Goal: Task Accomplishment & Management: Use online tool/utility

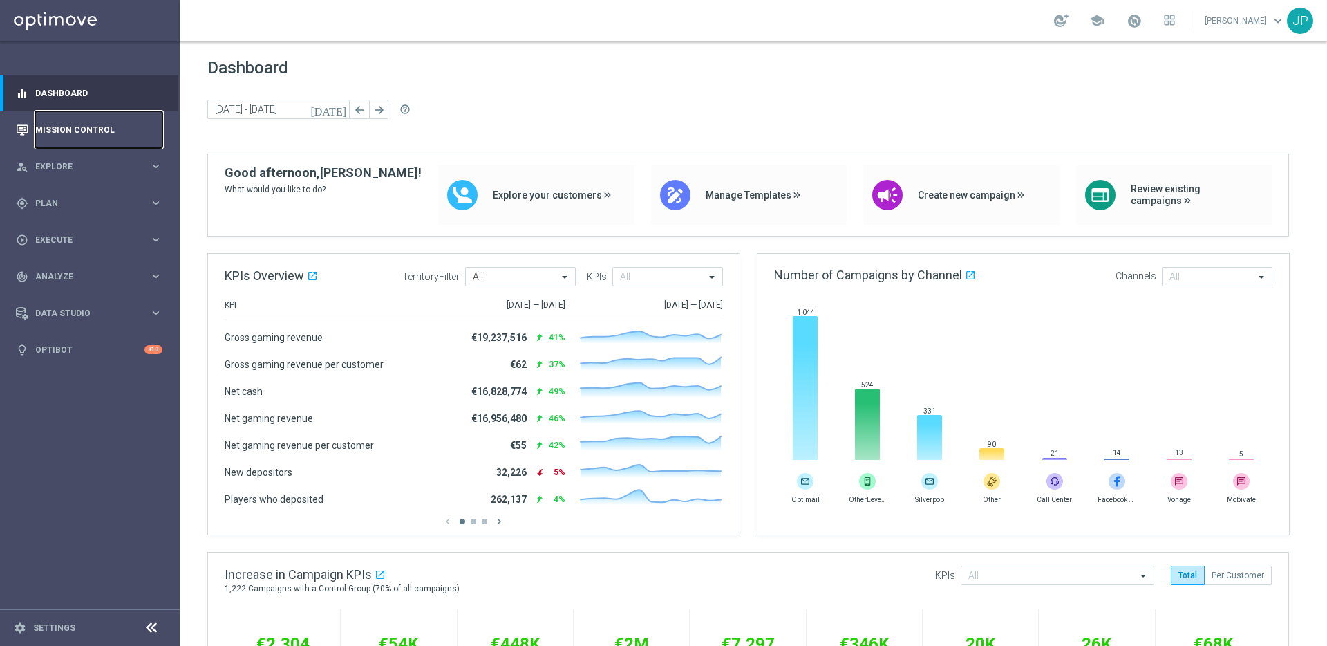
click at [97, 138] on link "Mission Control" at bounding box center [98, 129] width 127 height 37
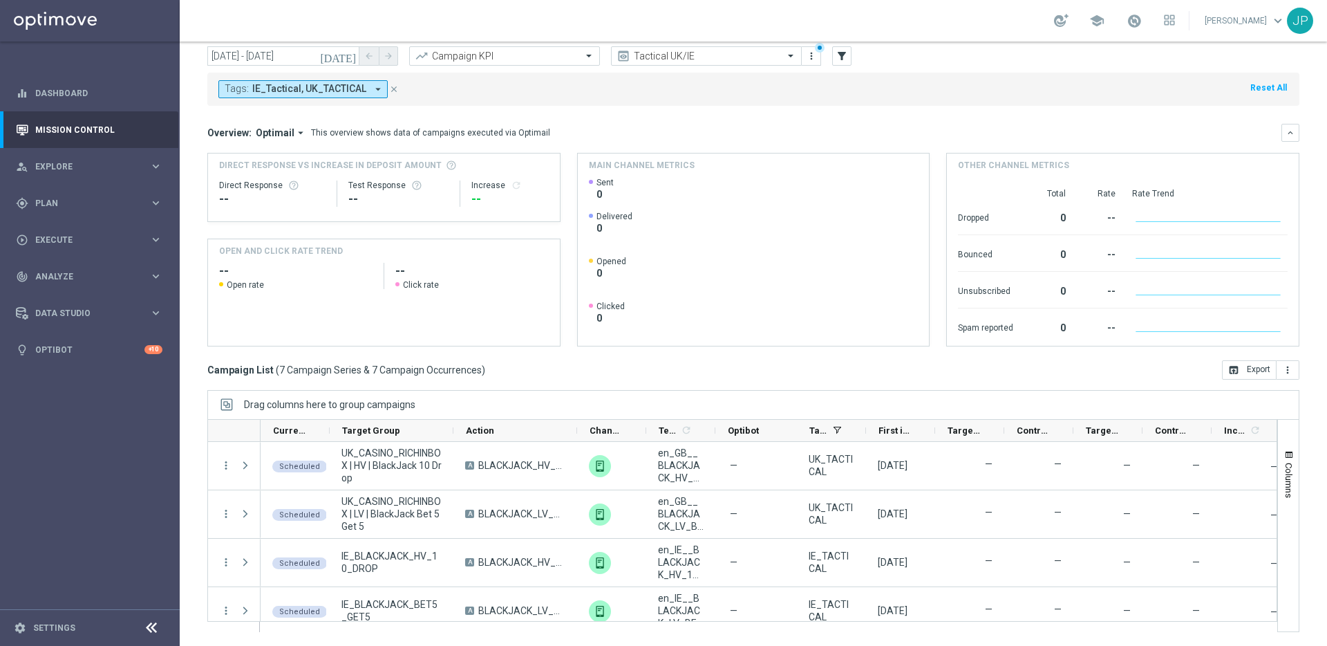
click at [349, 53] on icon "[DATE]" at bounding box center [338, 56] width 37 height 12
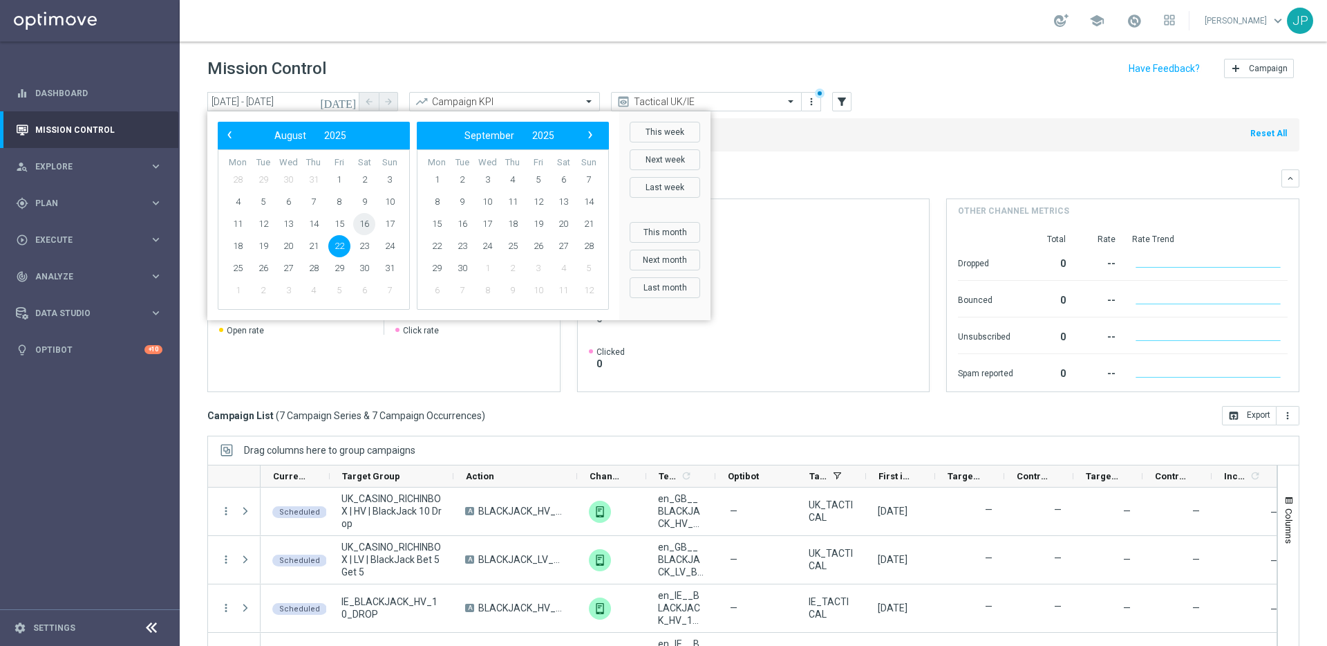
click at [368, 220] on span "16" at bounding box center [364, 224] width 22 height 22
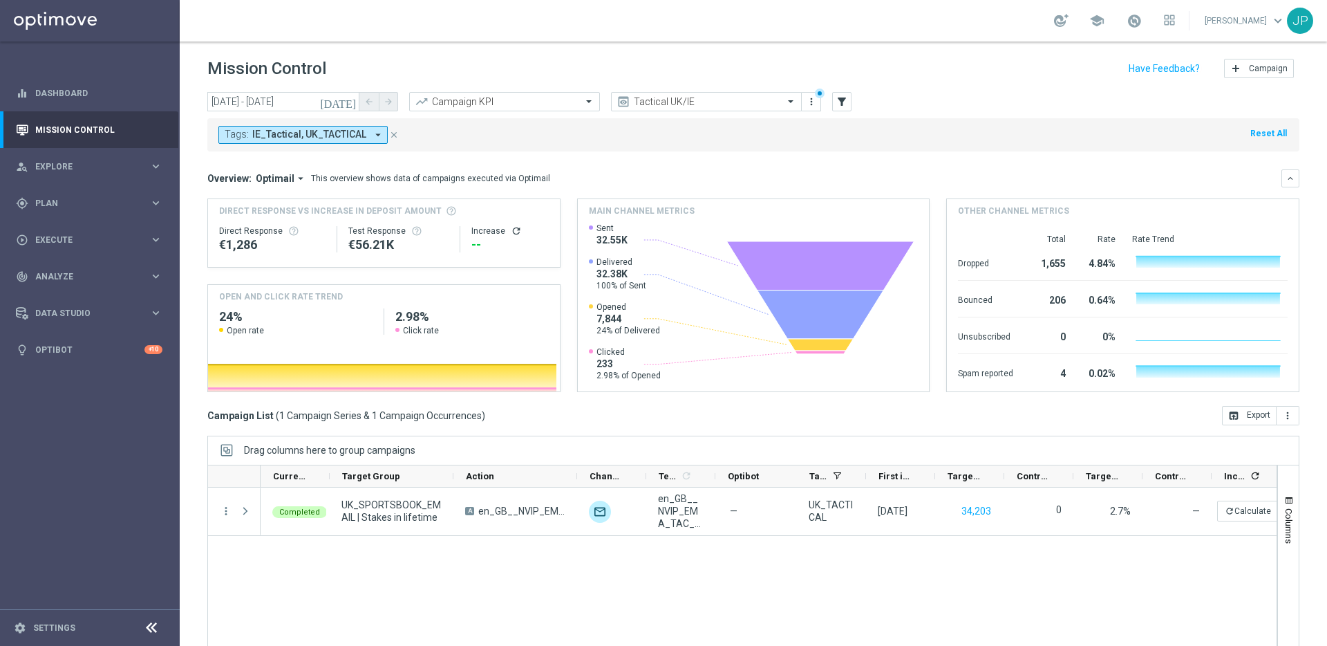
click at [349, 102] on icon "[DATE]" at bounding box center [338, 101] width 37 height 12
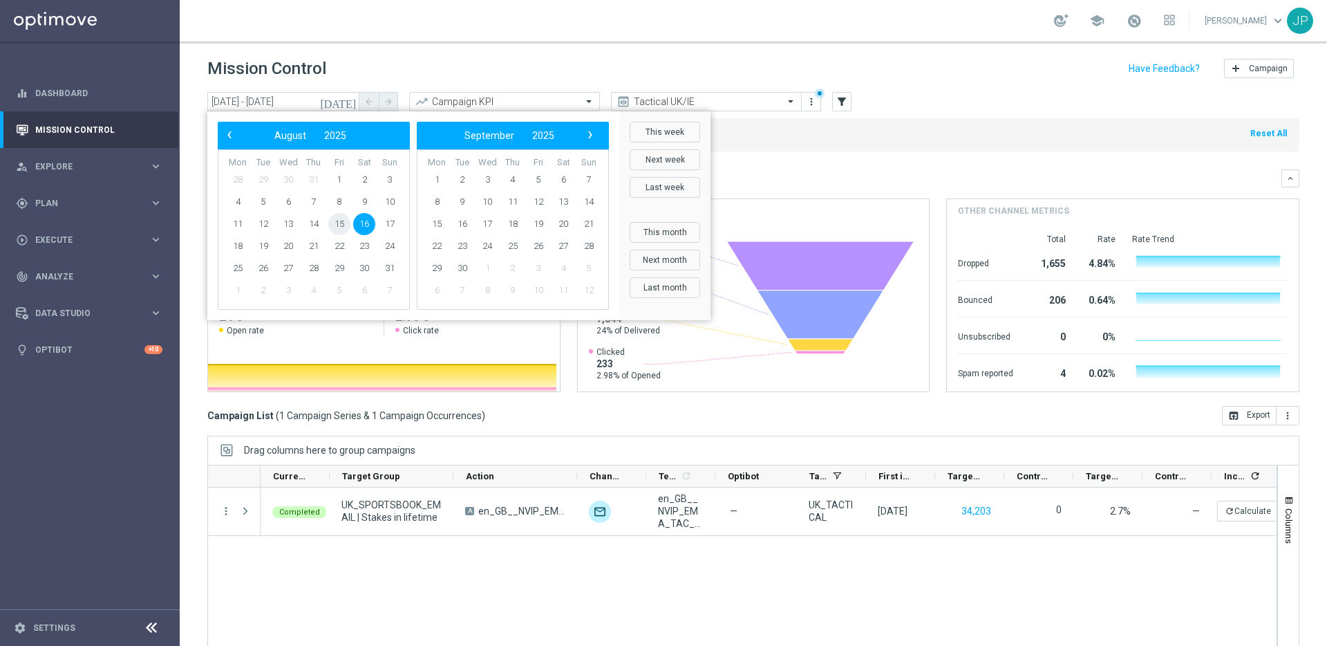
click at [342, 221] on span "15" at bounding box center [339, 224] width 22 height 22
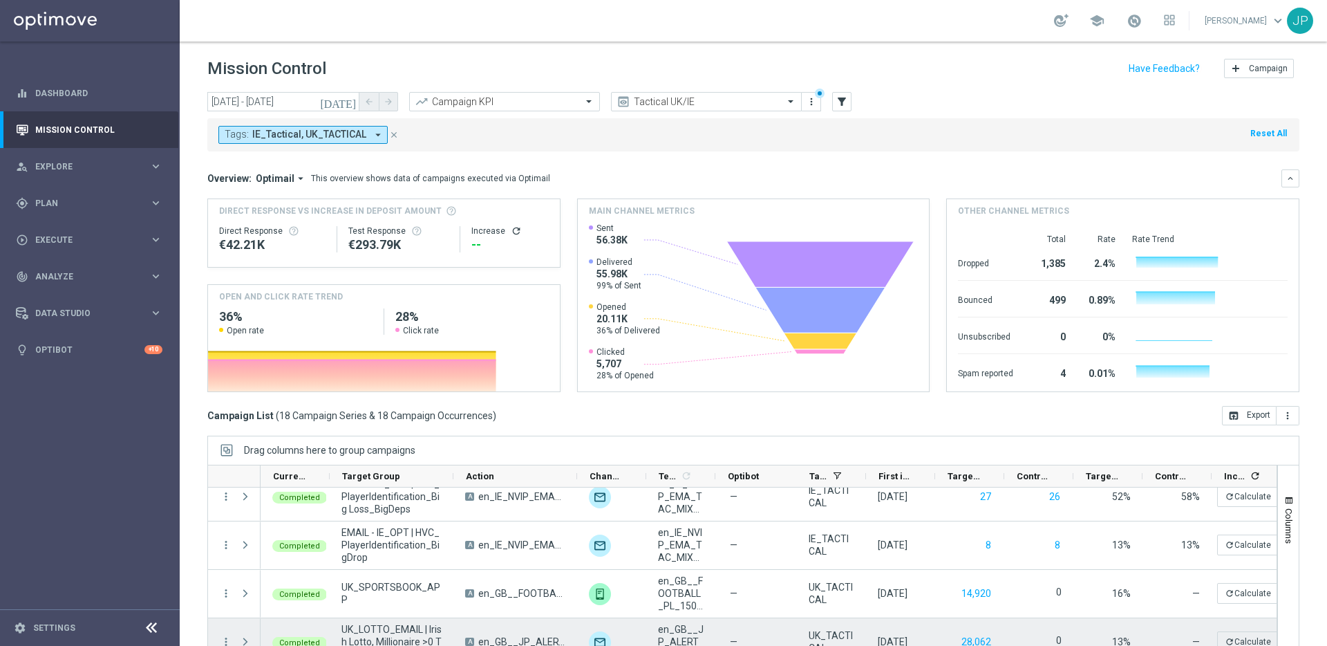
scroll to position [46, 0]
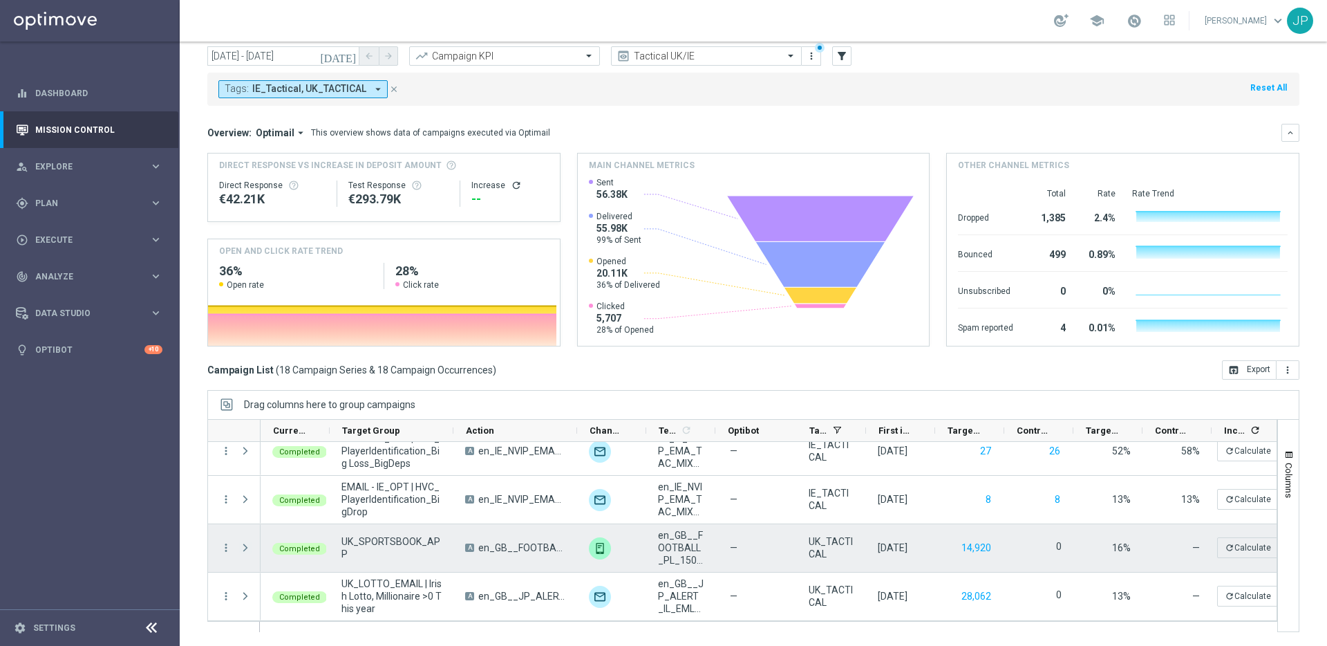
click at [247, 547] on span at bounding box center [245, 547] width 12 height 11
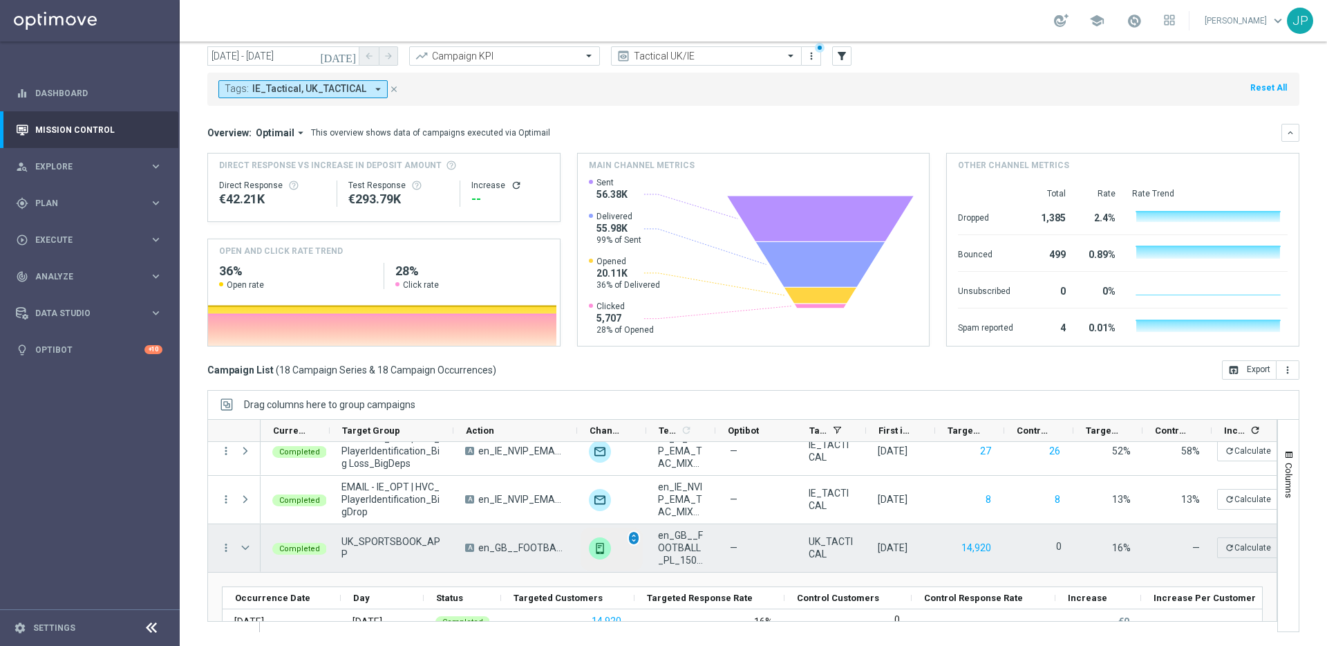
click at [635, 538] on span "unfold_more" at bounding box center [634, 538] width 10 height 10
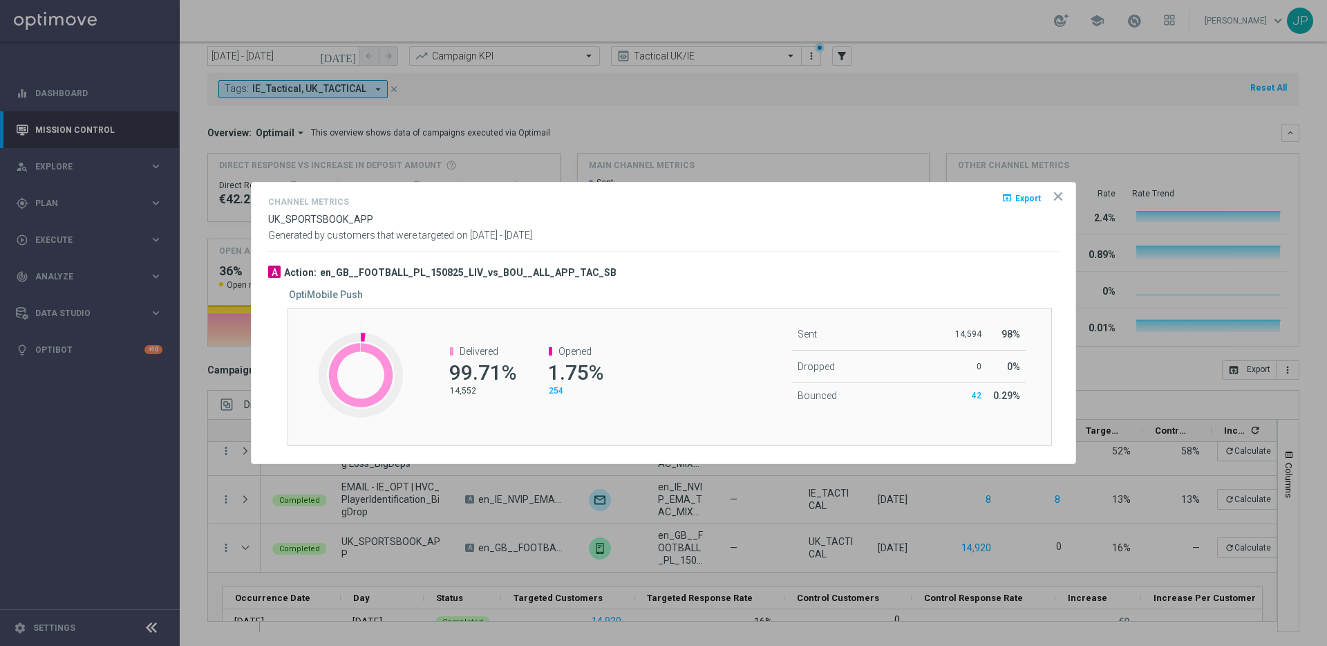
click at [557, 390] on span "254" at bounding box center [556, 391] width 15 height 10
click at [1058, 200] on icon "icon" at bounding box center [1058, 196] width 14 height 14
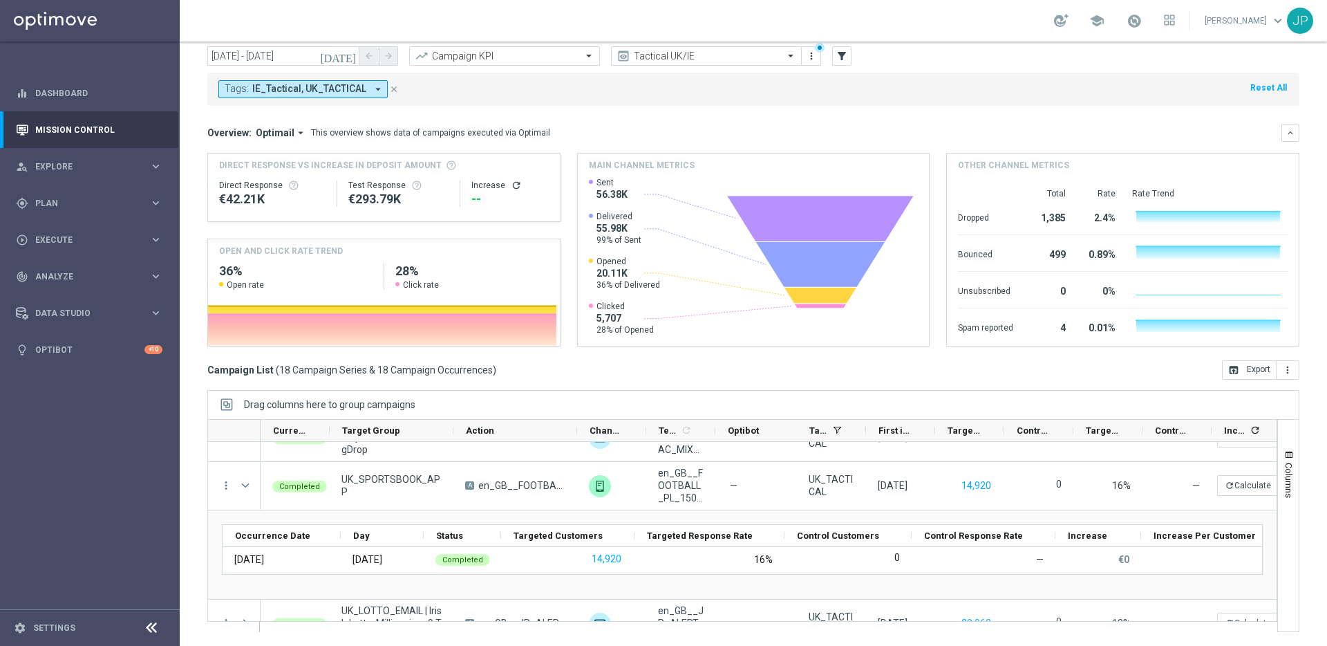
scroll to position [756, 0]
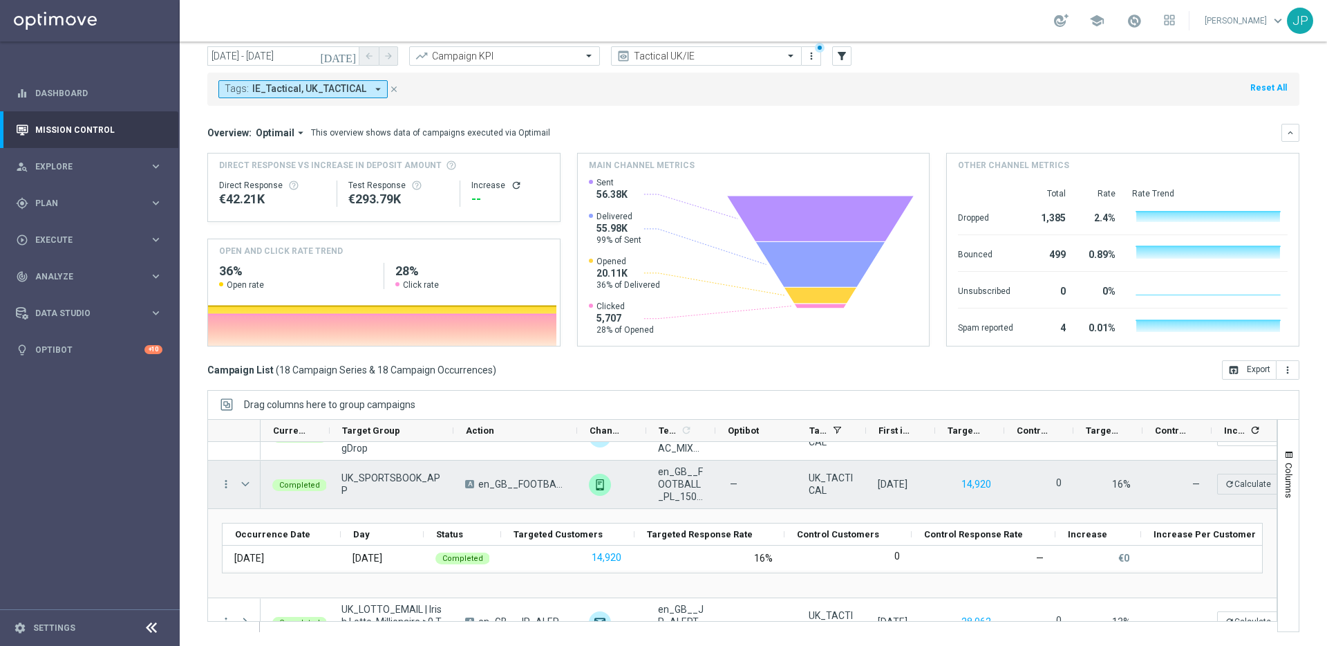
click at [240, 469] on div at bounding box center [247, 484] width 28 height 48
click at [247, 485] on span at bounding box center [245, 483] width 12 height 11
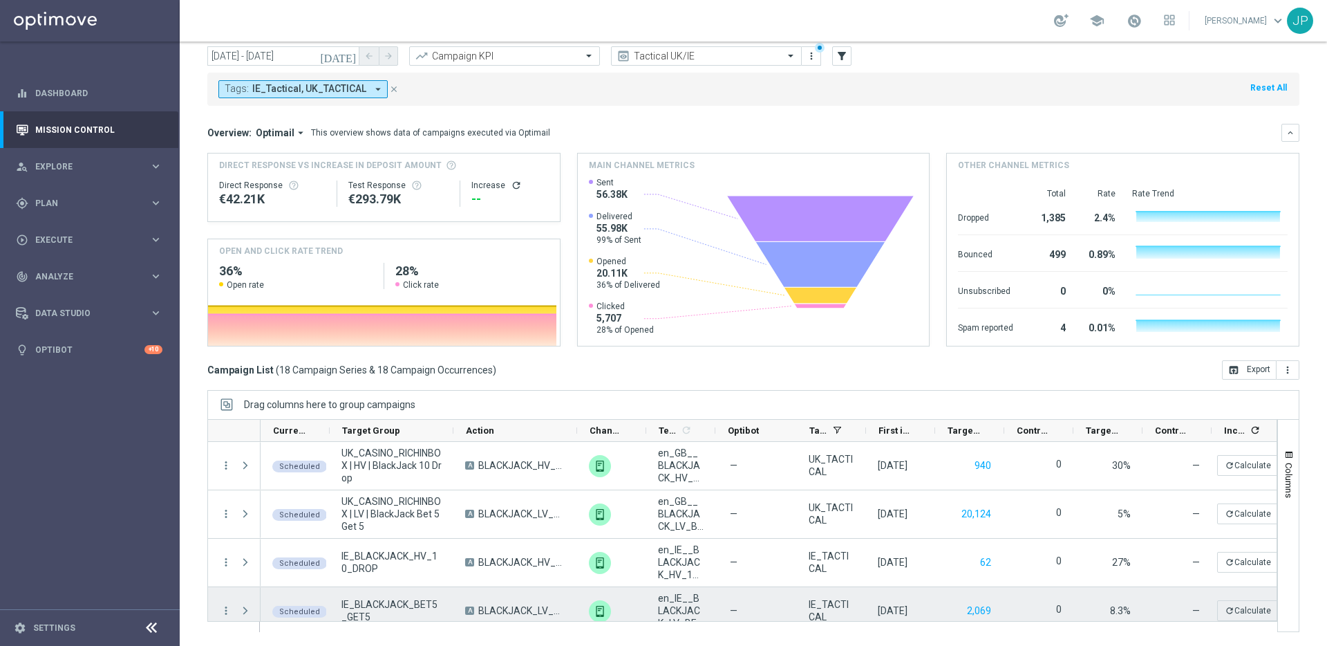
scroll to position [0, 0]
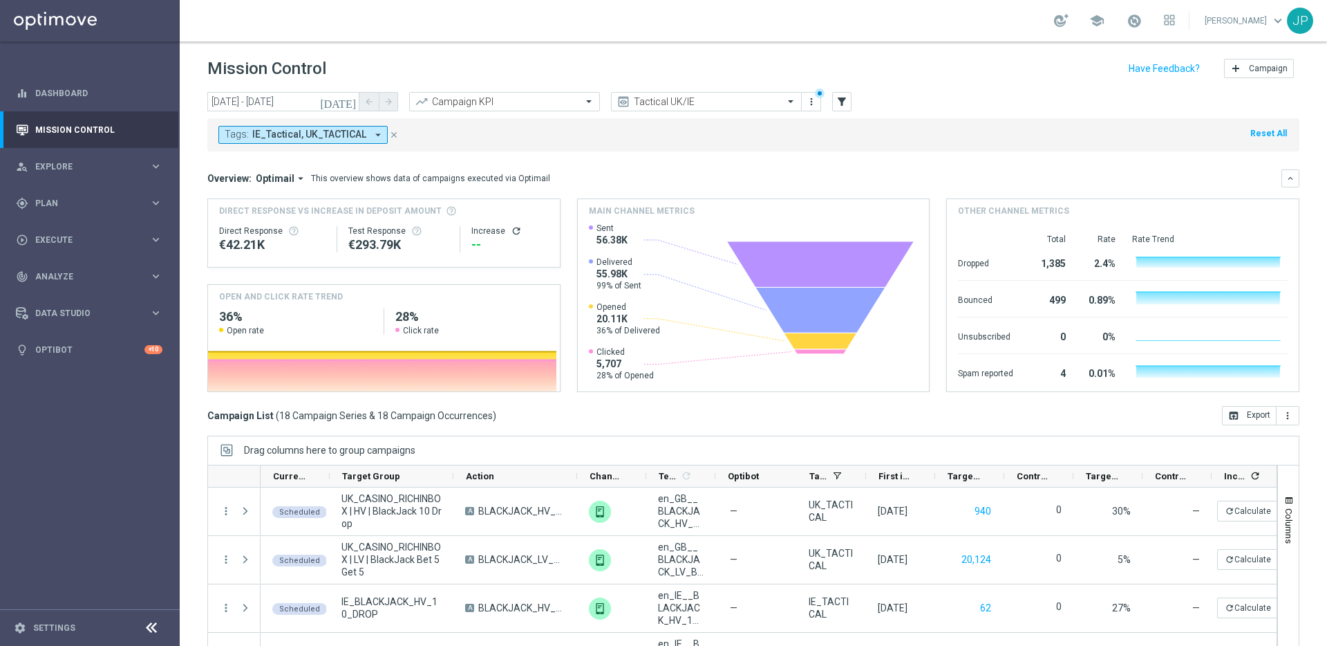
click at [350, 100] on icon "[DATE]" at bounding box center [338, 101] width 37 height 12
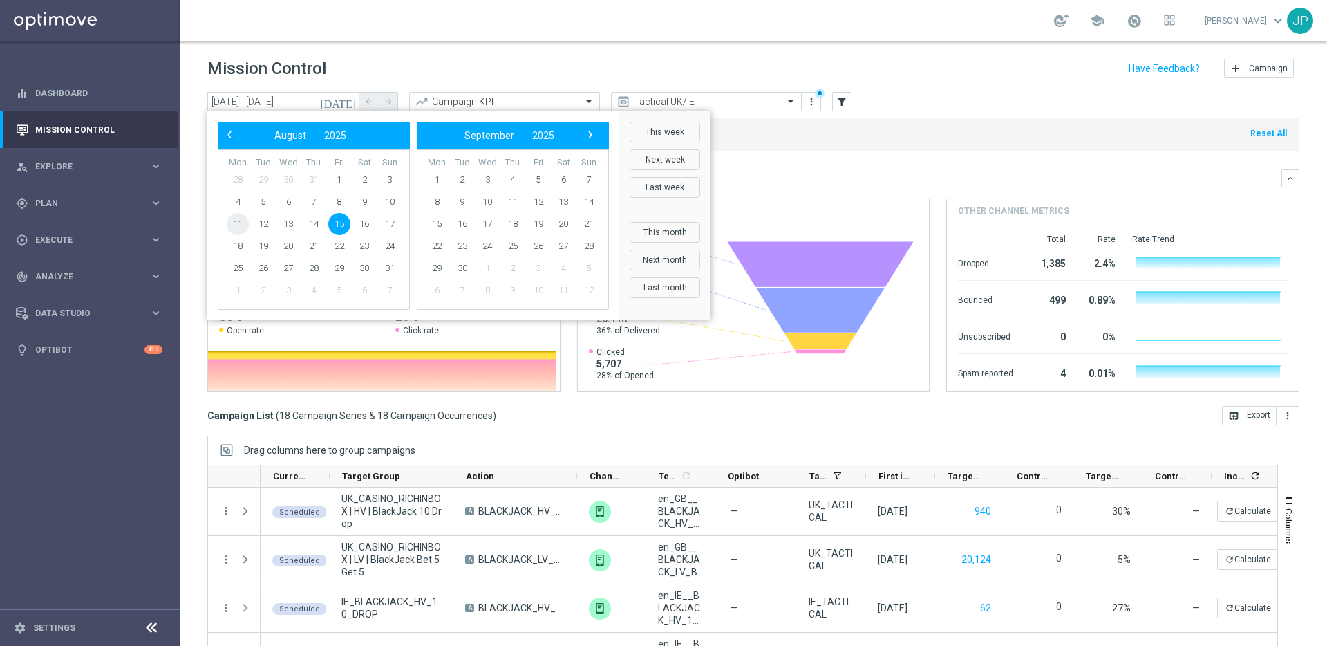
click at [241, 224] on span "11" at bounding box center [238, 224] width 22 height 22
click at [340, 223] on span "15" at bounding box center [339, 224] width 22 height 22
type input "[DATE] - [DATE]"
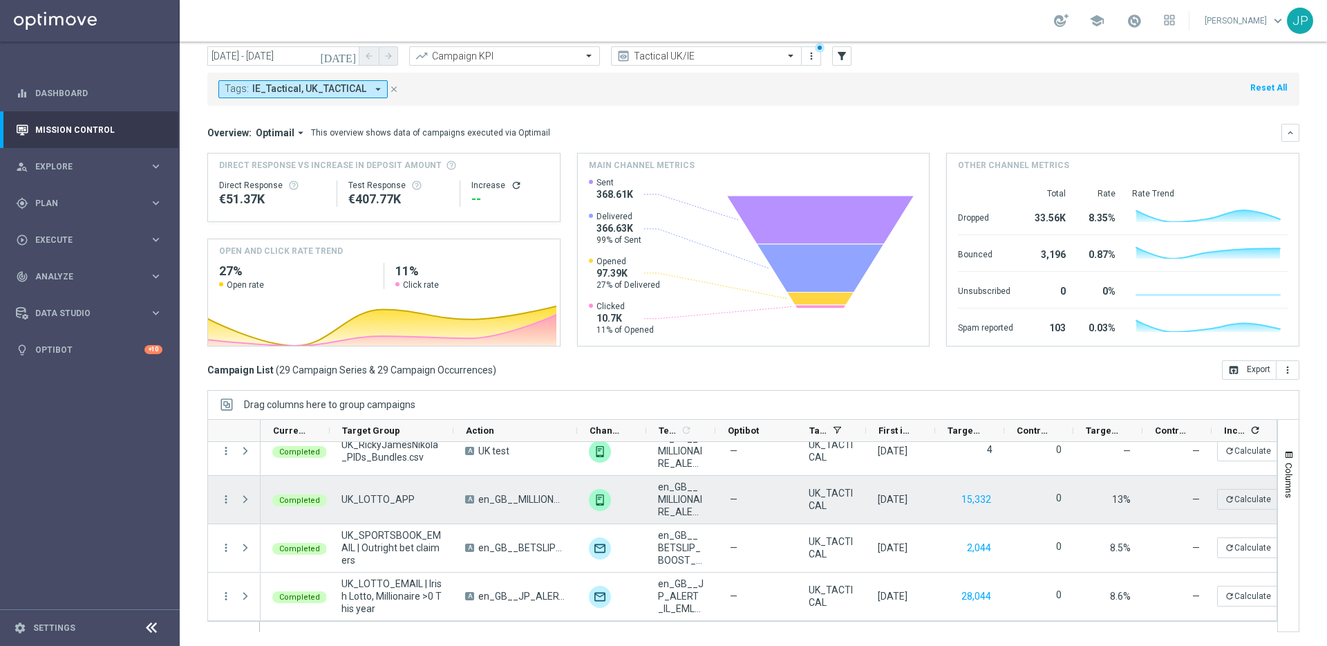
scroll to position [496, 0]
click at [626, 491] on div "unfold_more" at bounding box center [612, 502] width 62 height 43
click at [638, 492] on span "unfold_more" at bounding box center [634, 492] width 10 height 10
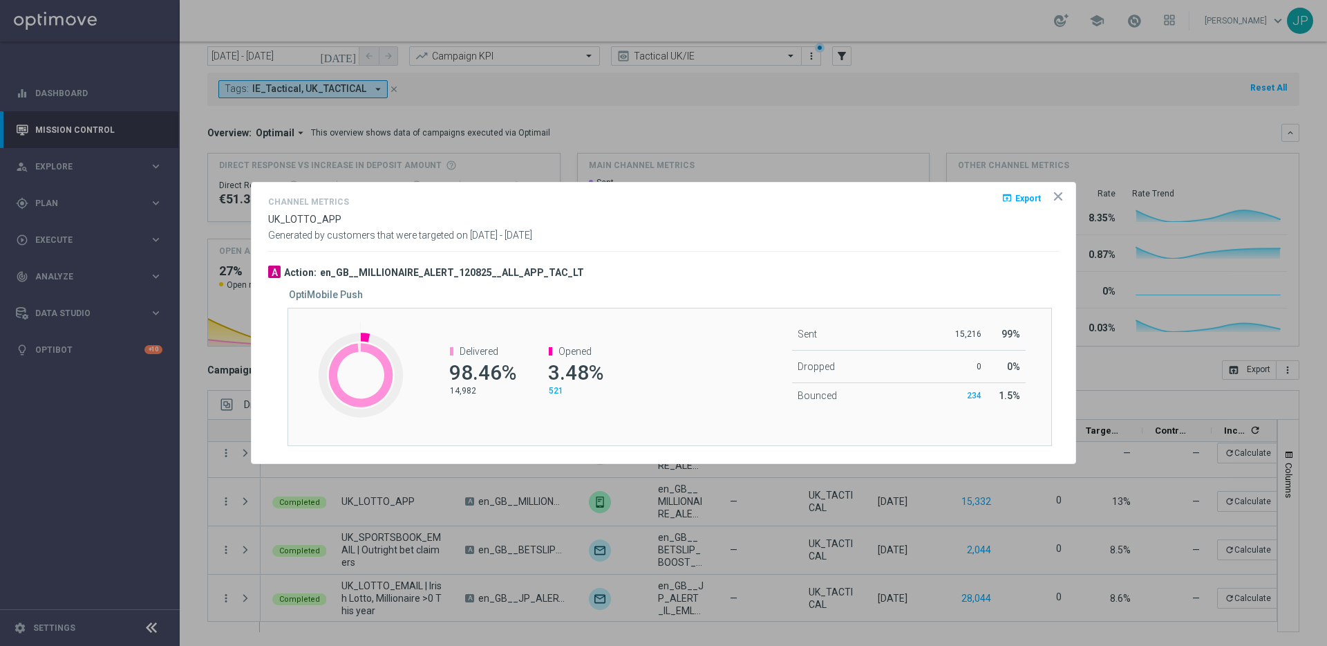
click at [1061, 196] on icon "icon" at bounding box center [1058, 196] width 14 height 14
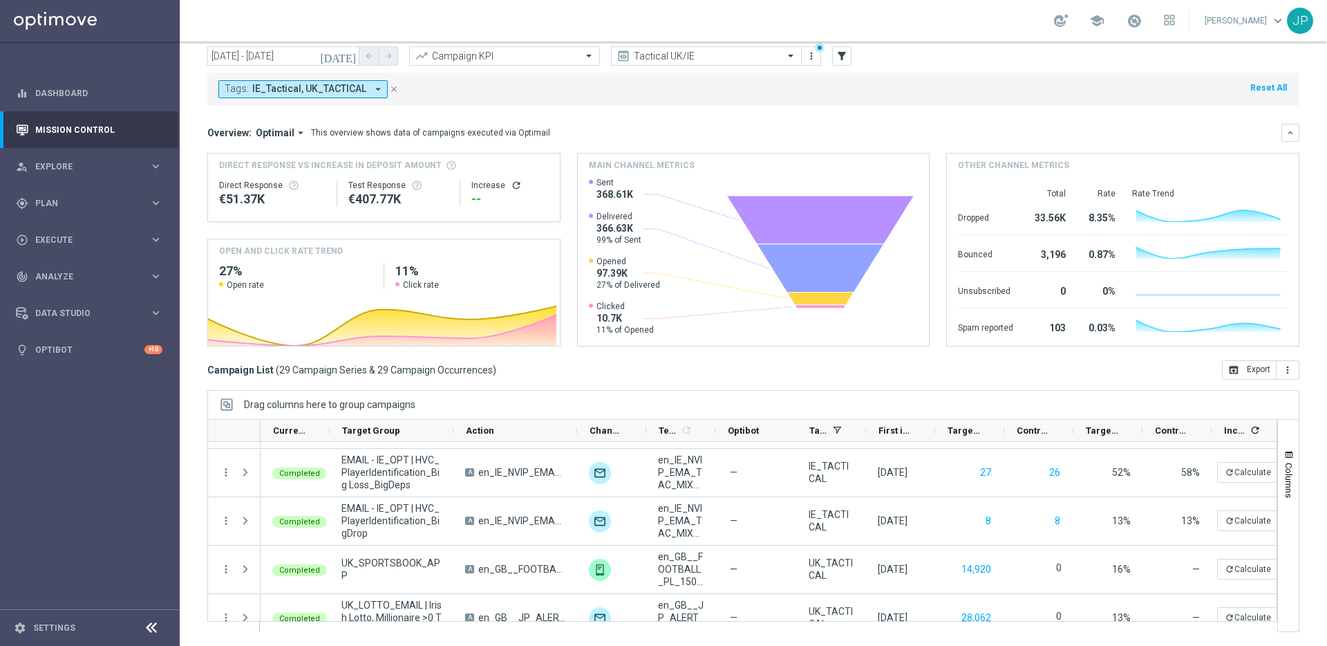
scroll to position [1224, 0]
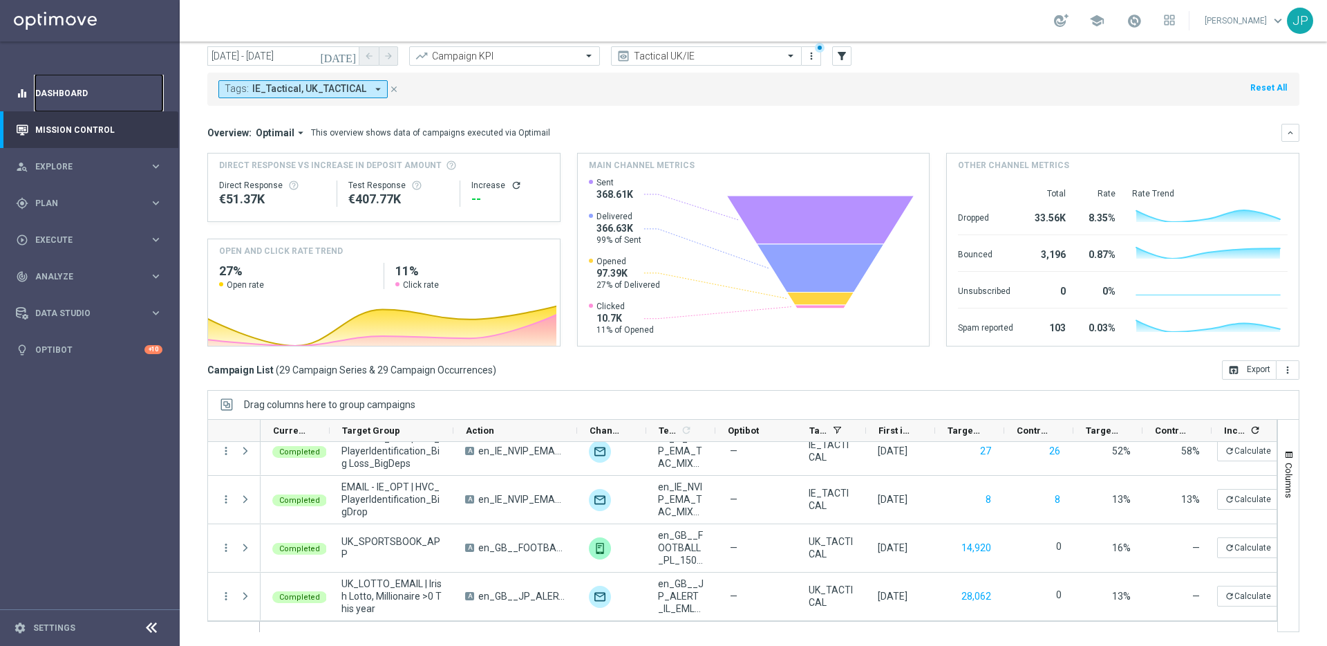
click at [73, 93] on link "Dashboard" at bounding box center [98, 93] width 127 height 37
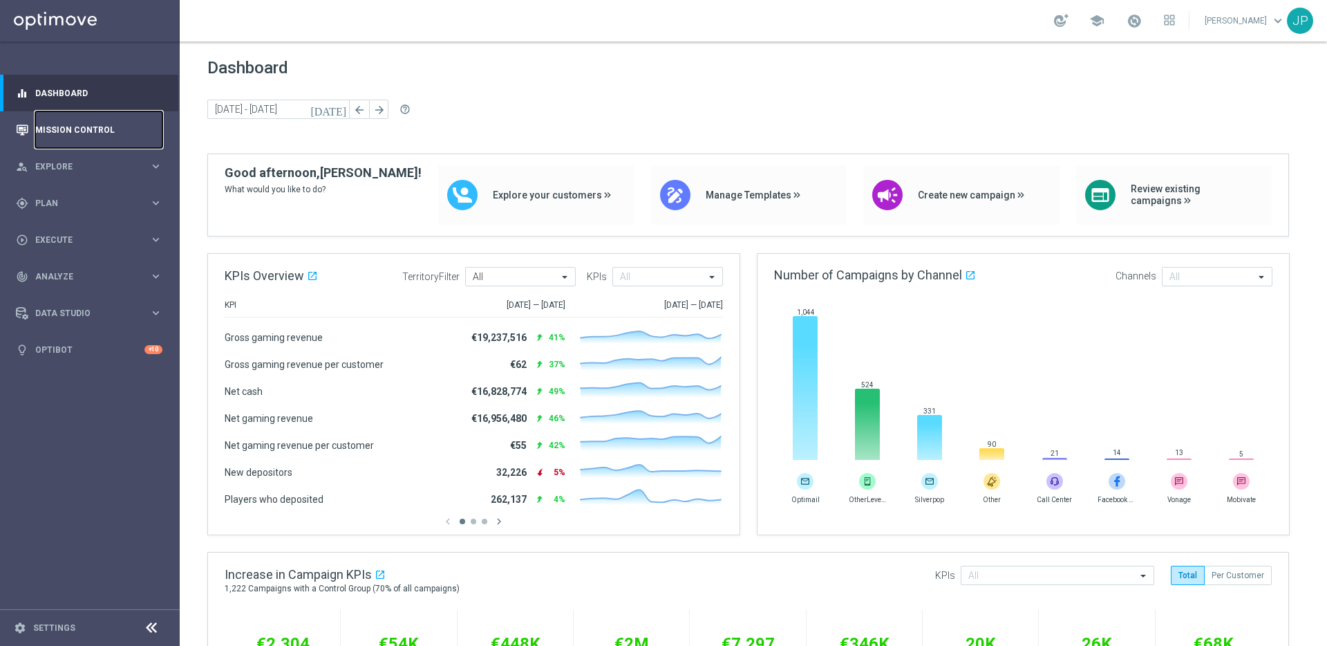
click at [90, 130] on link "Mission Control" at bounding box center [98, 129] width 127 height 37
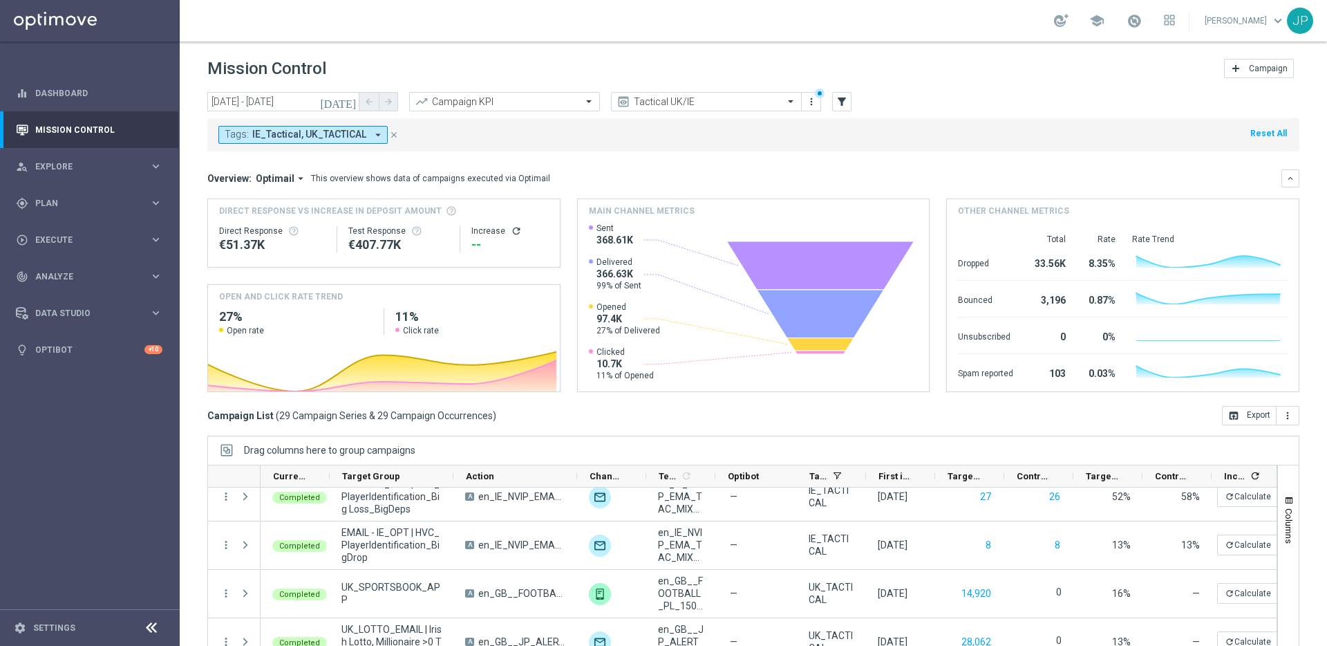
scroll to position [46, 0]
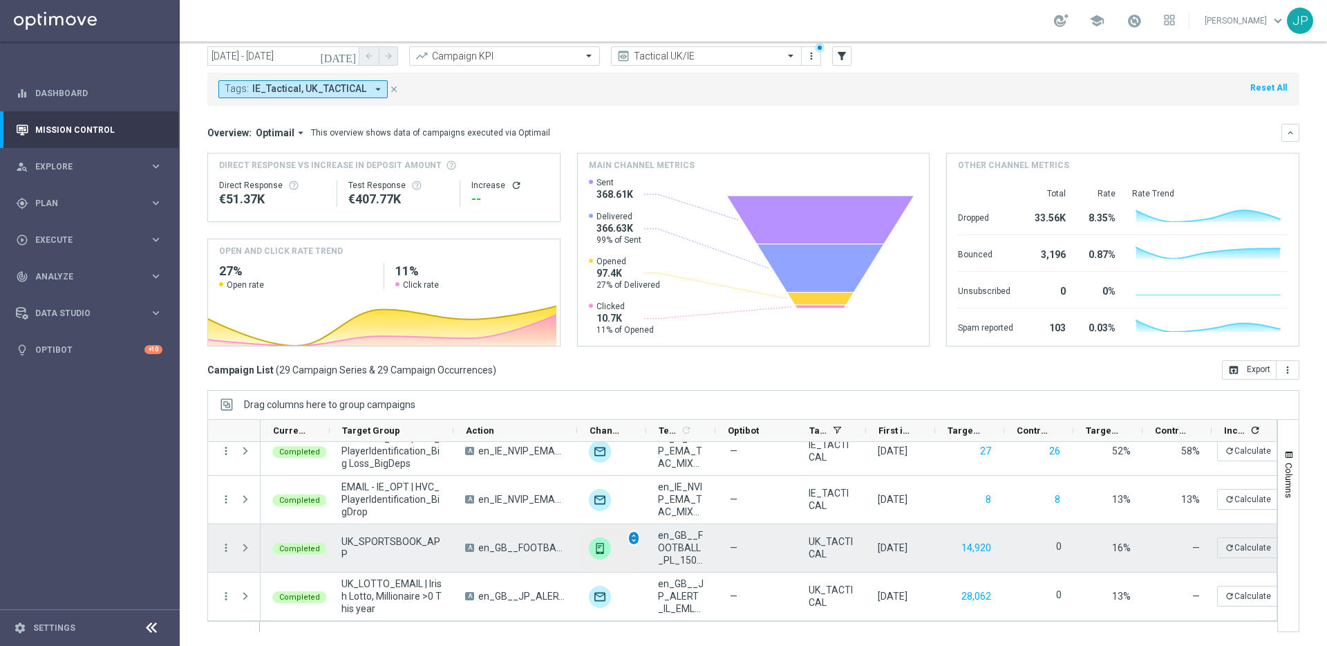
click at [634, 540] on span "unfold_more" at bounding box center [634, 538] width 10 height 10
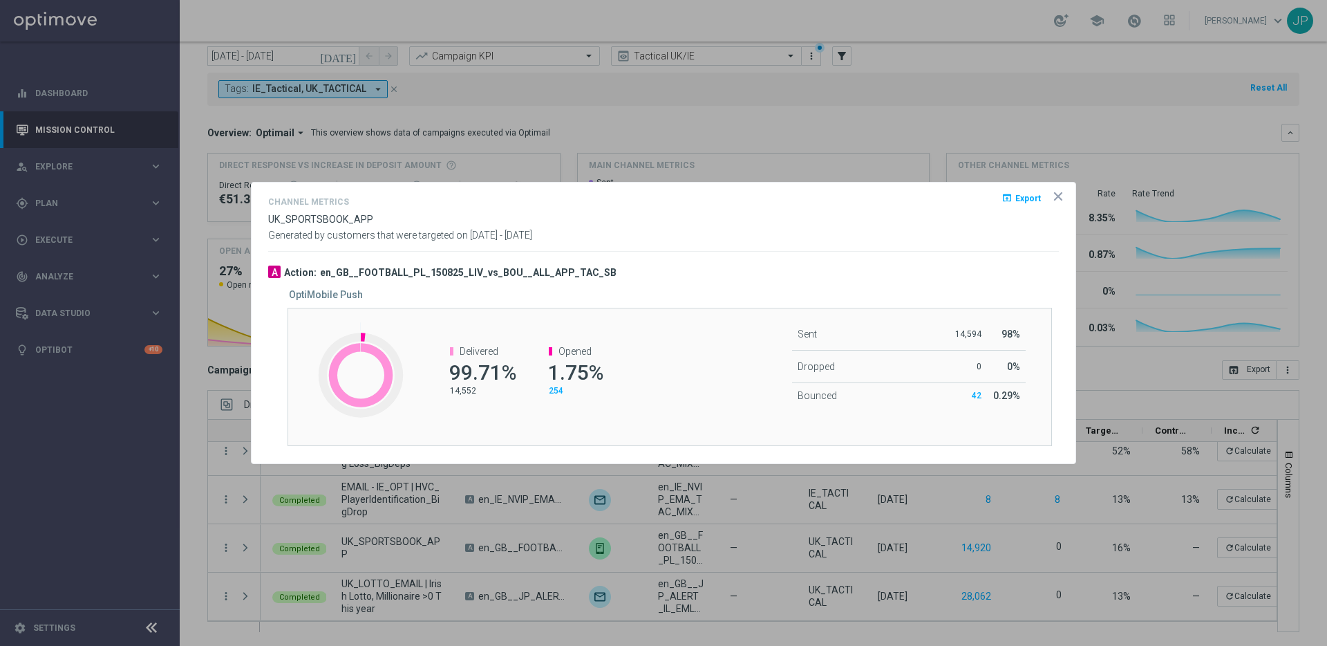
click at [1060, 194] on icon "icon" at bounding box center [1058, 196] width 7 height 7
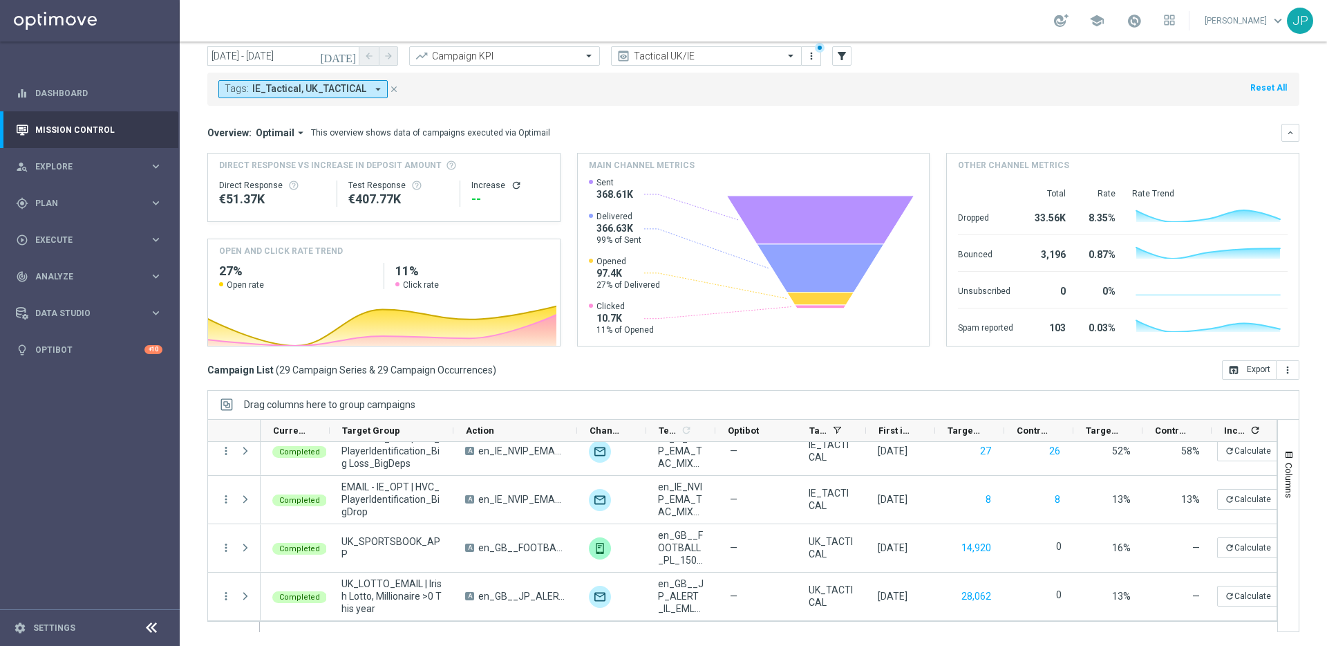
click at [299, 134] on icon "arrow_drop_down" at bounding box center [300, 133] width 12 height 12
click at [385, 137] on div "This overview shows data of campaigns executed via Optimail" at bounding box center [430, 133] width 239 height 12
click at [1284, 458] on span "button" at bounding box center [1289, 454] width 11 height 11
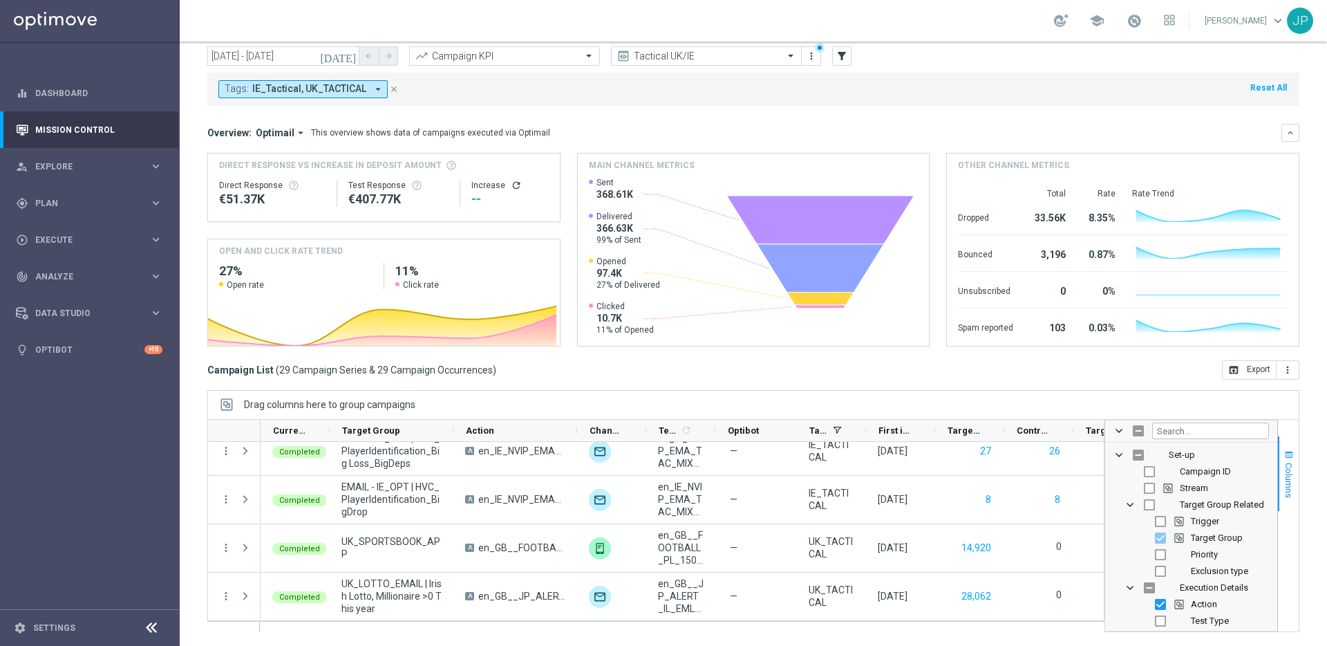
click at [1284, 463] on span "Columns" at bounding box center [1289, 479] width 11 height 35
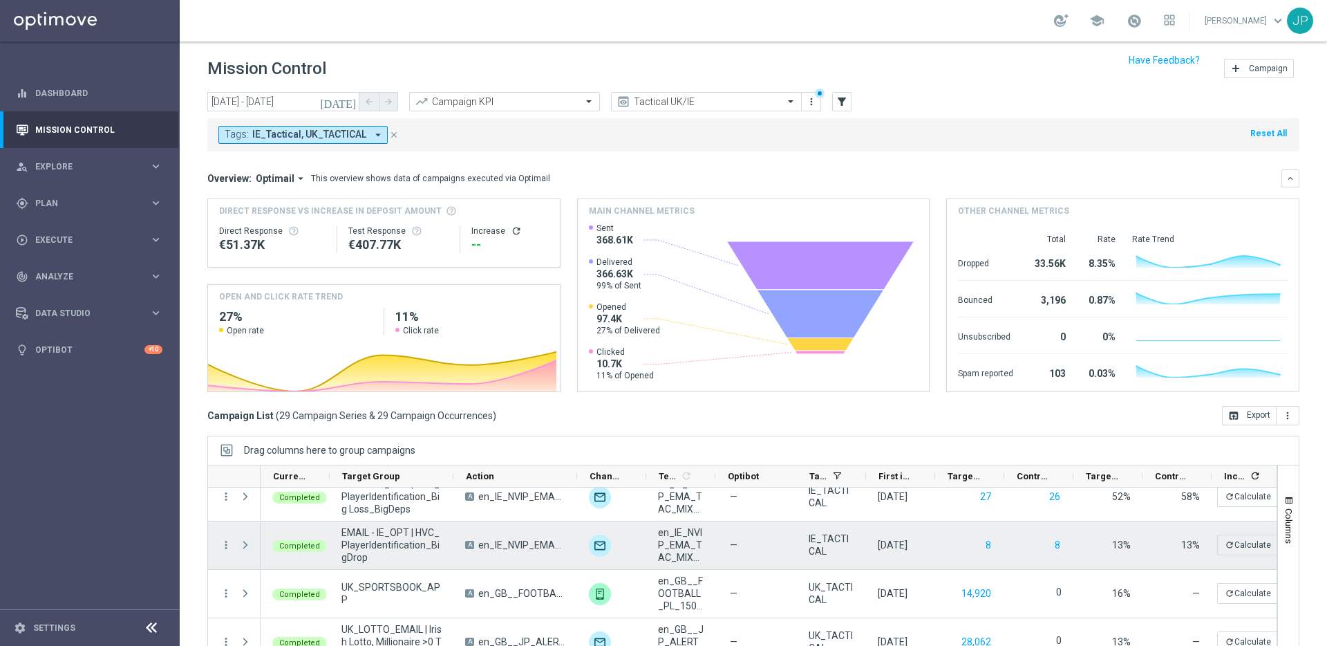
scroll to position [46, 0]
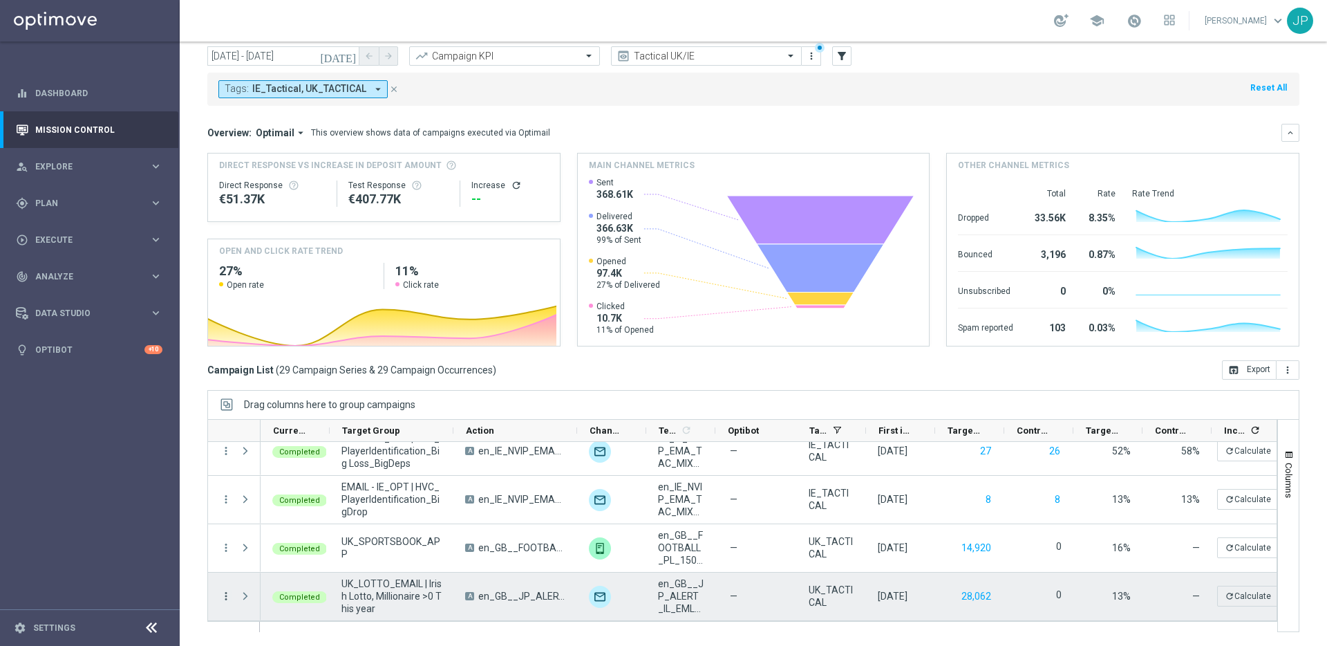
click at [226, 595] on icon "more_vert" at bounding box center [226, 596] width 12 height 12
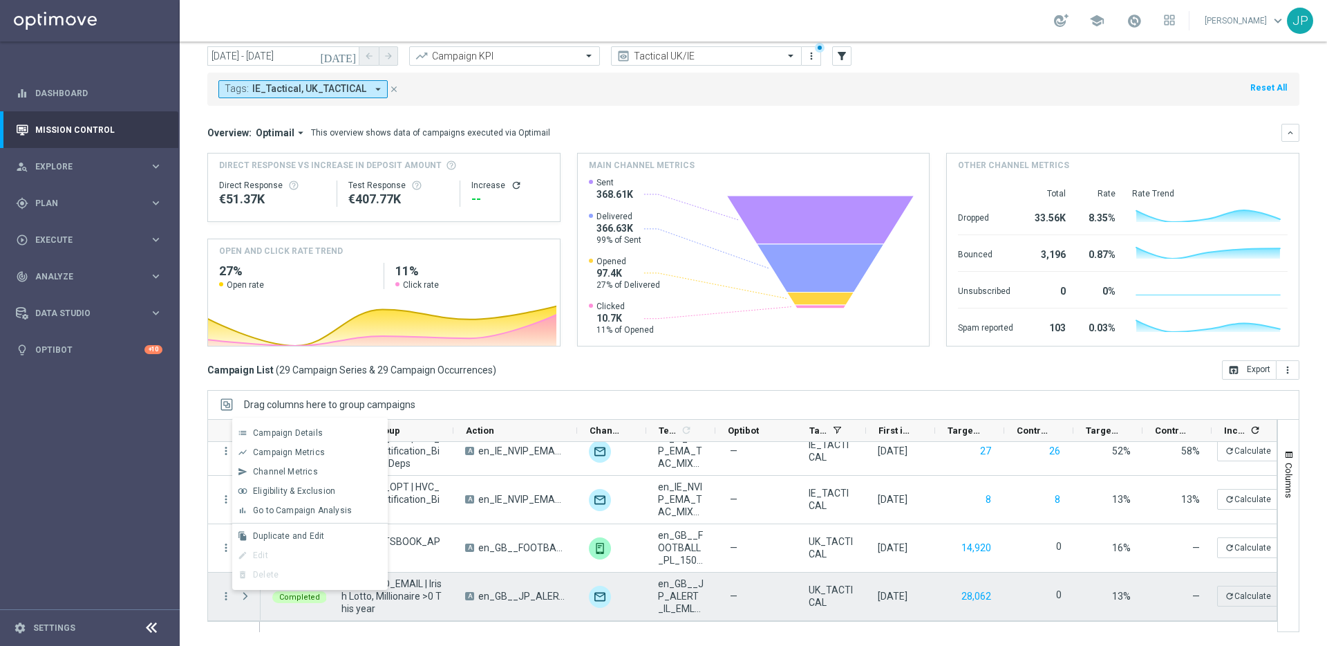
click at [239, 601] on span "Press SPACE to deselect this row." at bounding box center [245, 595] width 12 height 11
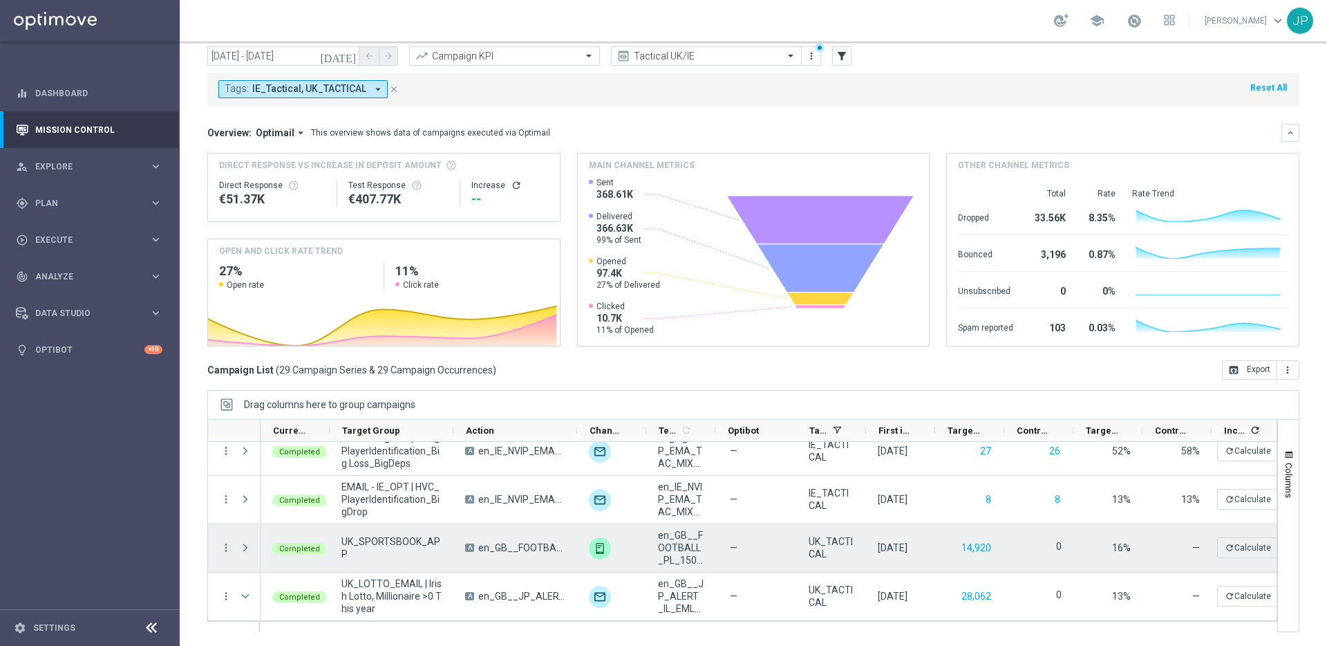
click at [241, 545] on span at bounding box center [245, 547] width 12 height 11
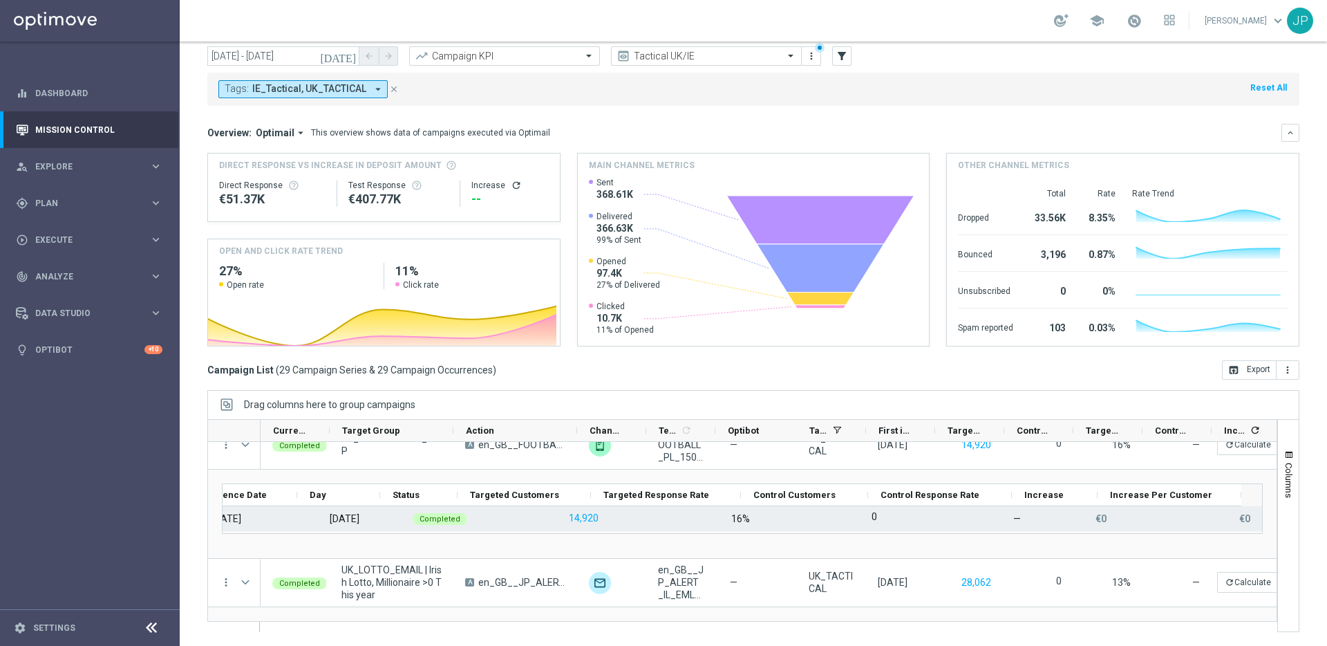
scroll to position [0, 0]
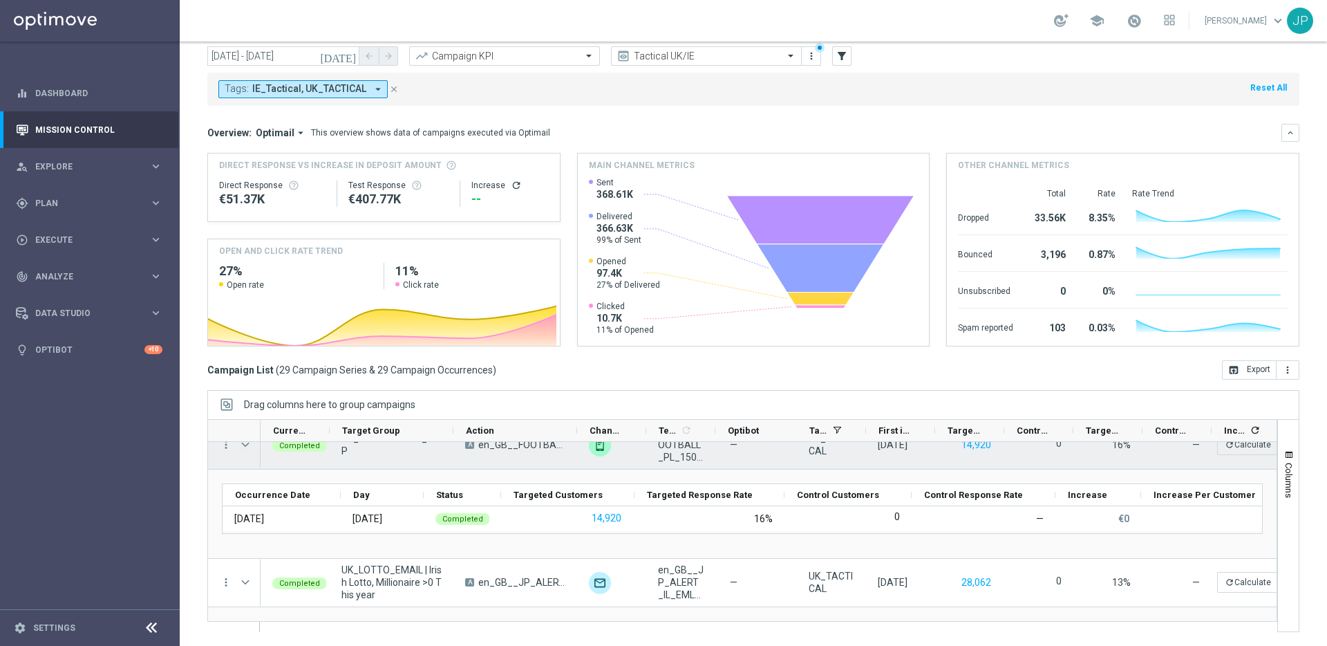
click at [243, 449] on span at bounding box center [245, 444] width 12 height 11
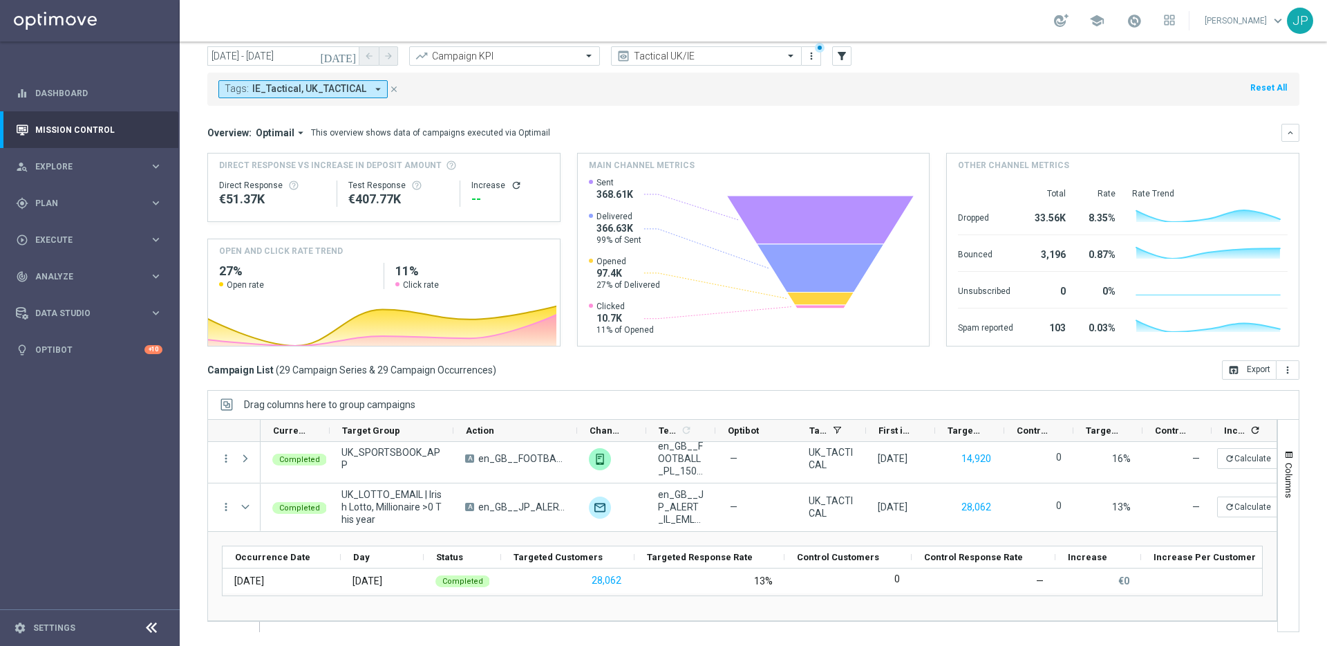
scroll to position [1313, 0]
click at [1284, 481] on span "Columns" at bounding box center [1289, 479] width 11 height 35
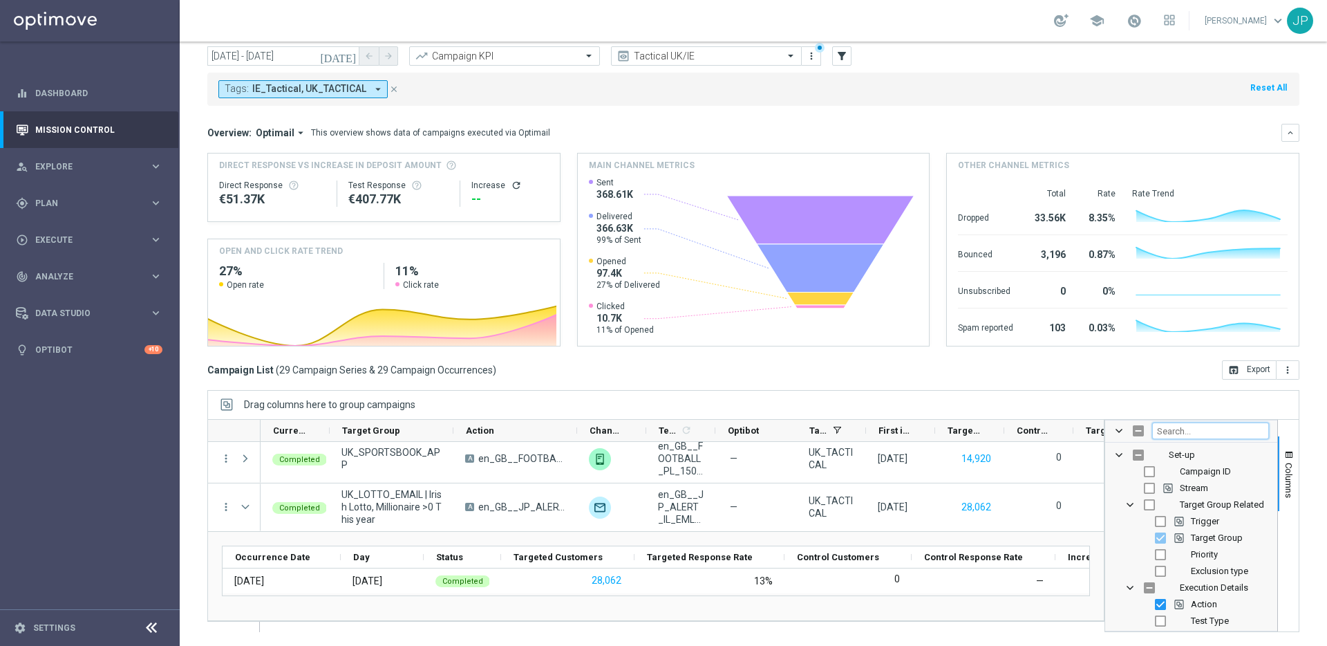
click at [1176, 434] on input "Filter Columns Input" at bounding box center [1210, 430] width 117 height 17
type input "delive"
click at [1210, 519] on span "Delivery Rate" at bounding box center [1227, 521] width 51 height 10
checkbox input "false"
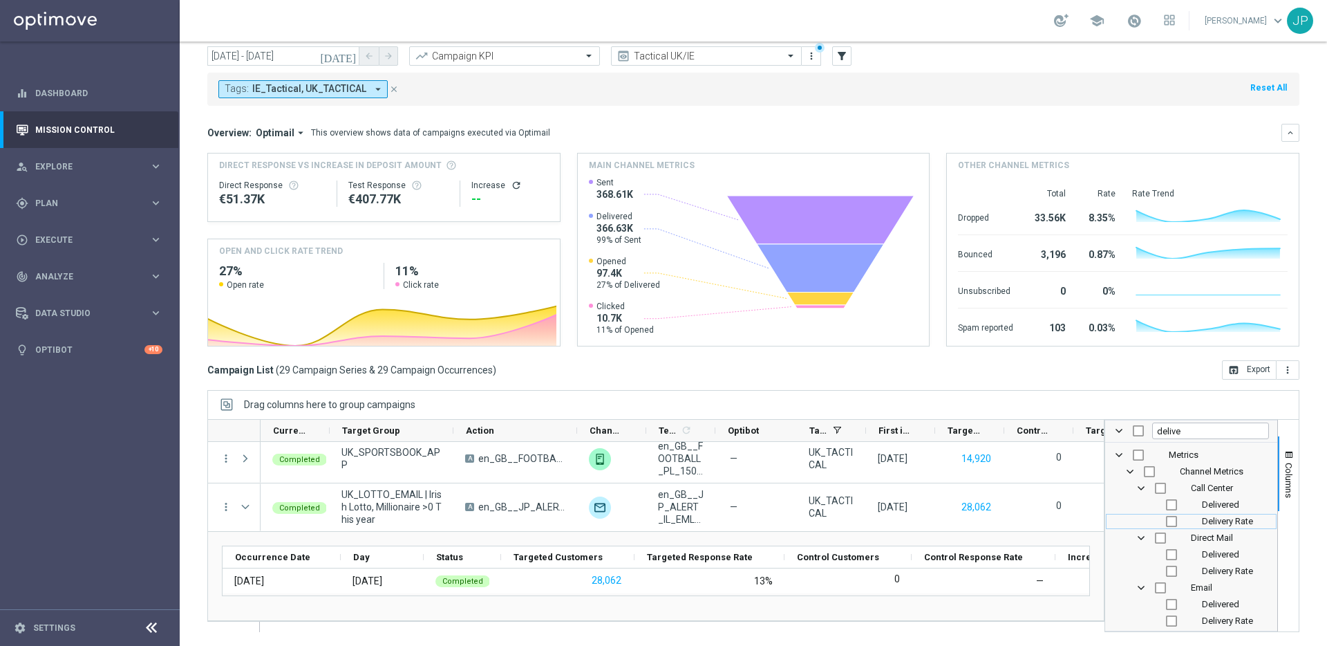
checkbox input "false"
checkbox input "true"
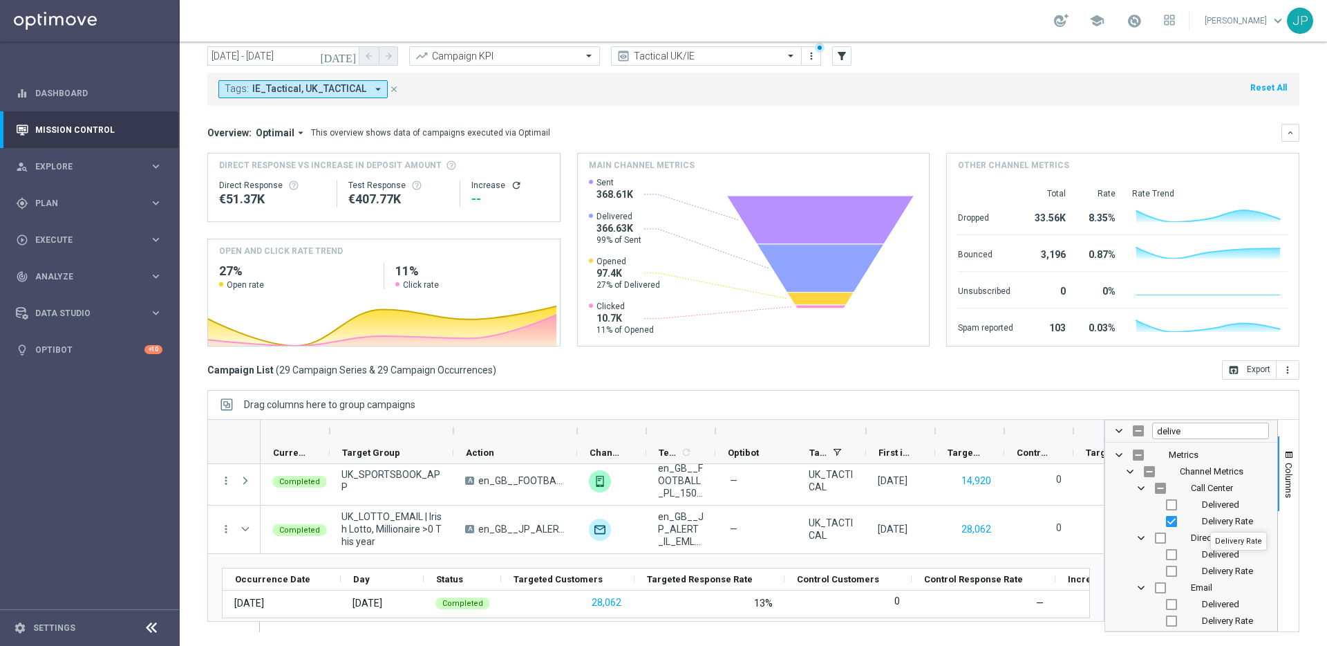
click at [1210, 520] on span "Delivery Rate" at bounding box center [1227, 521] width 51 height 10
checkbox input "false"
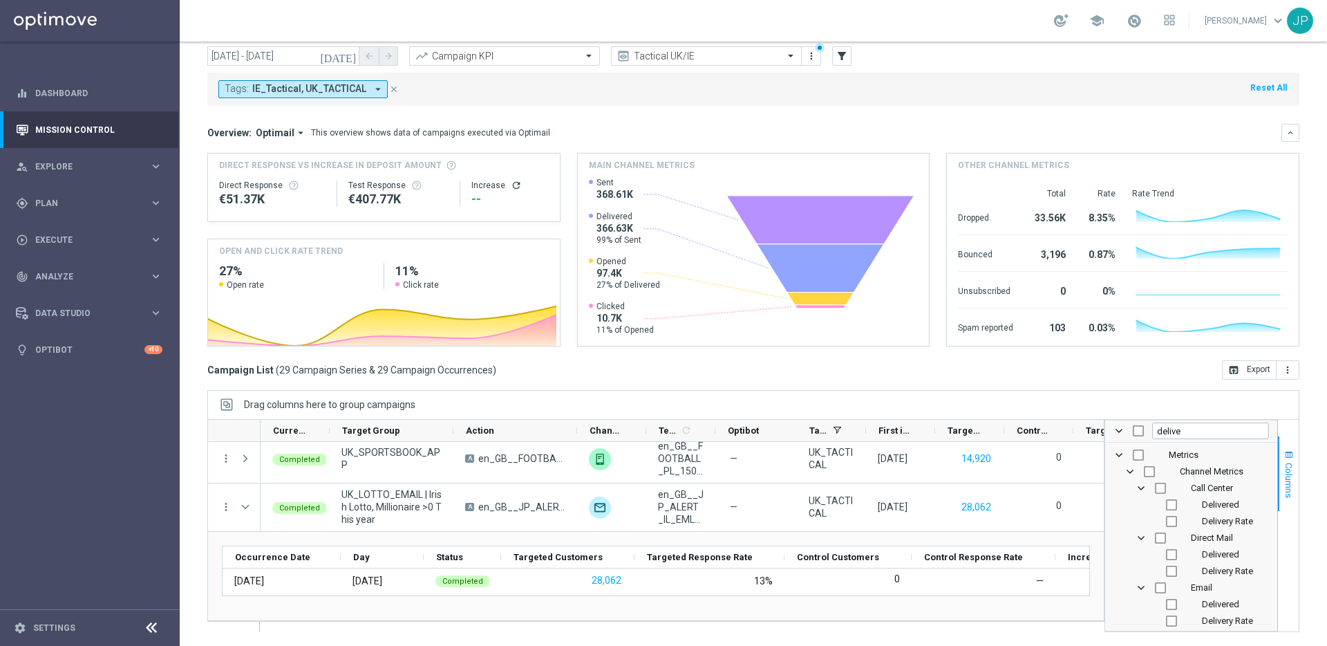
click at [1284, 479] on span "Columns" at bounding box center [1289, 479] width 11 height 35
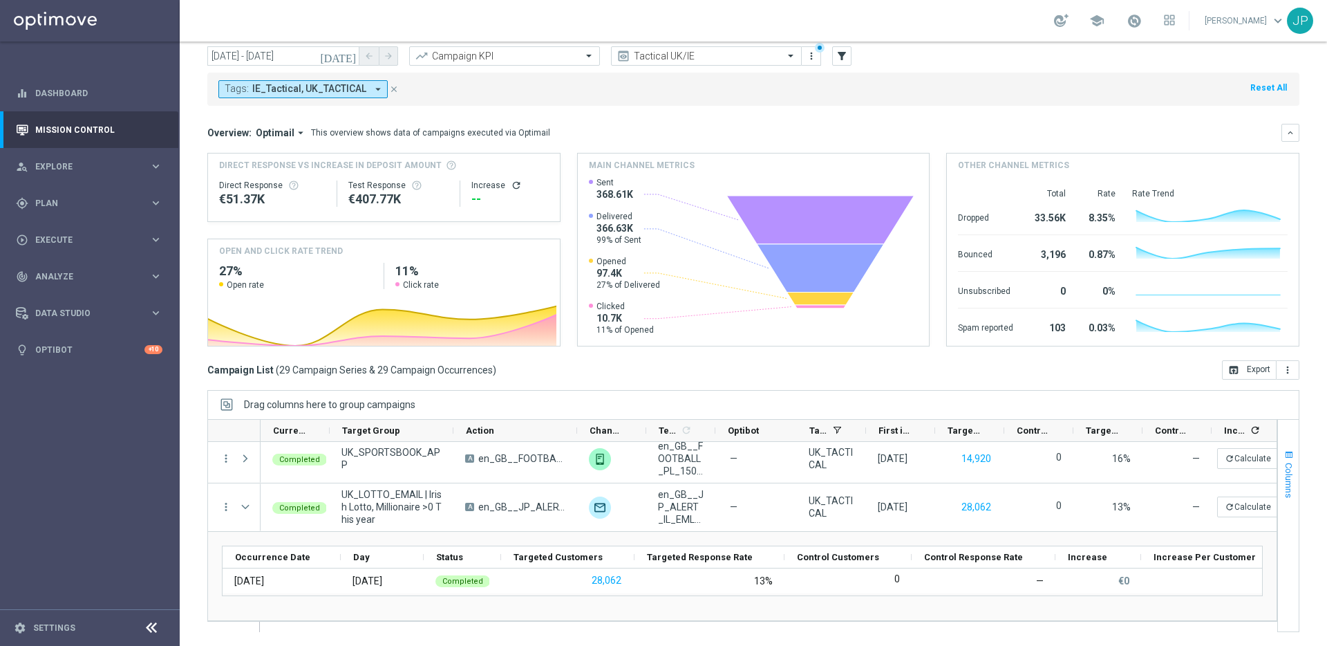
click at [1284, 465] on span "Columns" at bounding box center [1289, 479] width 11 height 35
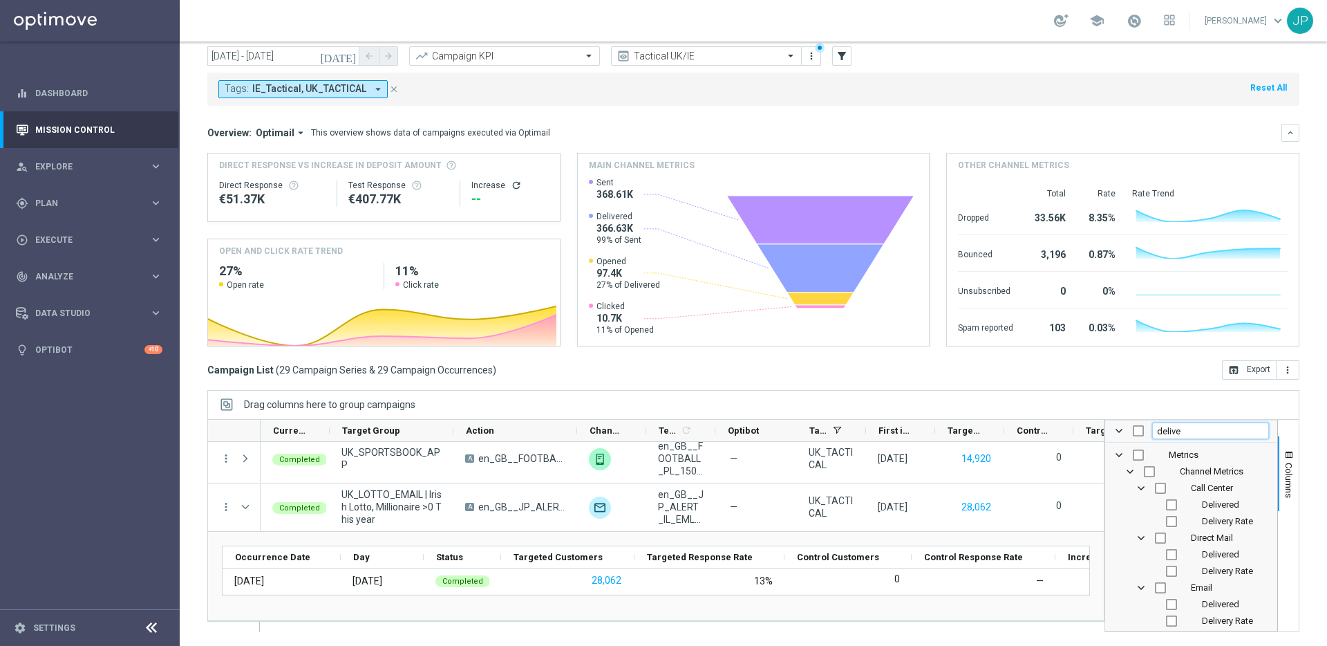
click at [1195, 433] on input "delive" at bounding box center [1210, 430] width 117 height 17
type input "io"
checkbox input "false"
type input "i"
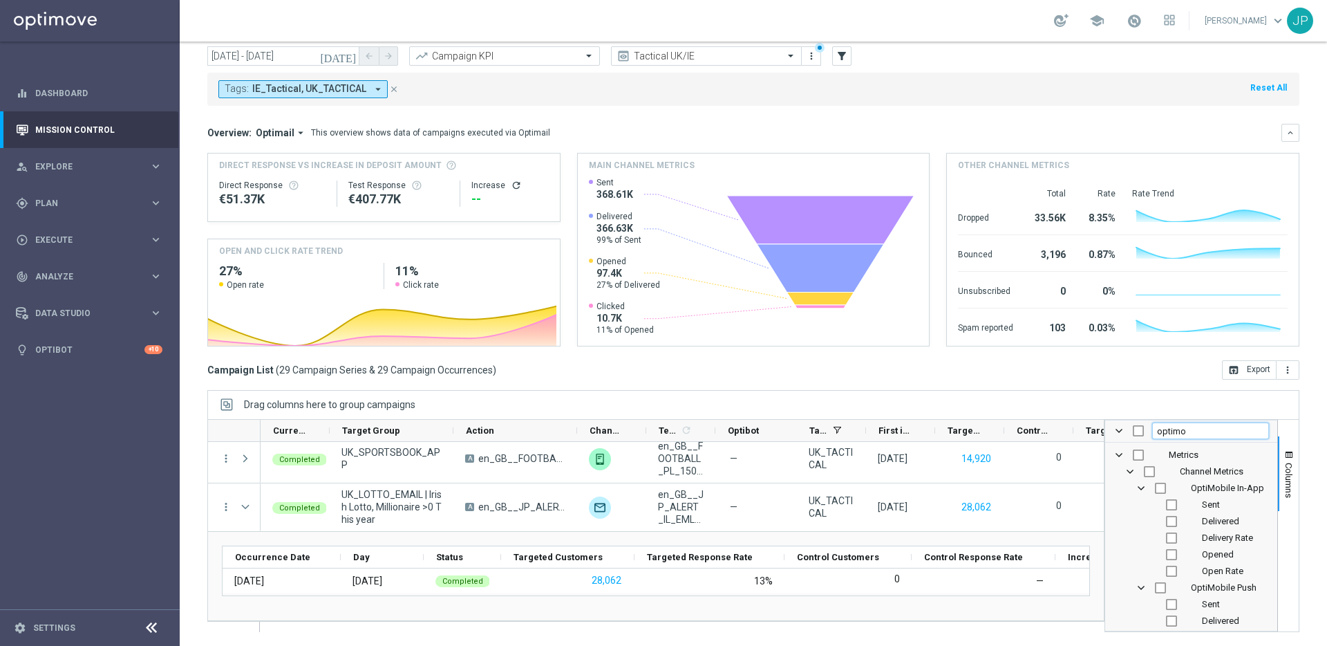
type input "optimo"
click at [1166, 536] on input "Press SPACE to toggle visibility (hidden)" at bounding box center [1171, 537] width 11 height 11
checkbox input "true"
checkbox input "false"
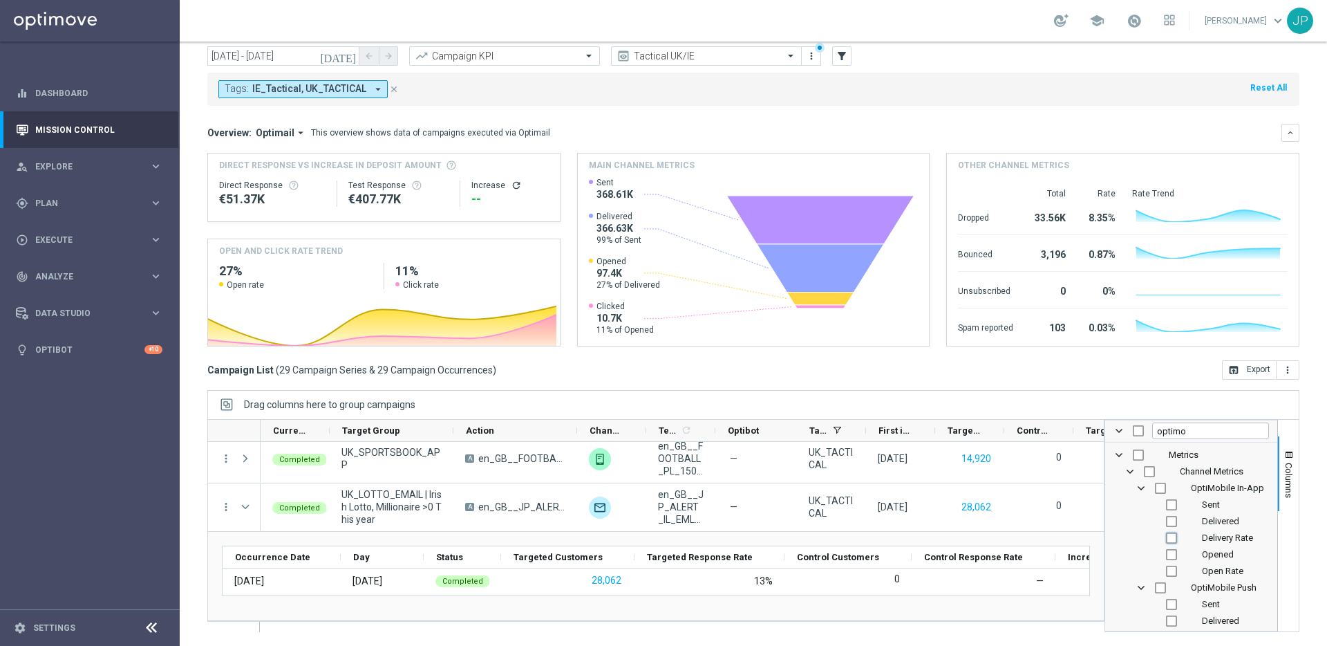
checkbox input "false"
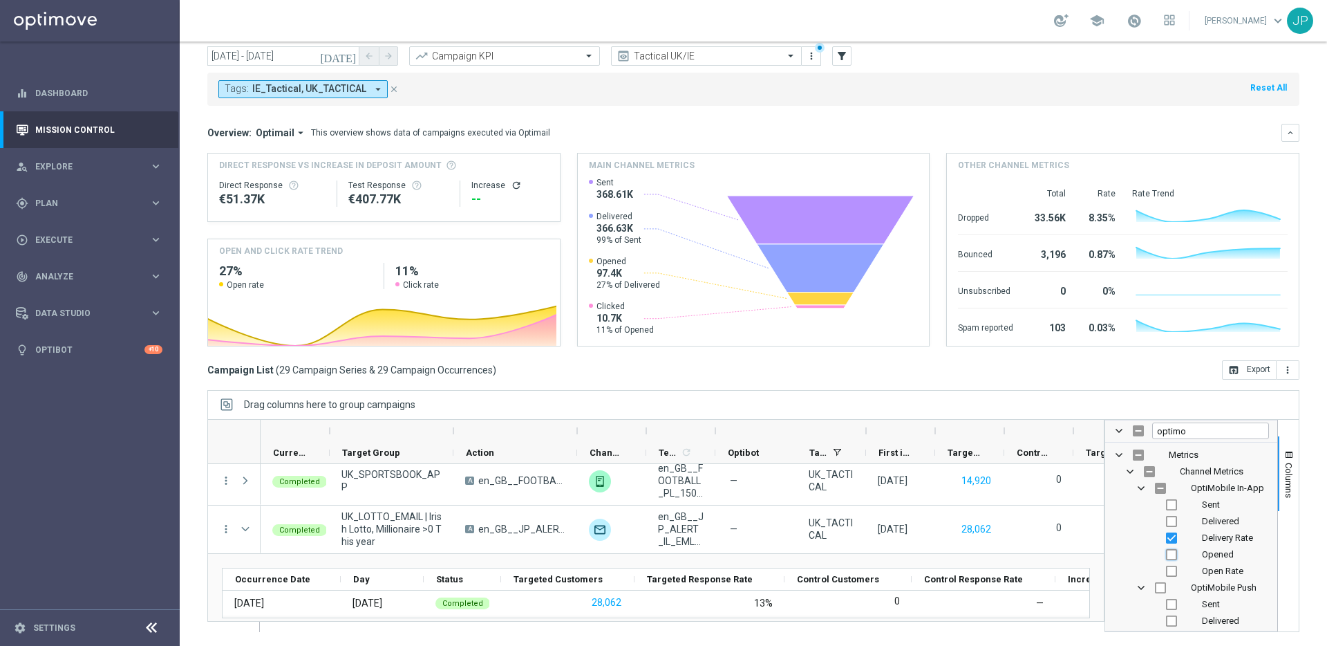
click at [1166, 556] on input "Press SPACE to toggle visibility (hidden)" at bounding box center [1171, 554] width 11 height 11
checkbox input "true"
click at [1166, 570] on input "Press SPACE to toggle visibility (hidden)" at bounding box center [1171, 570] width 11 height 11
checkbox input "true"
click at [1289, 553] on div "Columns optimo Metrics Channel Metrics OptiMobile In-App Sent" at bounding box center [1202, 525] width 195 height 213
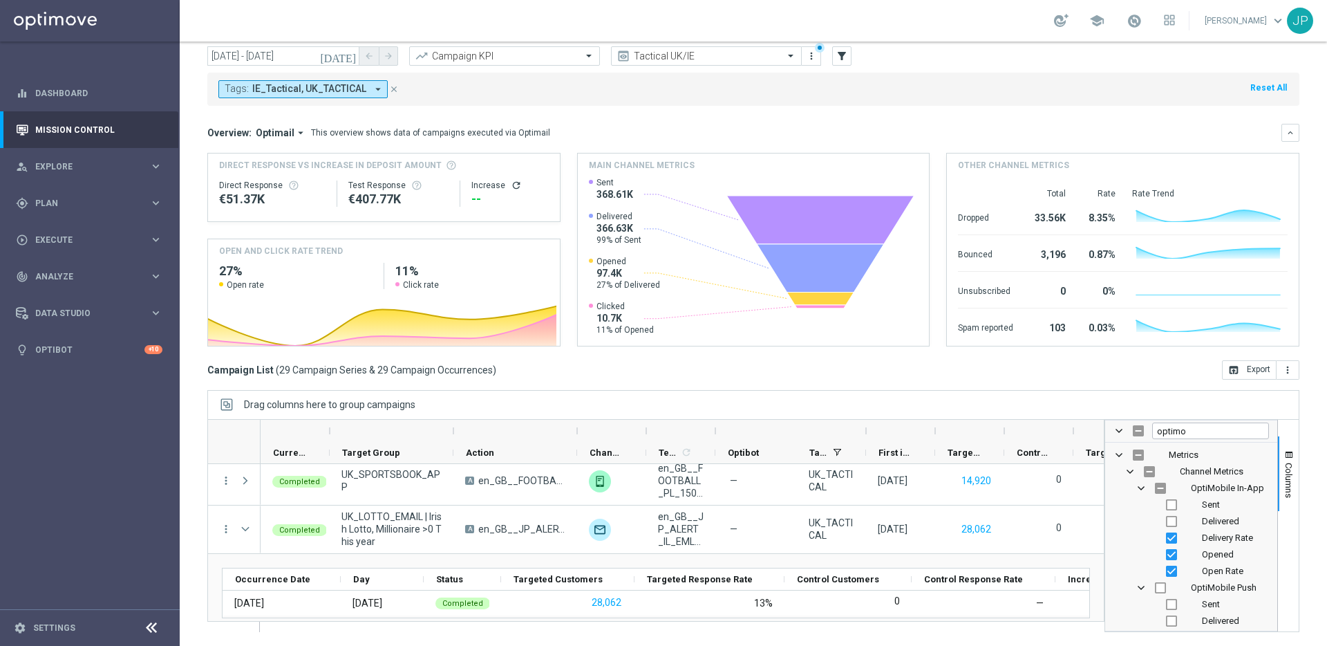
click at [1280, 547] on div "Columns" at bounding box center [1288, 526] width 21 height 212
click at [1284, 492] on span "Columns" at bounding box center [1289, 479] width 11 height 35
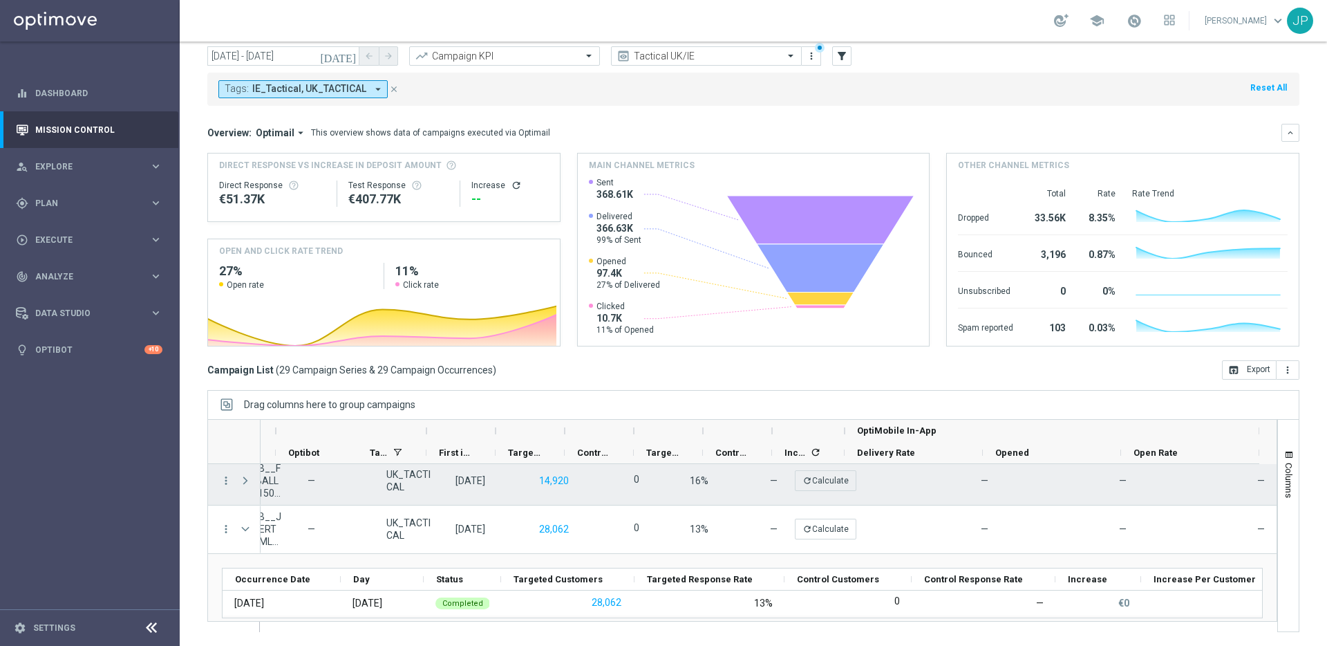
scroll to position [0, 442]
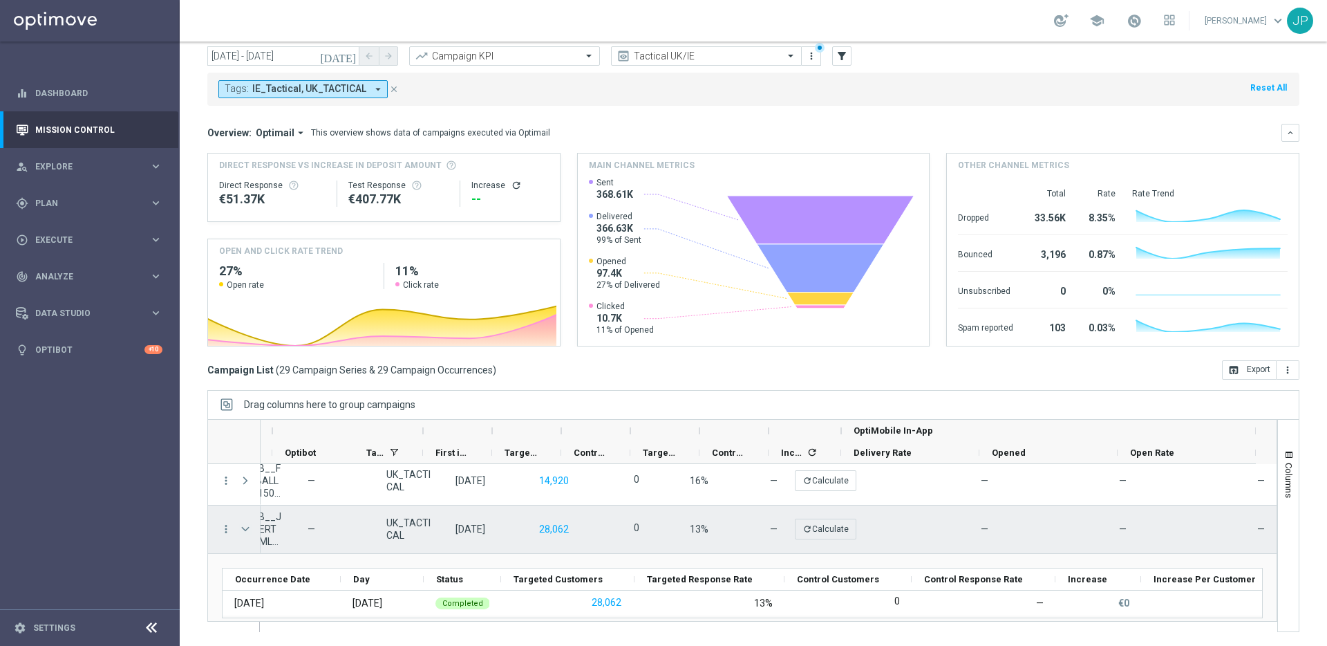
click at [247, 527] on span "Press SPACE to select this row." at bounding box center [245, 528] width 12 height 11
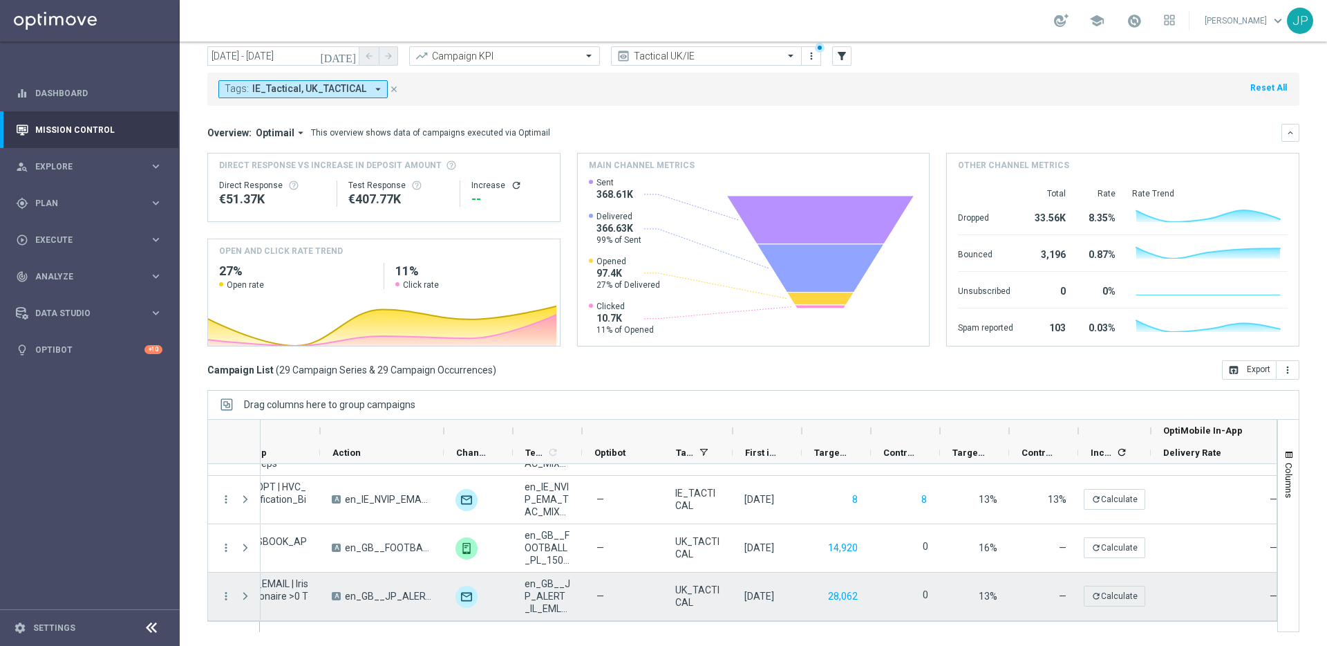
scroll to position [0, 0]
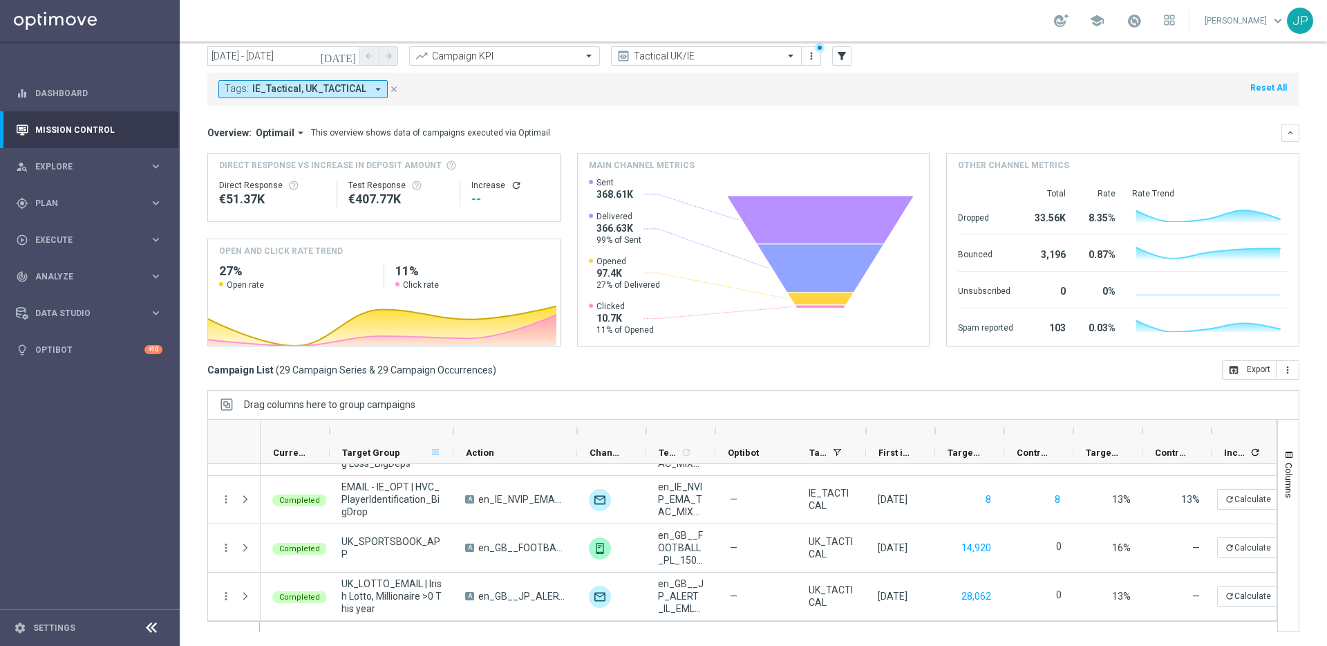
click at [435, 451] on span at bounding box center [435, 452] width 11 height 11
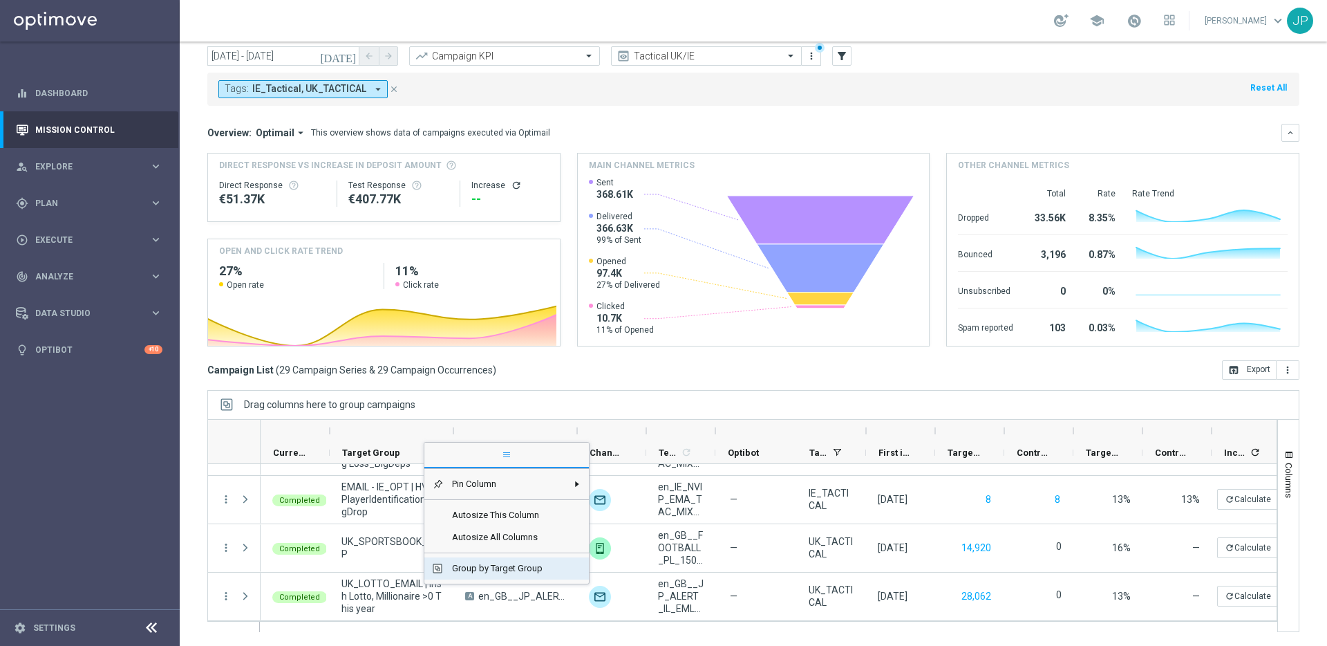
click at [529, 571] on span "Group by Target Group" at bounding box center [505, 568] width 123 height 22
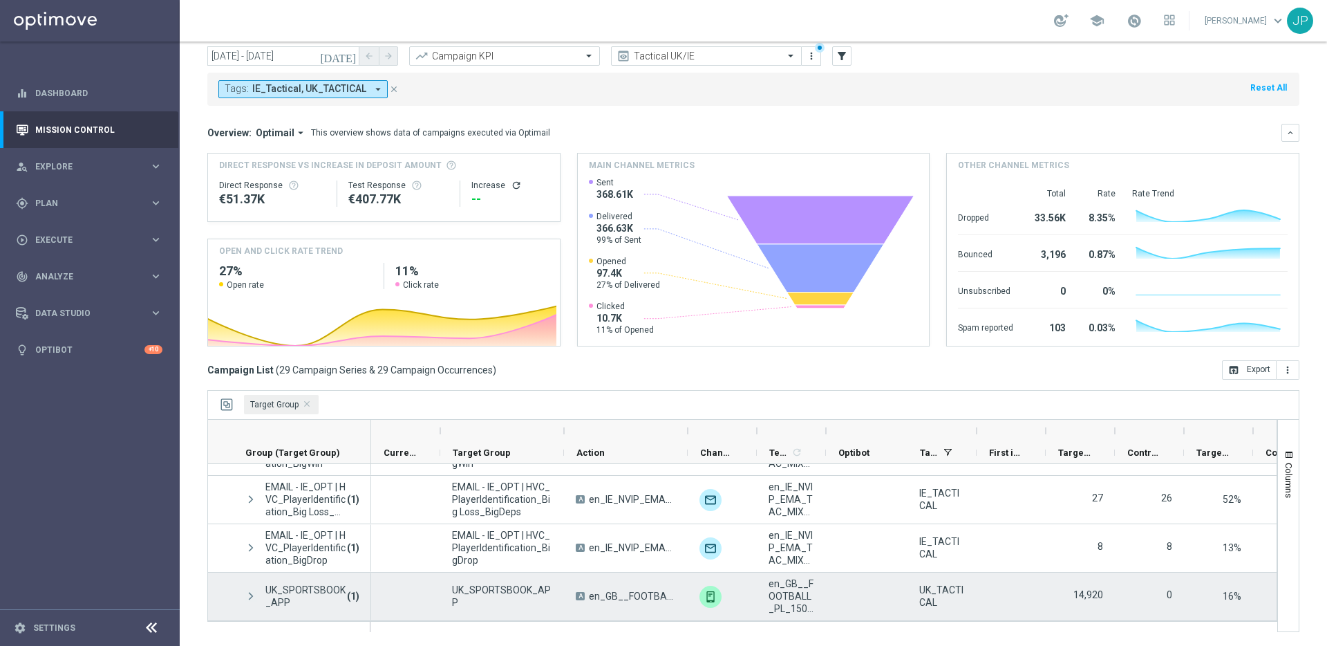
click at [250, 595] on span at bounding box center [251, 596] width 12 height 12
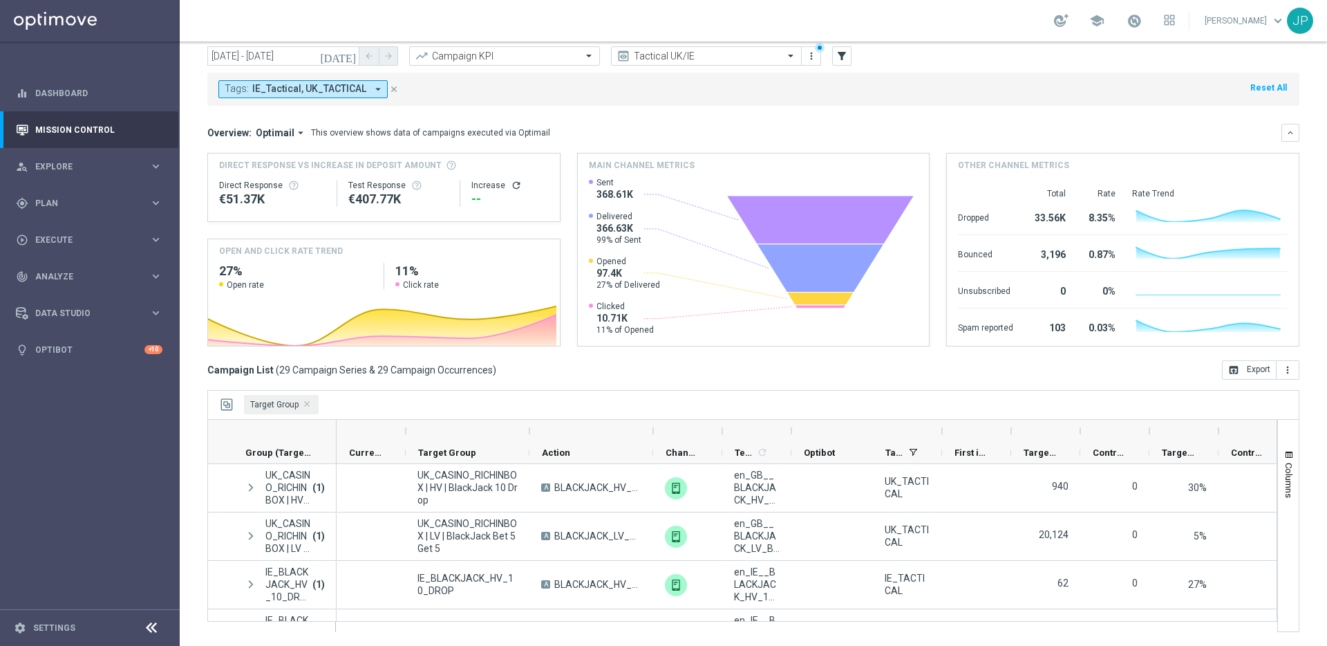
click at [309, 398] on span "Target Group" at bounding box center [281, 404] width 75 height 19
click at [307, 404] on span "Target Group Press DELETE to remove" at bounding box center [307, 404] width 7 height 7
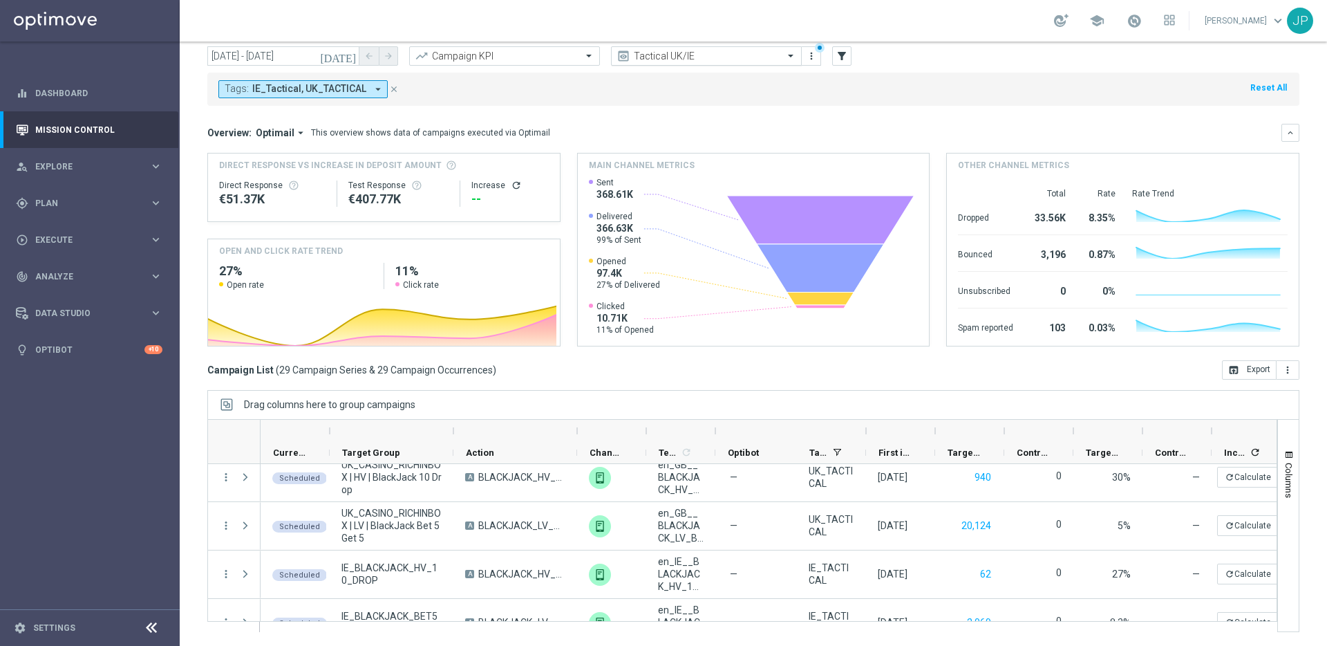
click at [794, 58] on span at bounding box center [792, 56] width 17 height 12
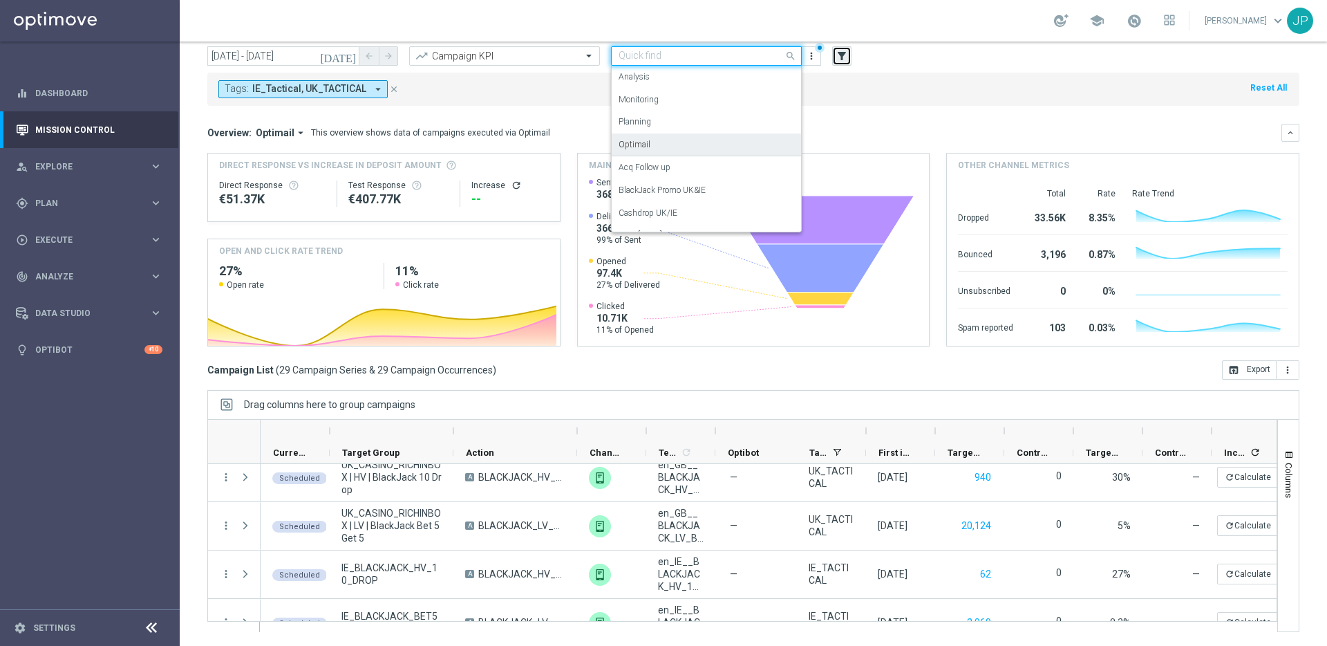
click at [842, 57] on icon "filter_alt" at bounding box center [842, 56] width 12 height 12
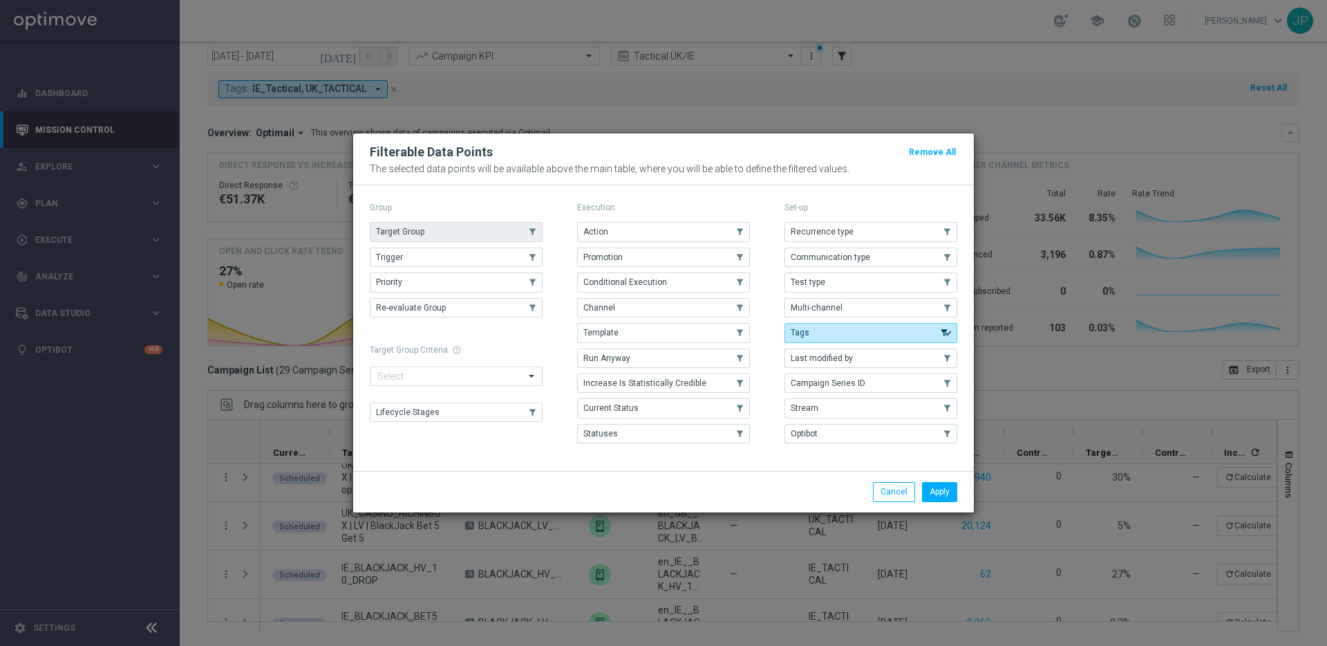
click at [534, 227] on use "button" at bounding box center [533, 232] width 10 height 10
click at [883, 487] on button "Cancel" at bounding box center [894, 491] width 42 height 19
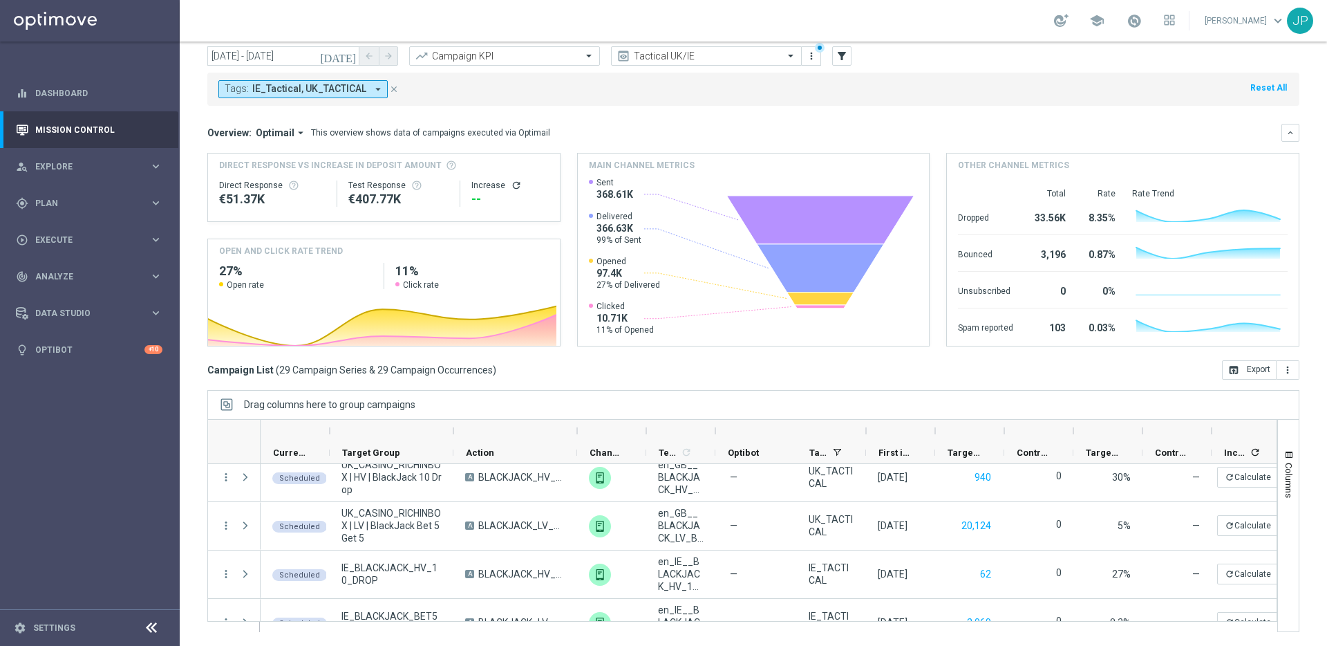
click at [390, 88] on icon "close" at bounding box center [394, 89] width 10 height 10
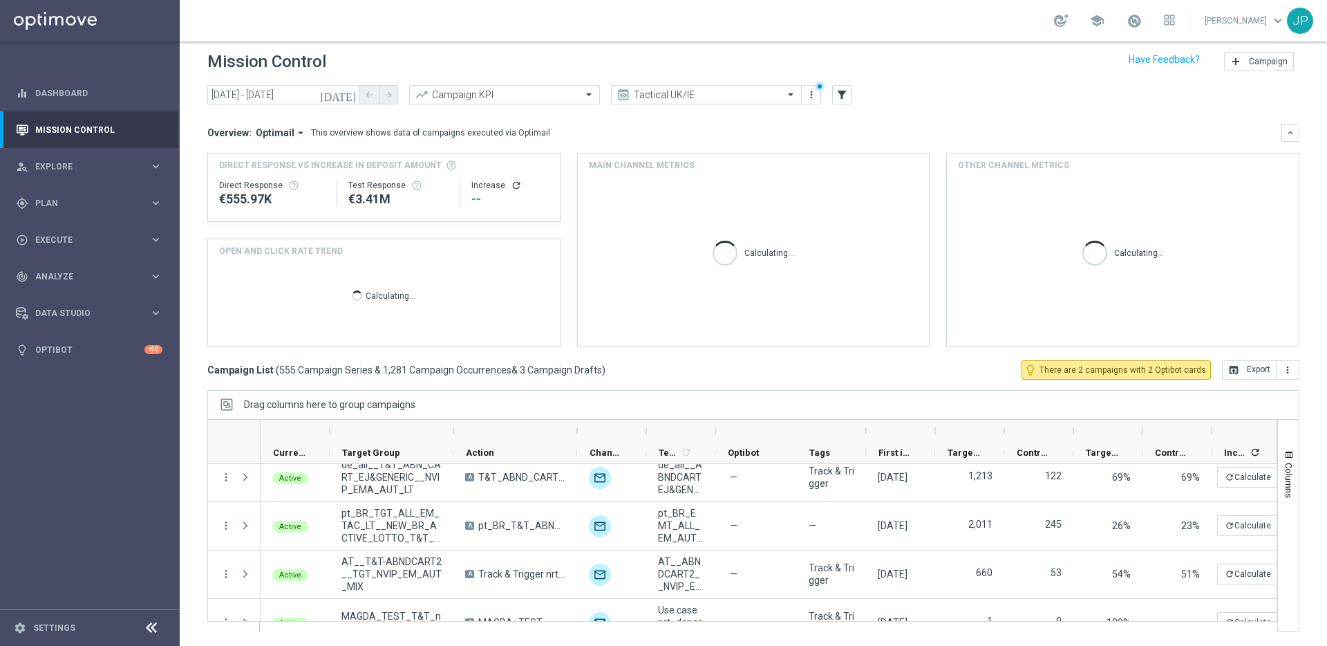
scroll to position [7, 0]
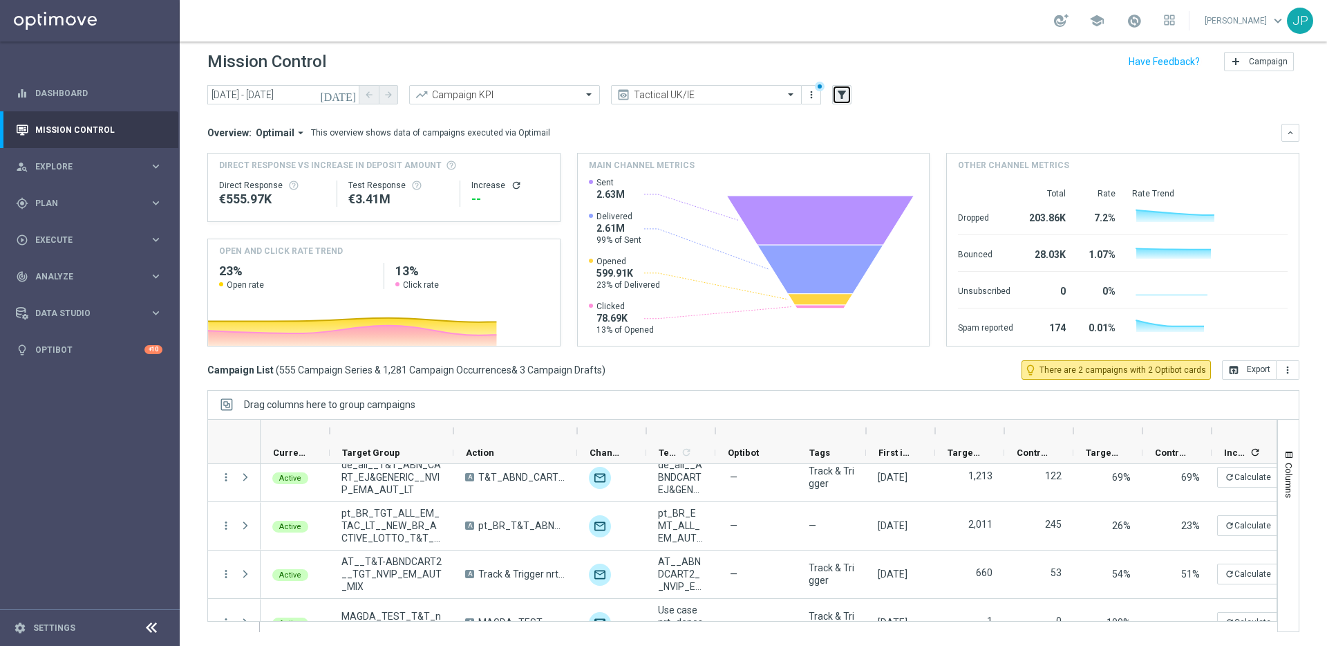
click at [848, 94] on button "filter_alt" at bounding box center [841, 94] width 19 height 19
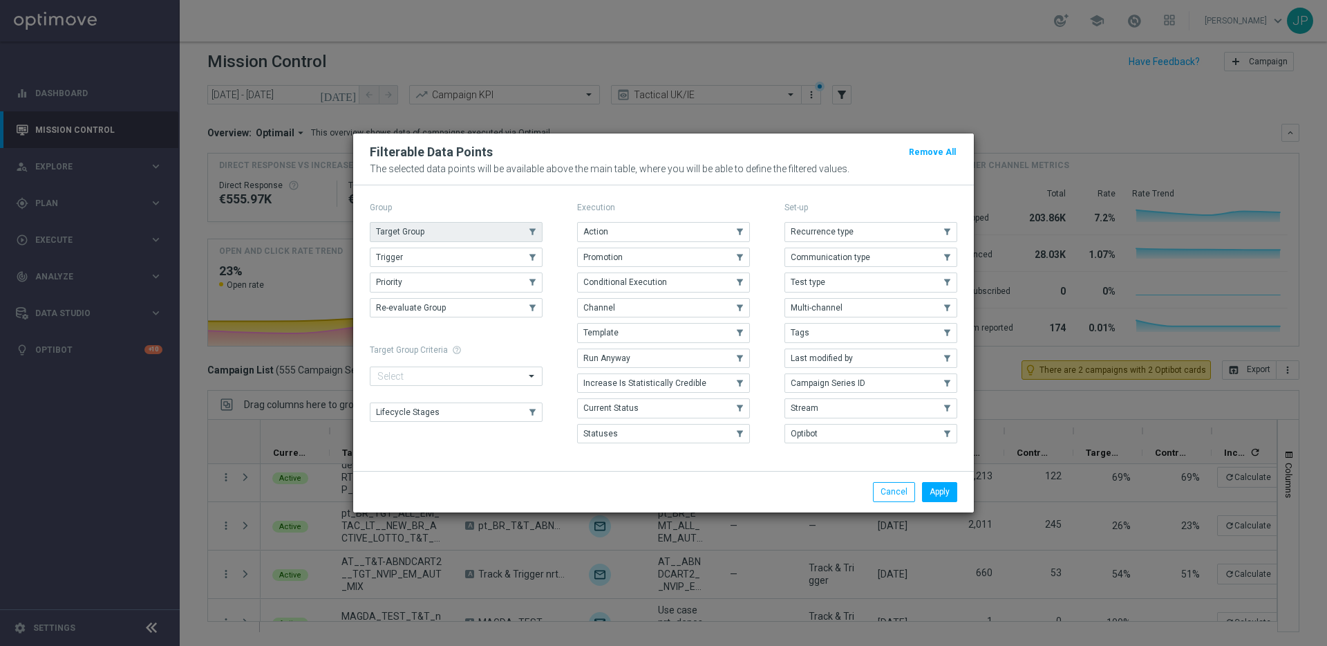
click at [534, 229] on use "button" at bounding box center [533, 232] width 10 height 10
click at [935, 492] on button "Apply" at bounding box center [939, 491] width 35 height 19
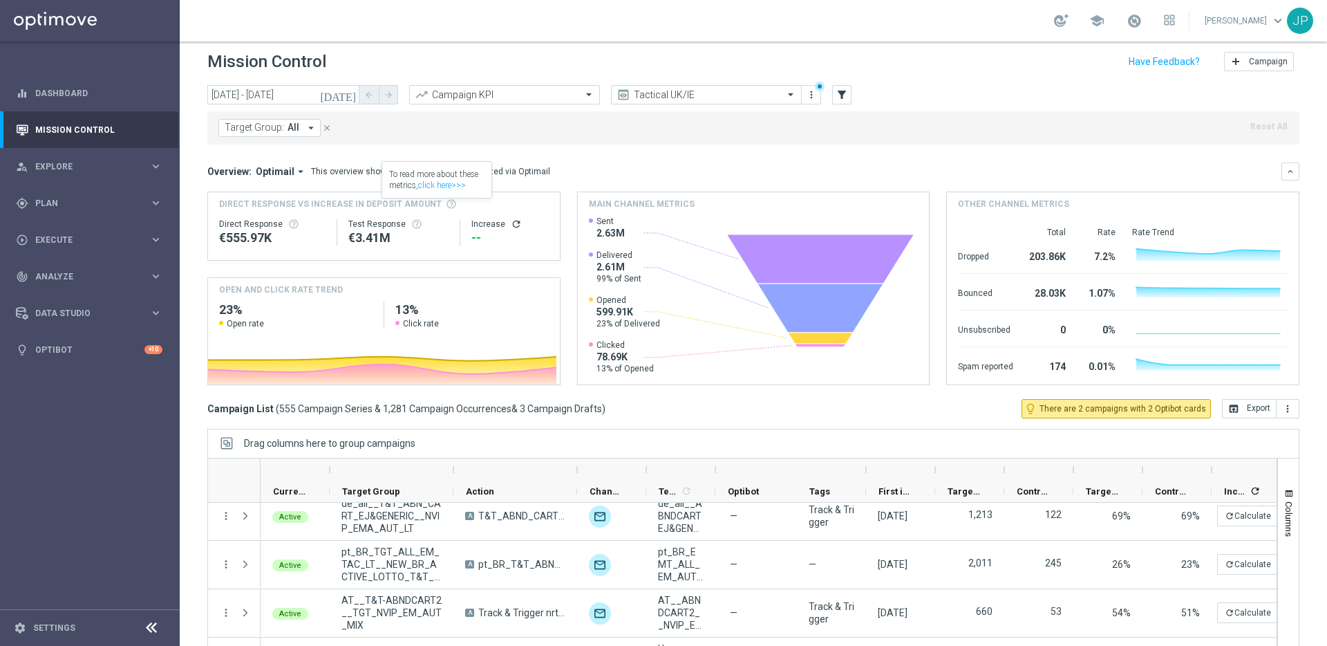
click at [301, 135] on button "Target Group: All arrow_drop_down" at bounding box center [269, 128] width 102 height 18
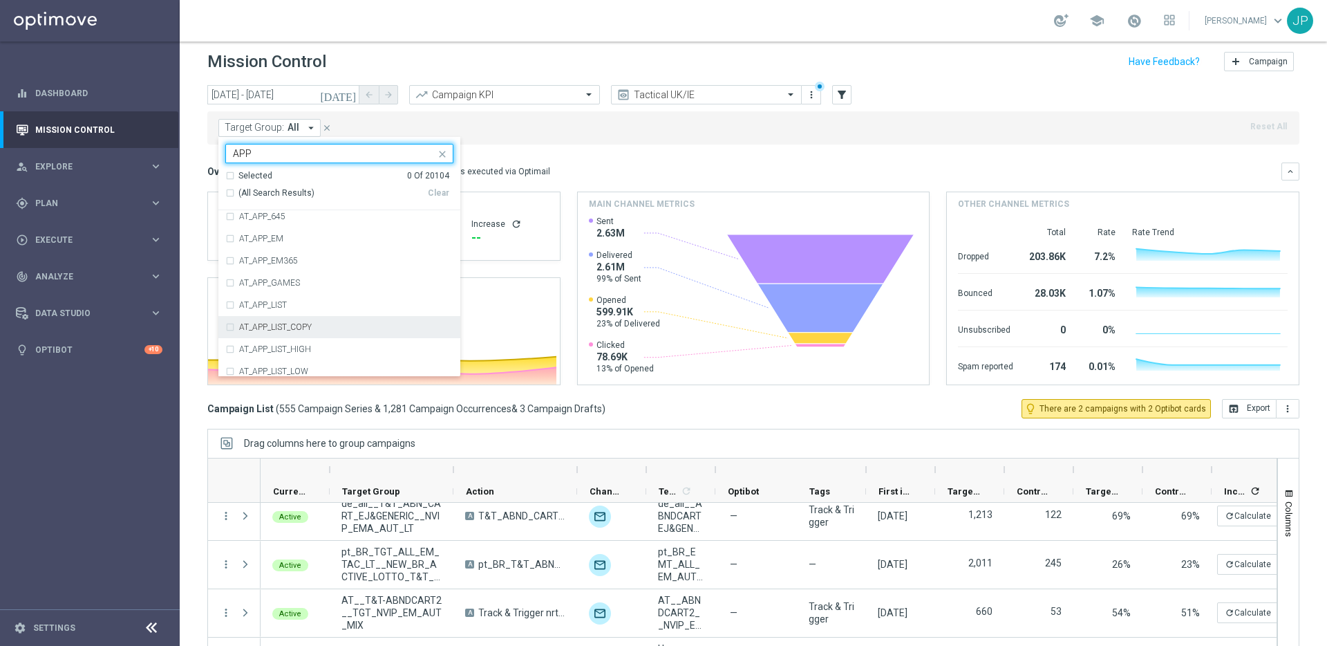
scroll to position [0, 0]
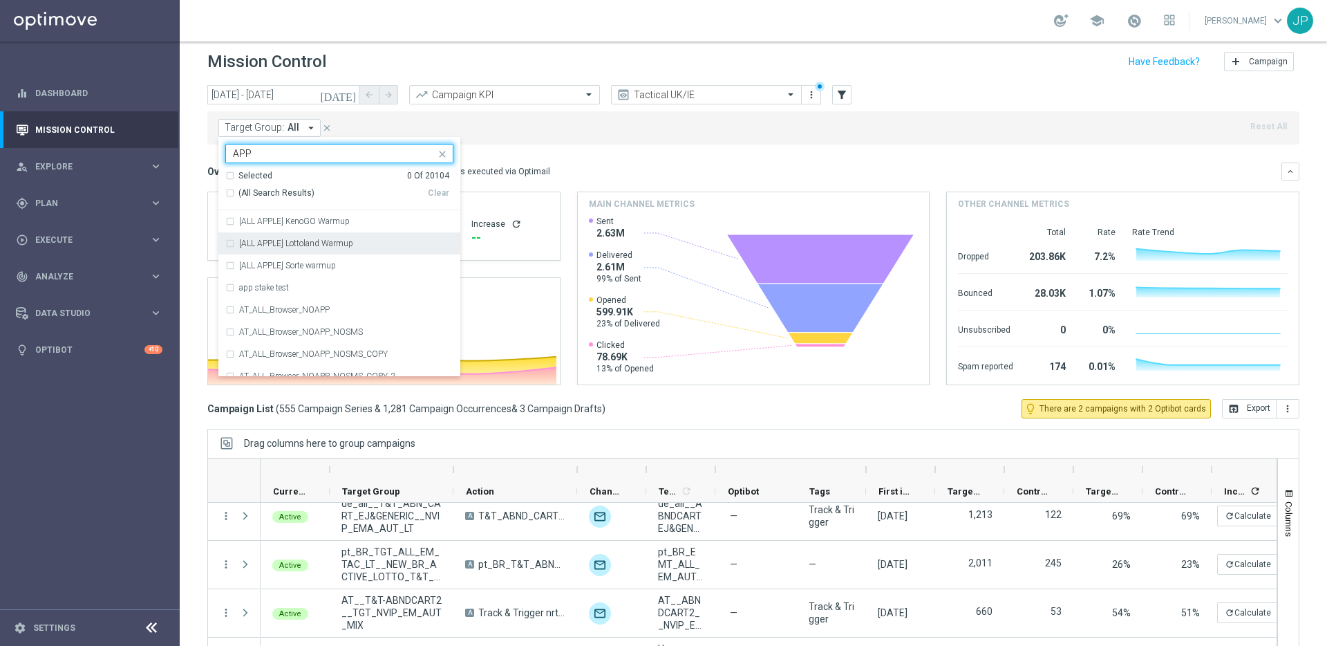
click at [234, 151] on input "APP" at bounding box center [334, 154] width 203 height 12
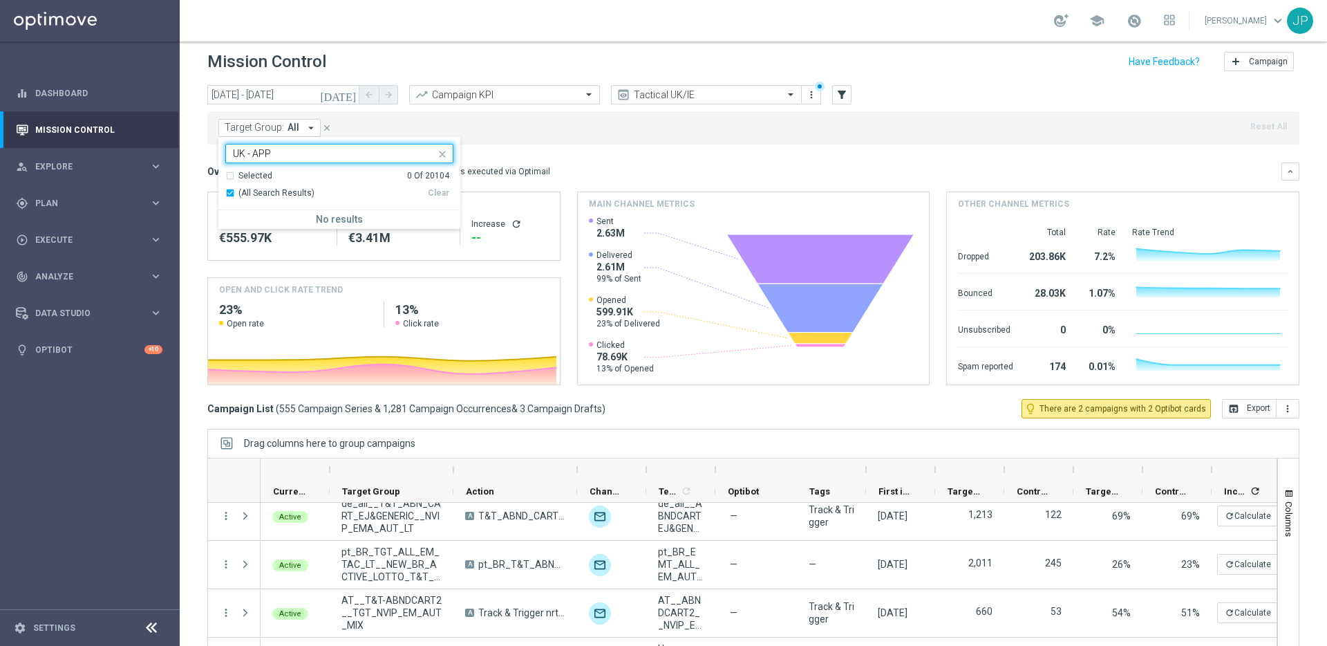
click at [259, 154] on input "UK - APP" at bounding box center [334, 154] width 203 height 12
click at [305, 151] on input "UK - APP" at bounding box center [334, 154] width 203 height 12
click at [304, 151] on input "UK - APP" at bounding box center [334, 154] width 203 height 12
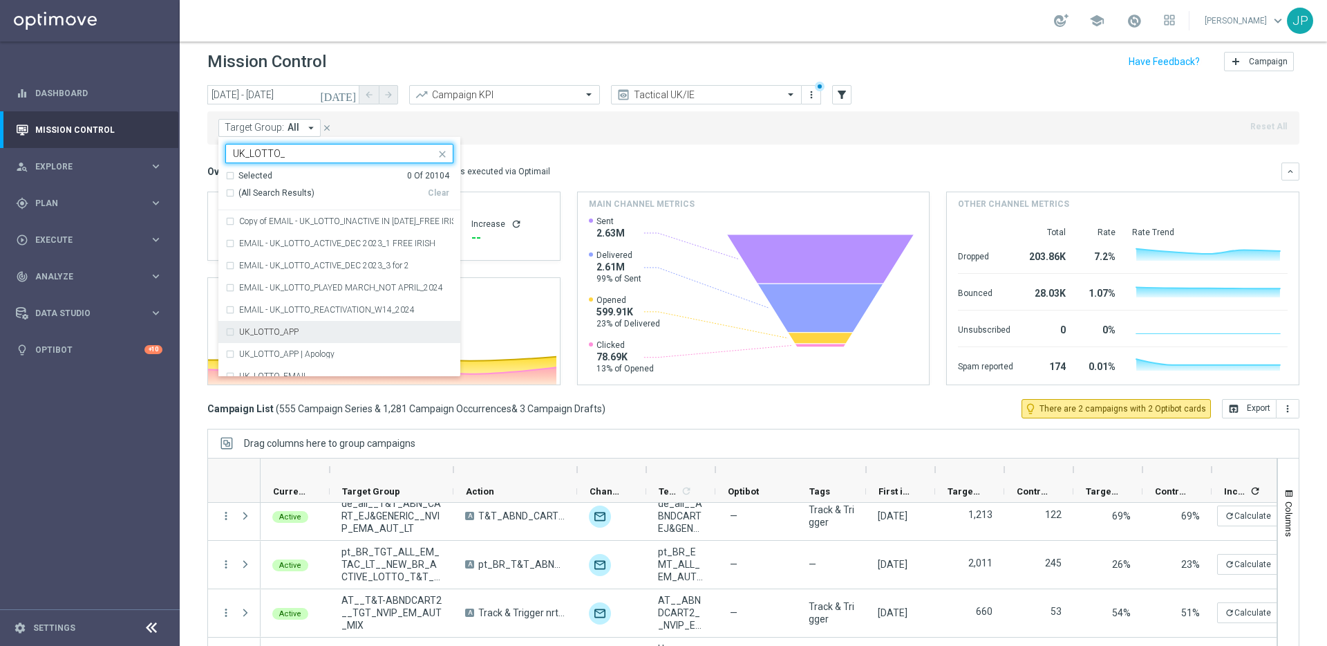
click at [265, 333] on label "UK_LOTTO_APP" at bounding box center [268, 332] width 59 height 8
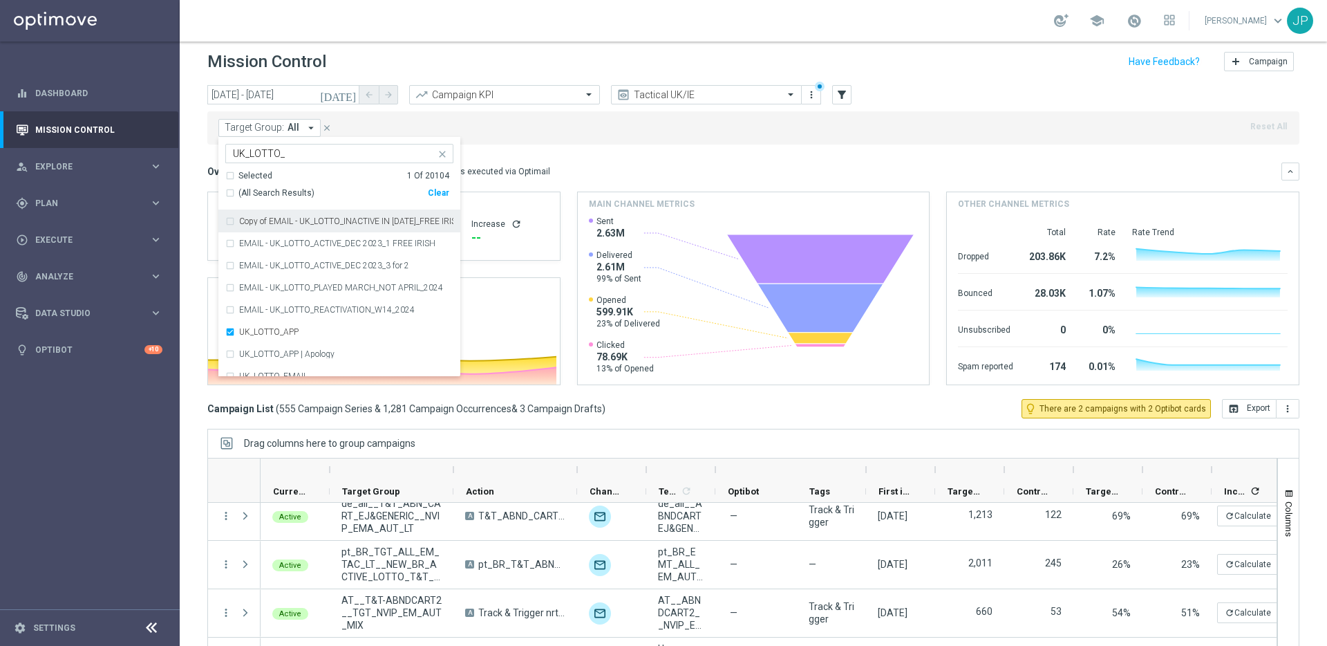
click at [265, 155] on input "UK_LOTTO_" at bounding box center [334, 154] width 203 height 12
click at [280, 154] on input "UK_LOTTO_" at bounding box center [334, 154] width 203 height 12
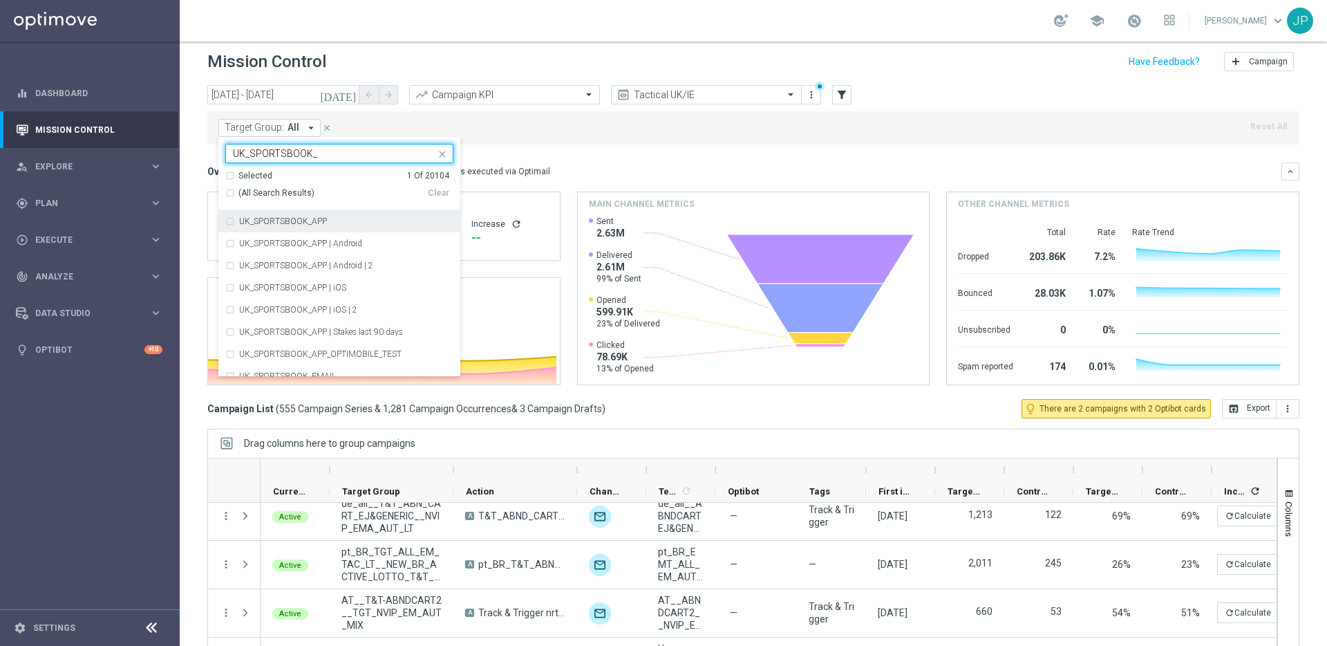
click at [277, 221] on label "UK_SPORTSBOOK_APP" at bounding box center [283, 221] width 88 height 8
type input "UK_SPORTSBOOK_"
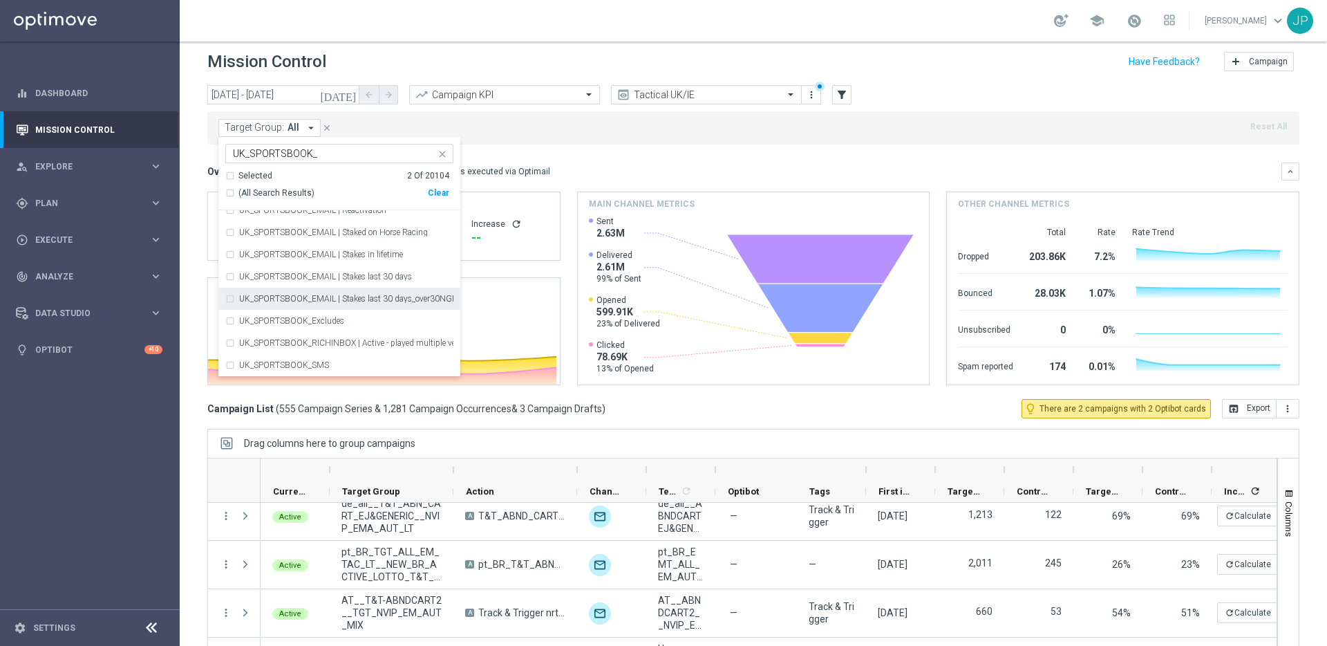
scroll to position [46, 0]
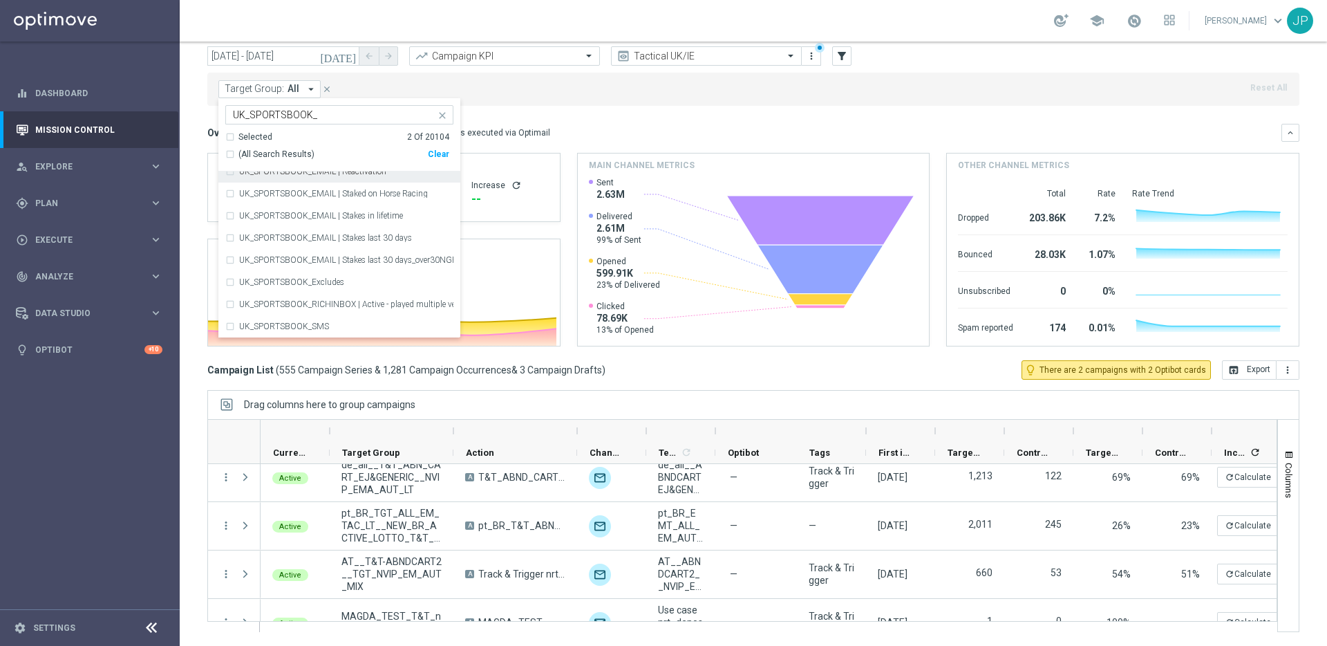
click at [516, 91] on div "Target Group: All arrow_drop_down Selected 2 of 20104 UK_SPORTSBOOK_ Selected 2…" at bounding box center [753, 89] width 1092 height 33
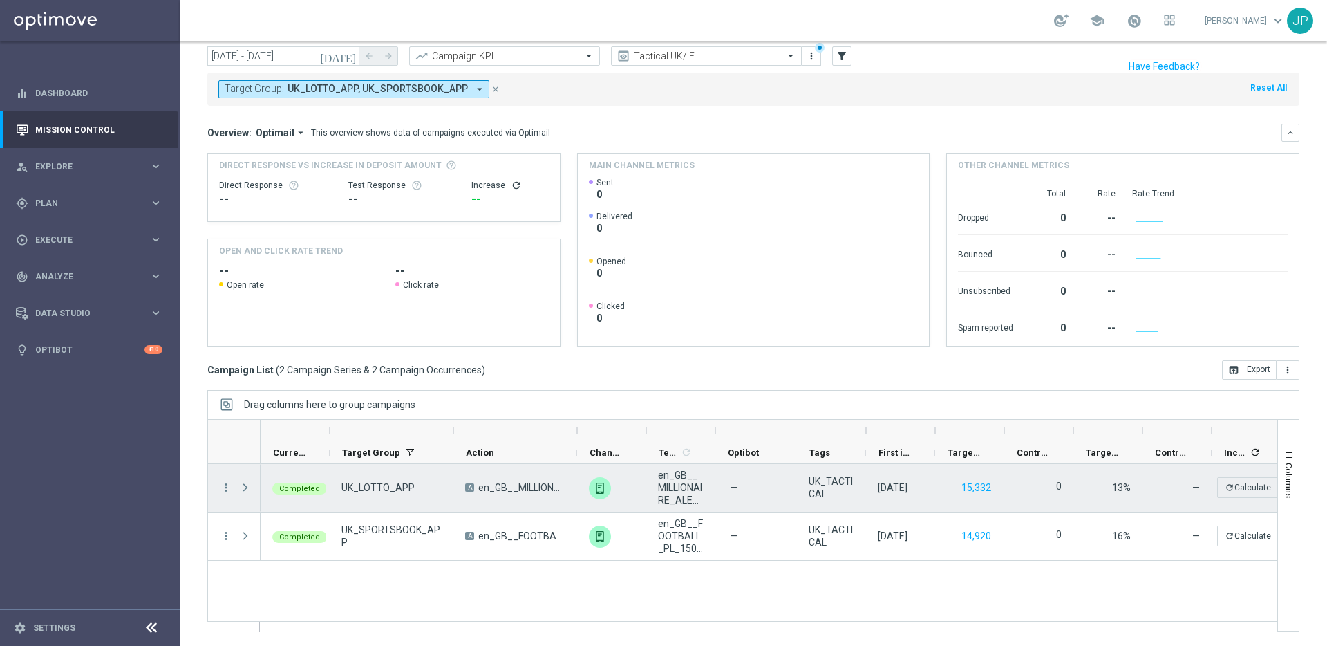
scroll to position [0, 0]
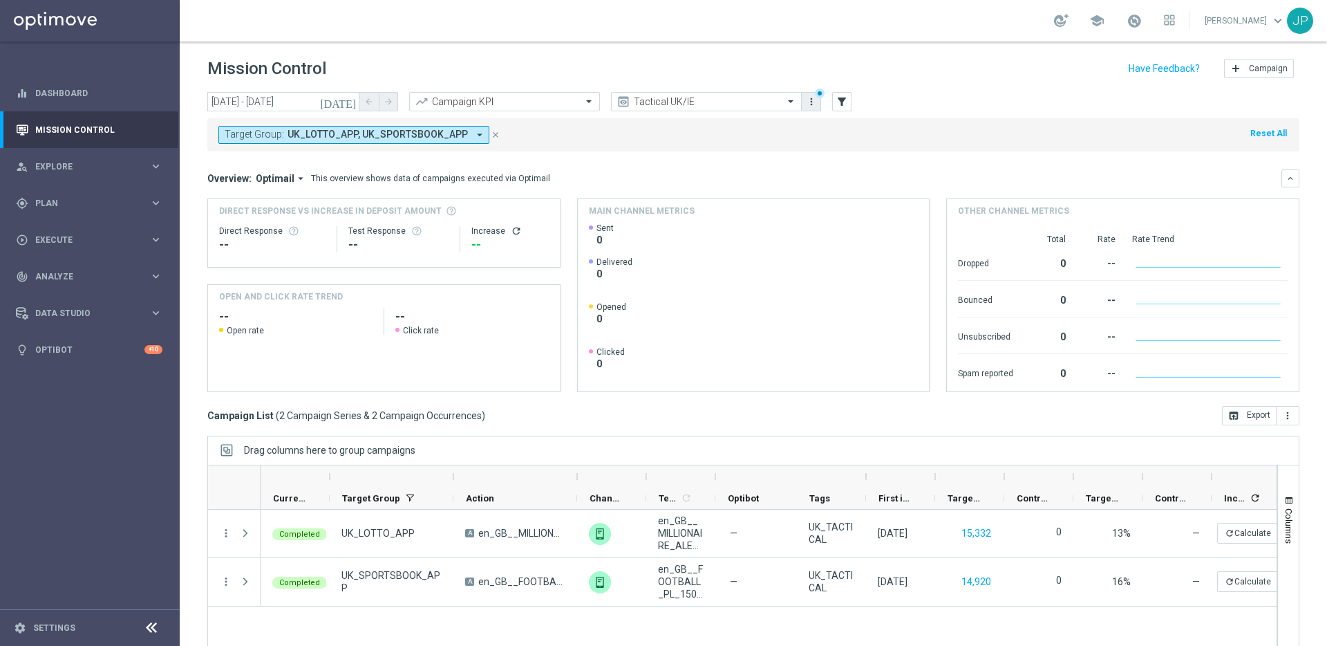
click at [818, 107] on overflow-menu "more_vert" at bounding box center [811, 102] width 19 height 18
click at [812, 104] on icon "more_vert" at bounding box center [811, 101] width 11 height 11
click at [840, 148] on div "Save as new view" at bounding box center [884, 147] width 125 height 10
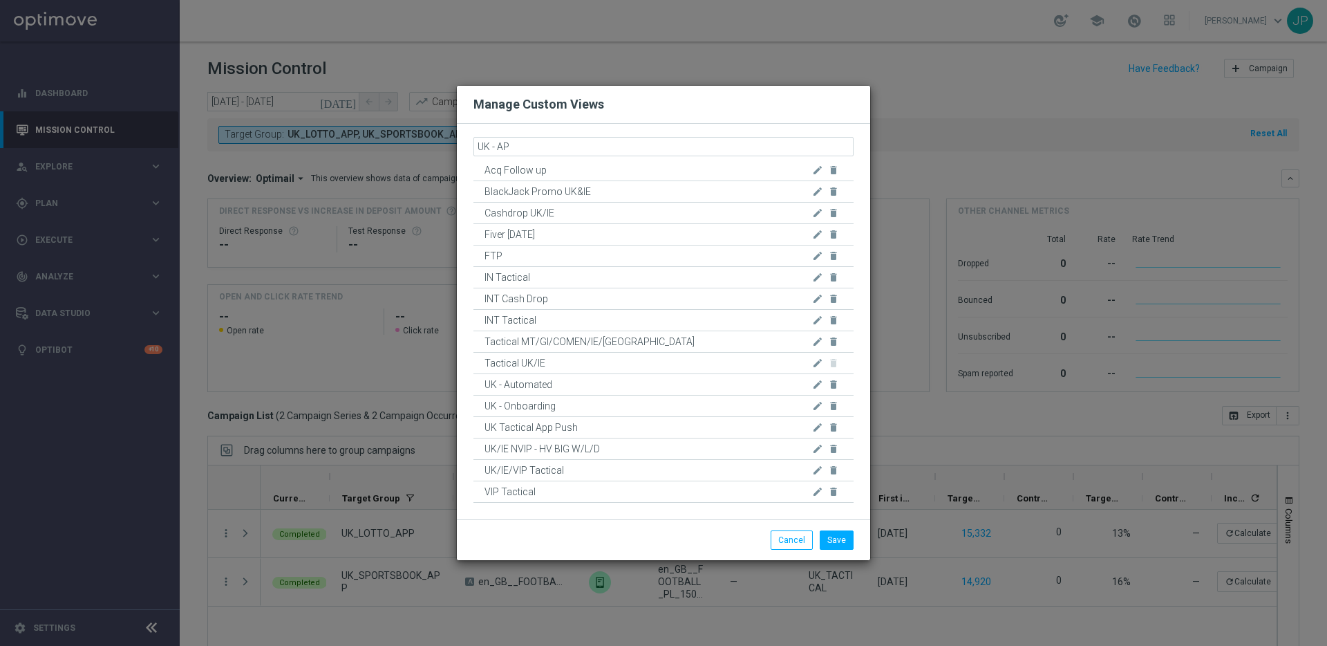
type input "UK - APP"
click at [839, 542] on button "Save" at bounding box center [837, 539] width 34 height 19
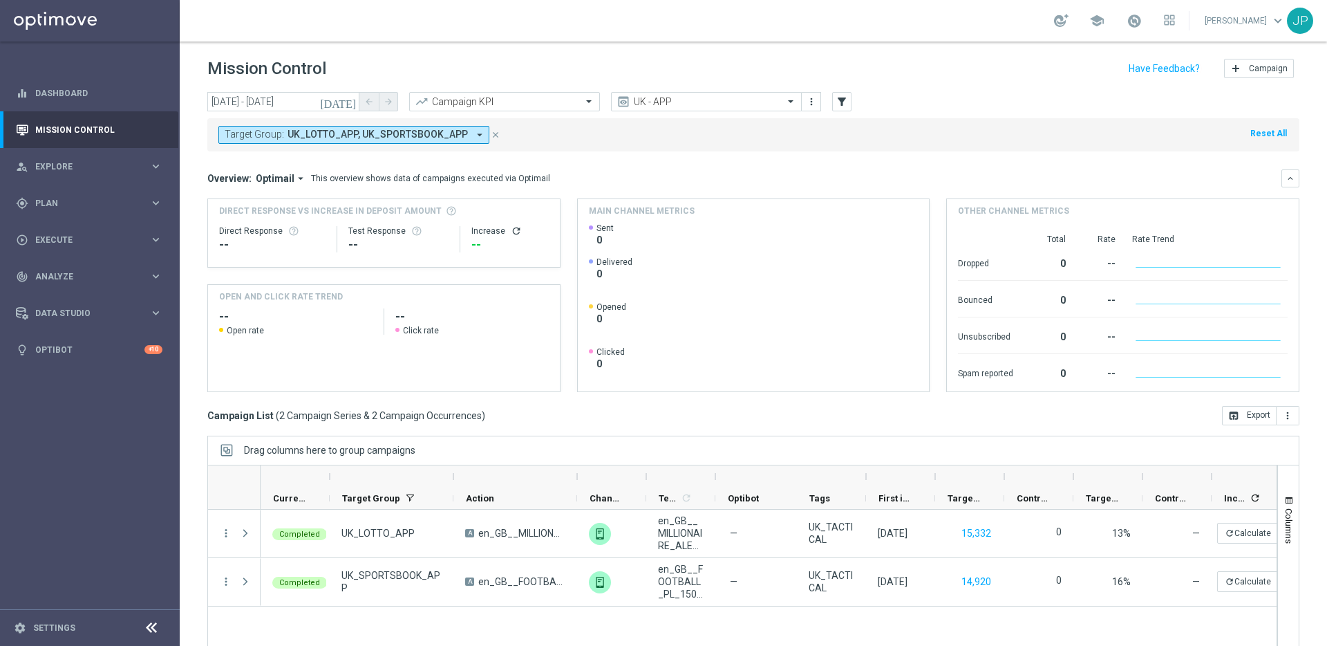
click at [348, 100] on icon "[DATE]" at bounding box center [338, 101] width 37 height 12
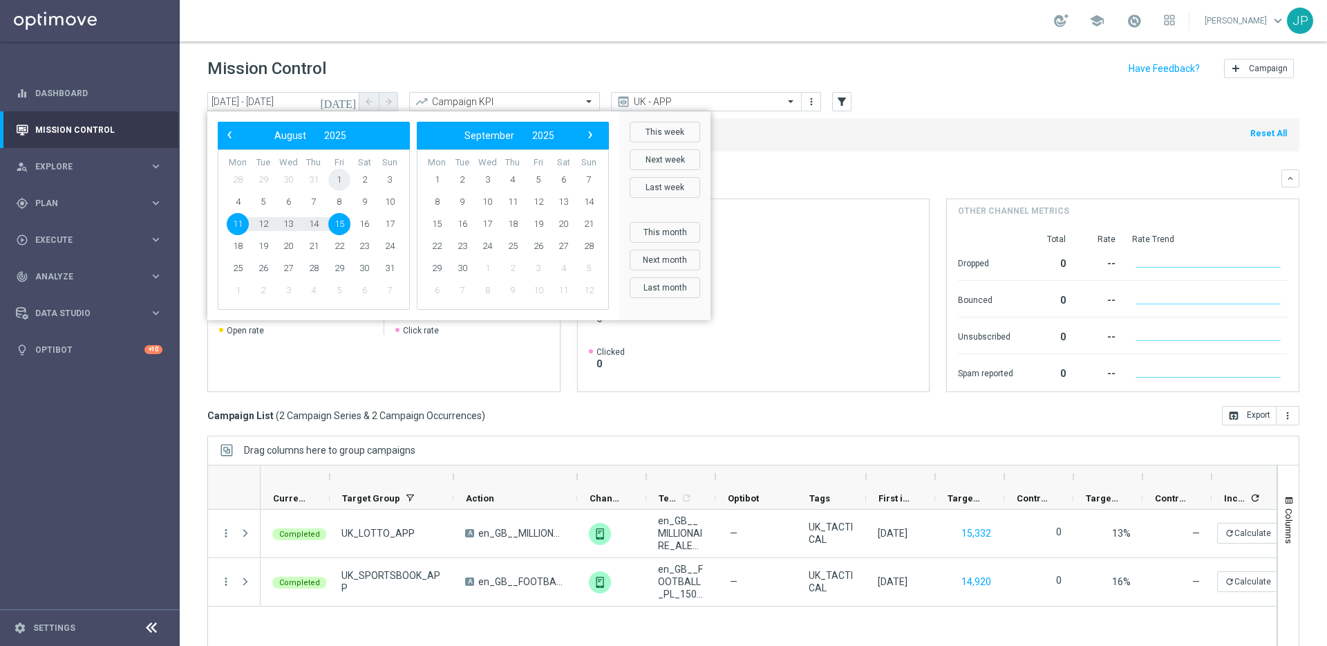
click at [341, 181] on span "1" at bounding box center [339, 180] width 22 height 22
click at [339, 247] on span "22" at bounding box center [339, 246] width 22 height 22
type input "[DATE] - [DATE]"
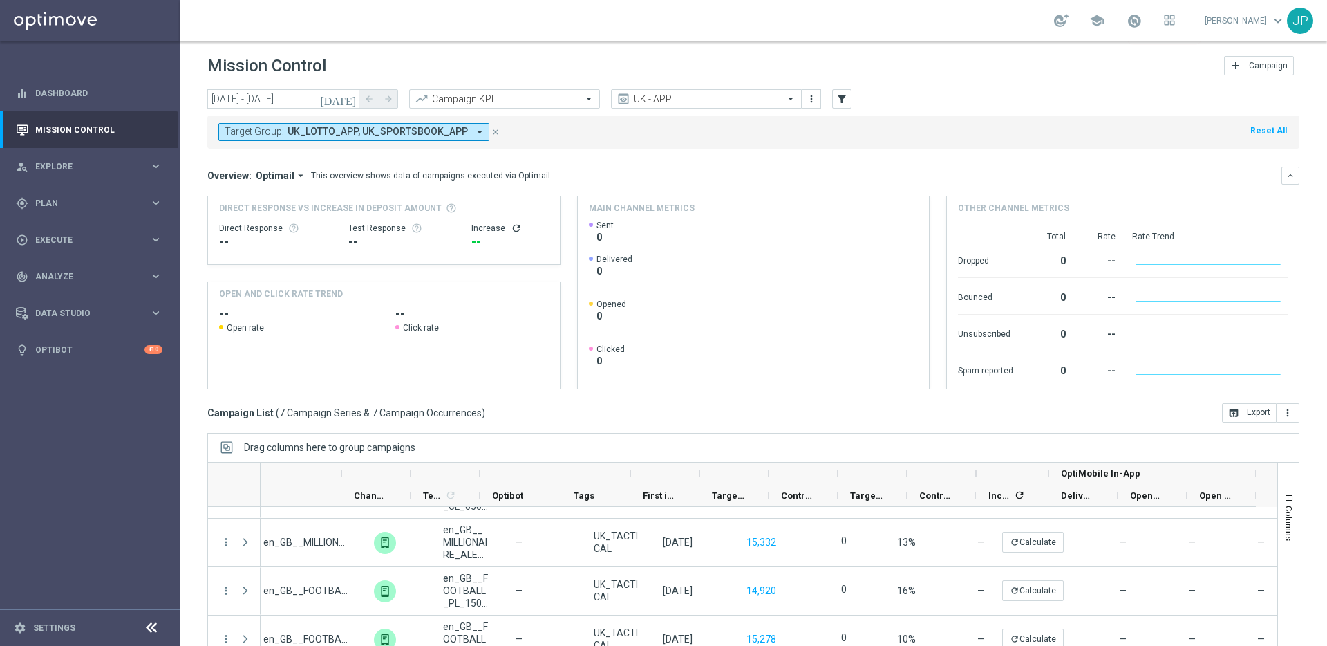
scroll to position [46, 0]
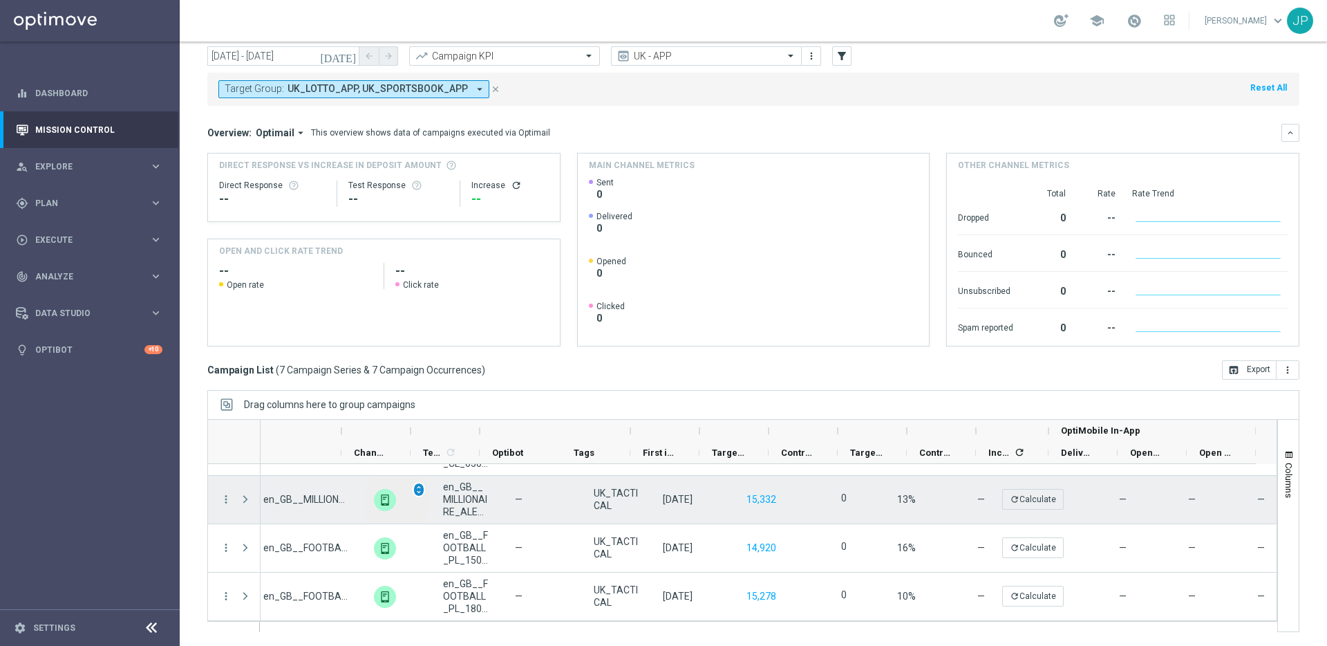
click at [414, 493] on span "unfold_more" at bounding box center [419, 490] width 10 height 10
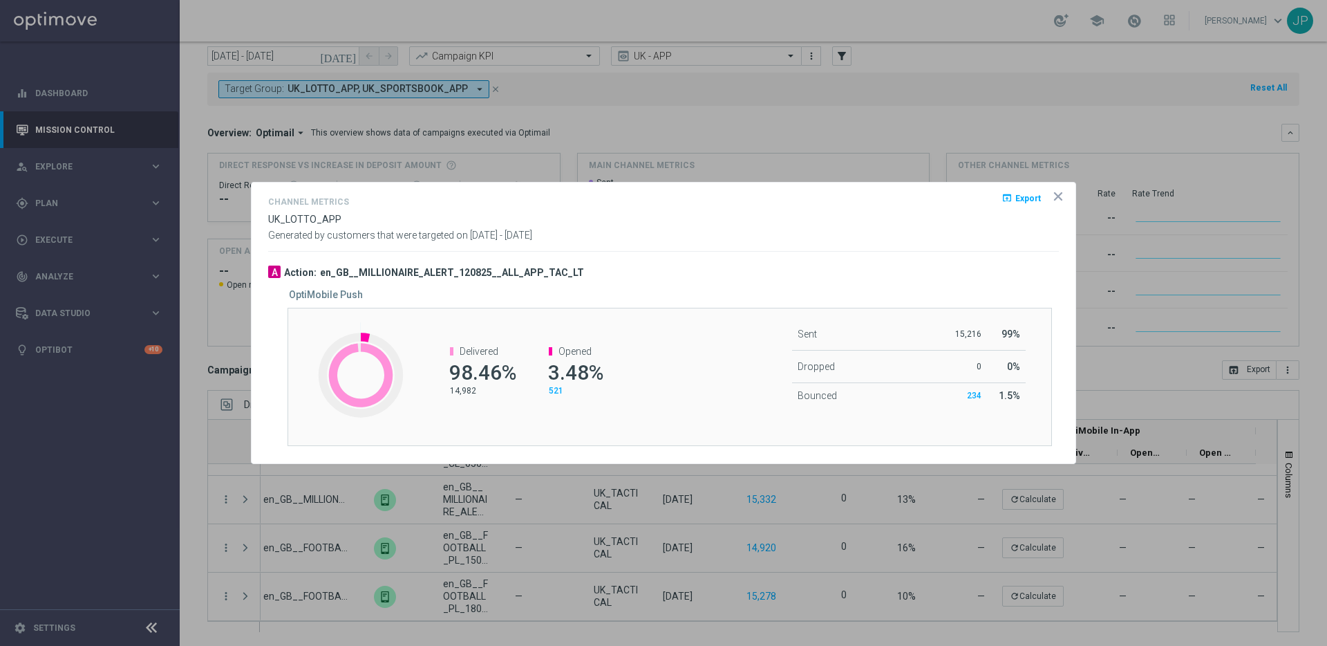
click at [1060, 196] on icon "icon" at bounding box center [1058, 196] width 7 height 7
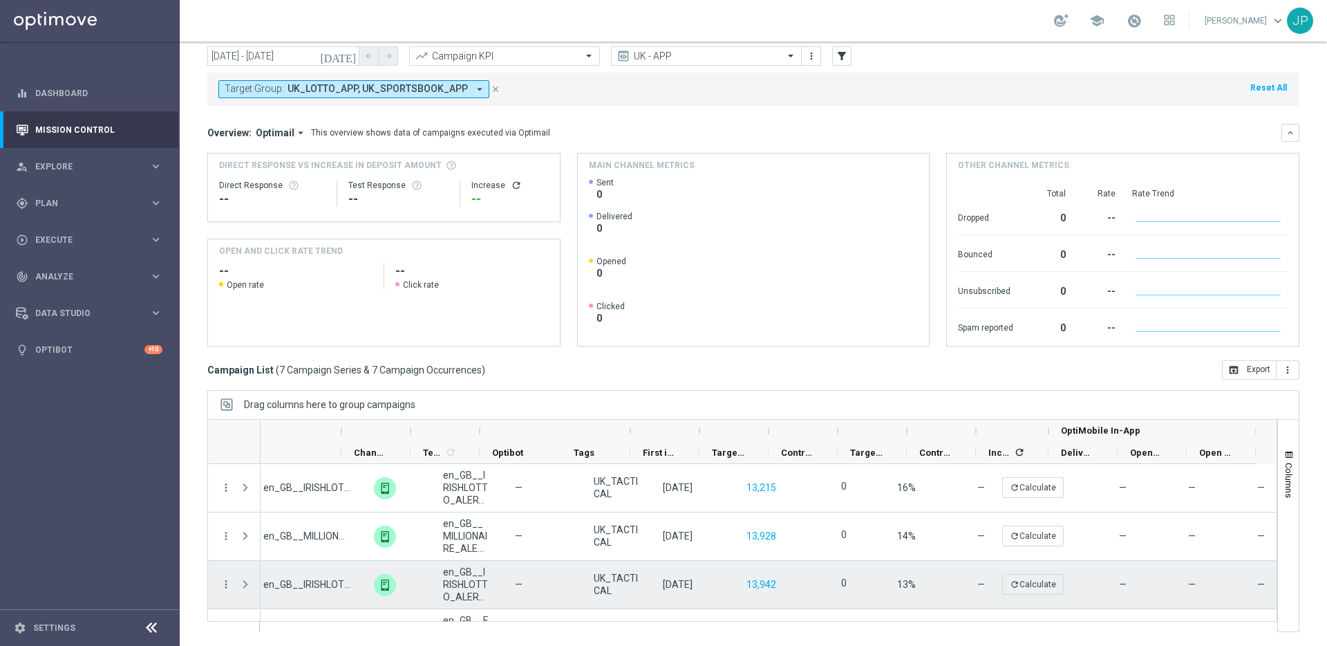
scroll to position [44, 0]
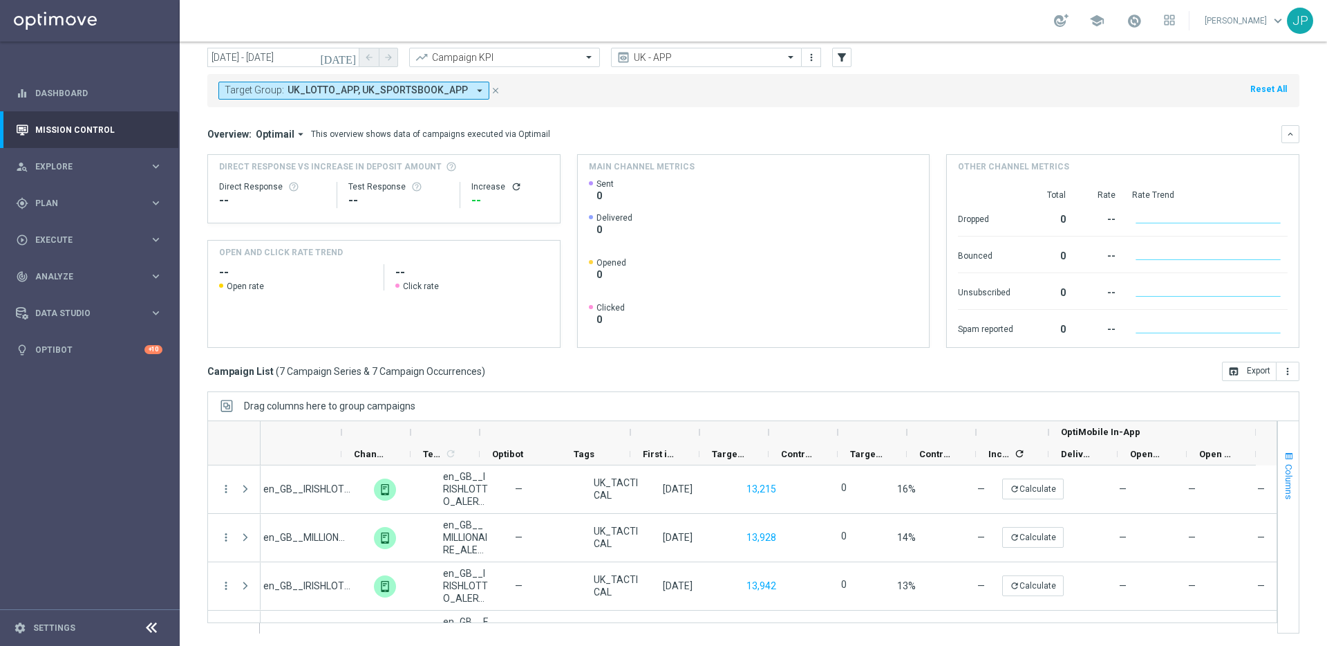
click at [1284, 478] on span "Columns" at bounding box center [1289, 481] width 11 height 35
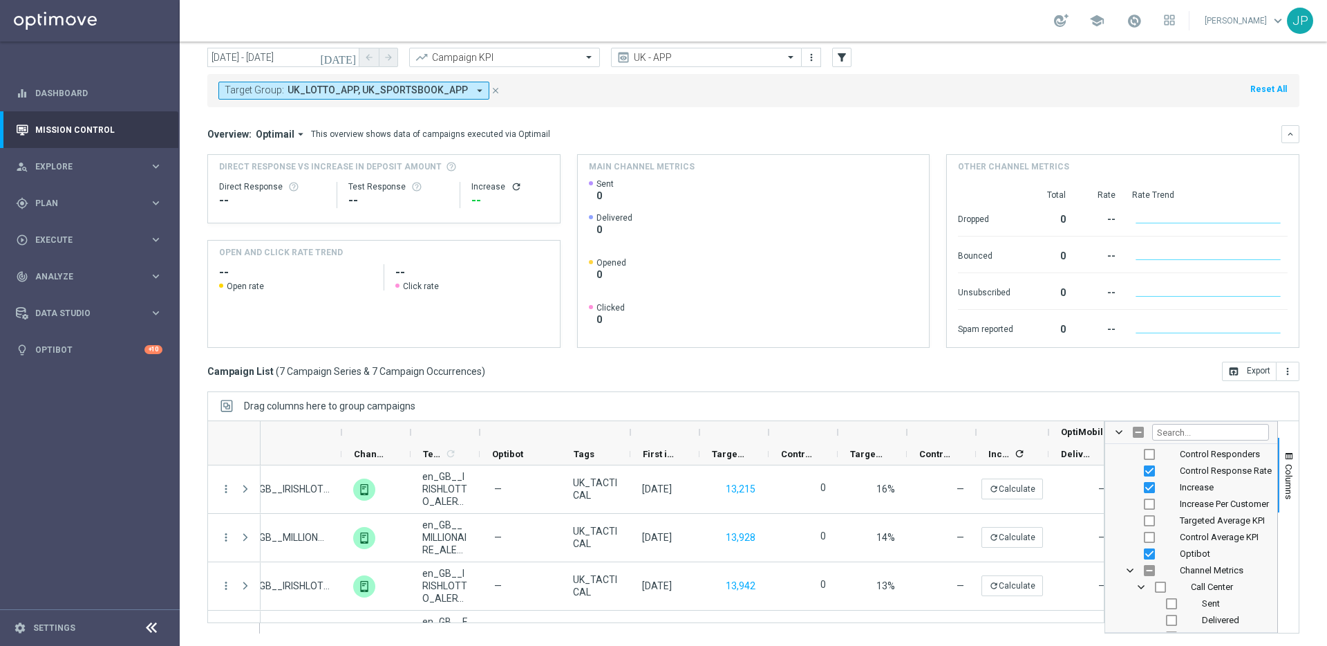
scroll to position [551, 0]
click at [1196, 431] on input "Filter Columns Input" at bounding box center [1210, 432] width 117 height 17
type input "mobile"
click at [1166, 523] on input "Press SPACE to toggle visibility (visible)" at bounding box center [1171, 521] width 11 height 11
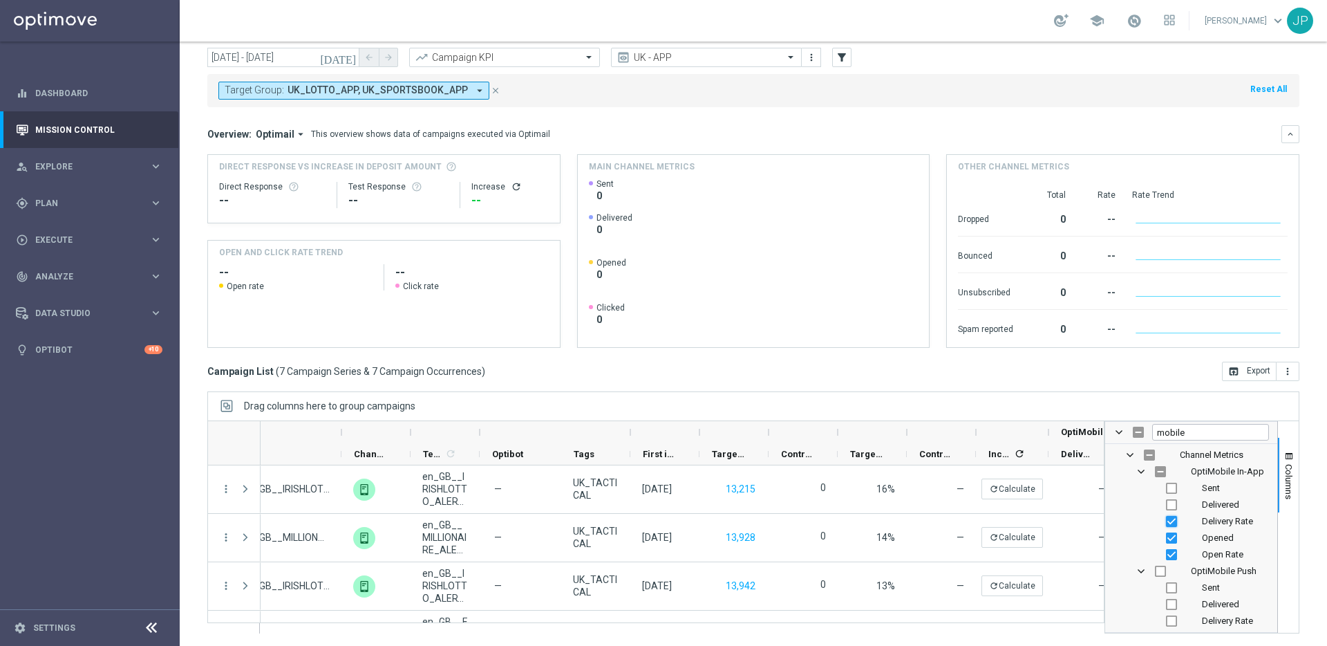
checkbox input "false"
click at [1166, 541] on input "Press SPACE to toggle visibility (visible)" at bounding box center [1171, 537] width 11 height 11
checkbox input "false"
click at [1166, 556] on input "Press SPACE to toggle visibility (visible)" at bounding box center [1171, 554] width 11 height 11
checkbox input "false"
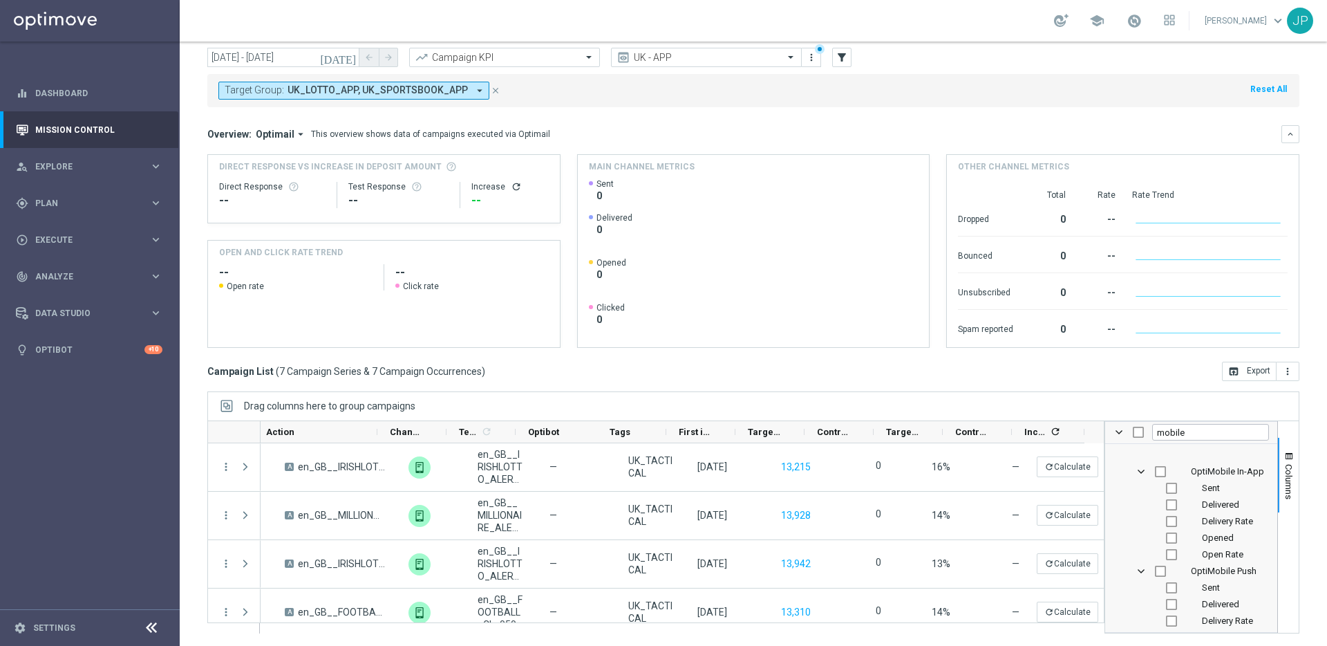
scroll to position [53, 0]
click at [1166, 587] on input "Press SPACE to toggle visibility (hidden)" at bounding box center [1171, 586] width 11 height 11
checkbox input "true"
checkbox input "false"
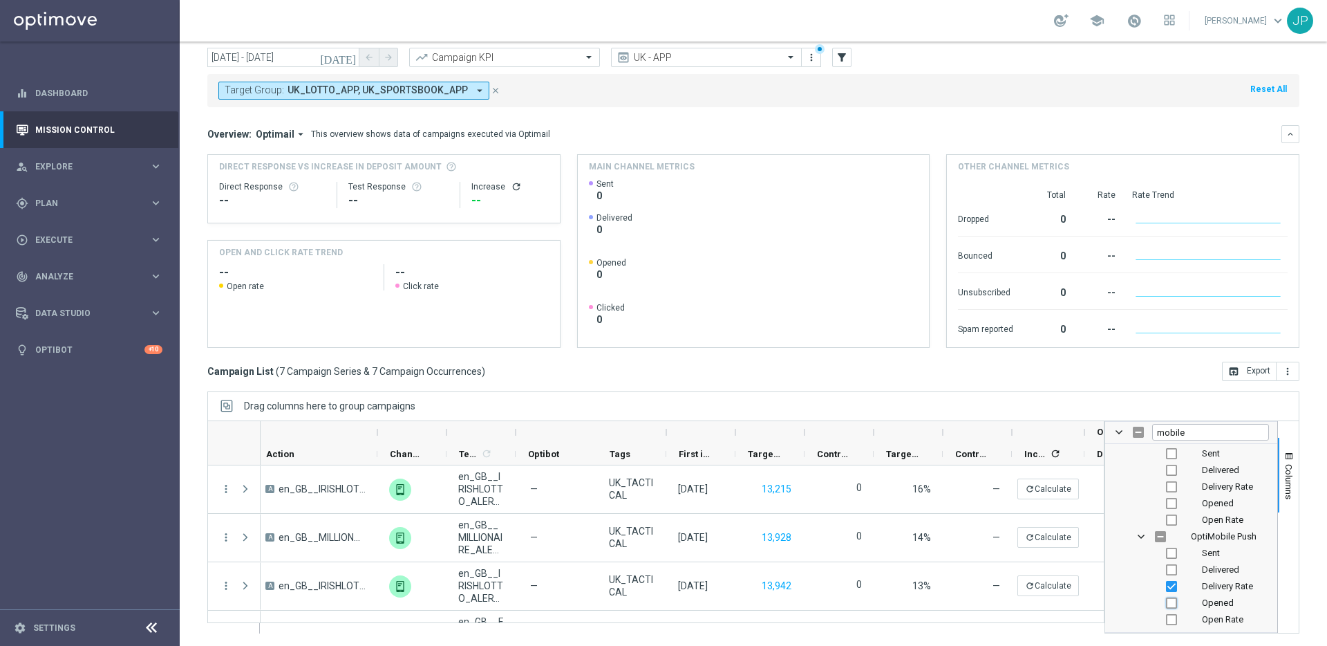
click at [1166, 604] on input "Press SPACE to toggle visibility (hidden)" at bounding box center [1171, 602] width 11 height 11
checkbox input "true"
click at [1166, 618] on input "Press SPACE to toggle visibility (hidden)" at bounding box center [1171, 619] width 11 height 11
checkbox input "true"
click at [1166, 547] on input "Press SPACE to toggle visibility (hidden)" at bounding box center [1171, 552] width 11 height 11
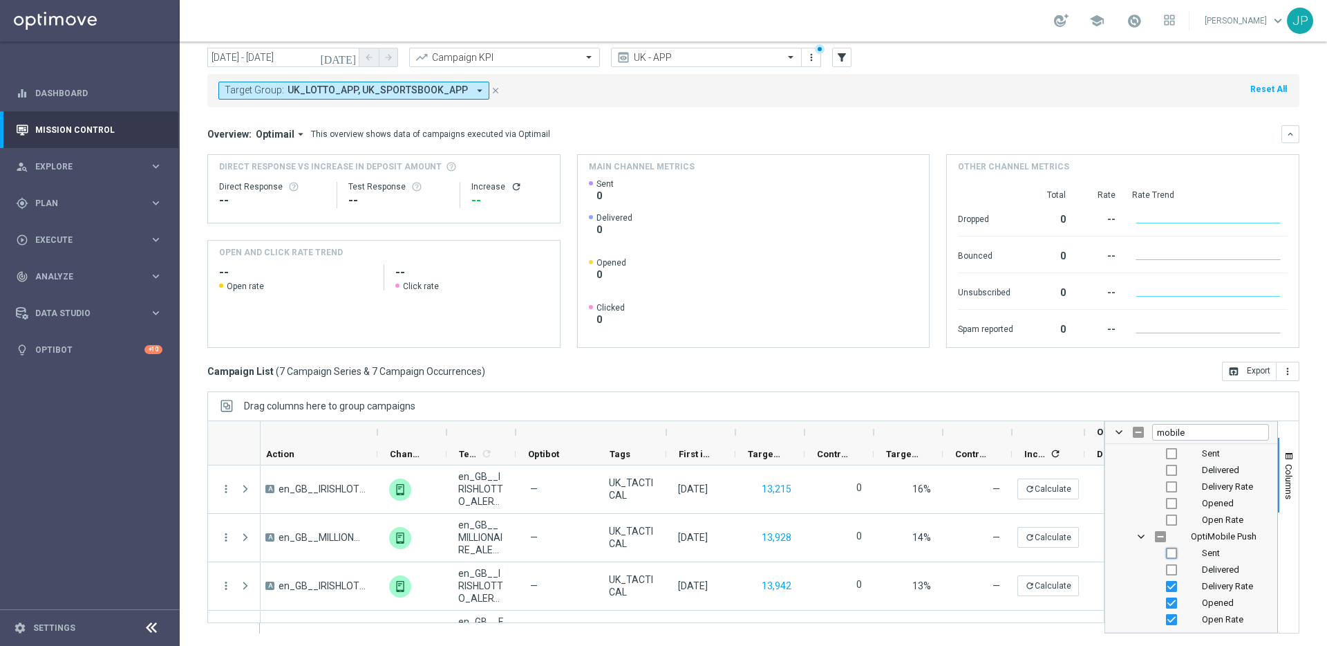
checkbox input "true"
click at [1166, 548] on input "Press SPACE to toggle visibility (visible)" at bounding box center [1171, 552] width 11 height 11
checkbox input "false"
click at [1246, 406] on div "Drag columns here to group campaigns" at bounding box center [753, 405] width 1092 height 29
click at [1284, 482] on span "Columns" at bounding box center [1289, 481] width 11 height 35
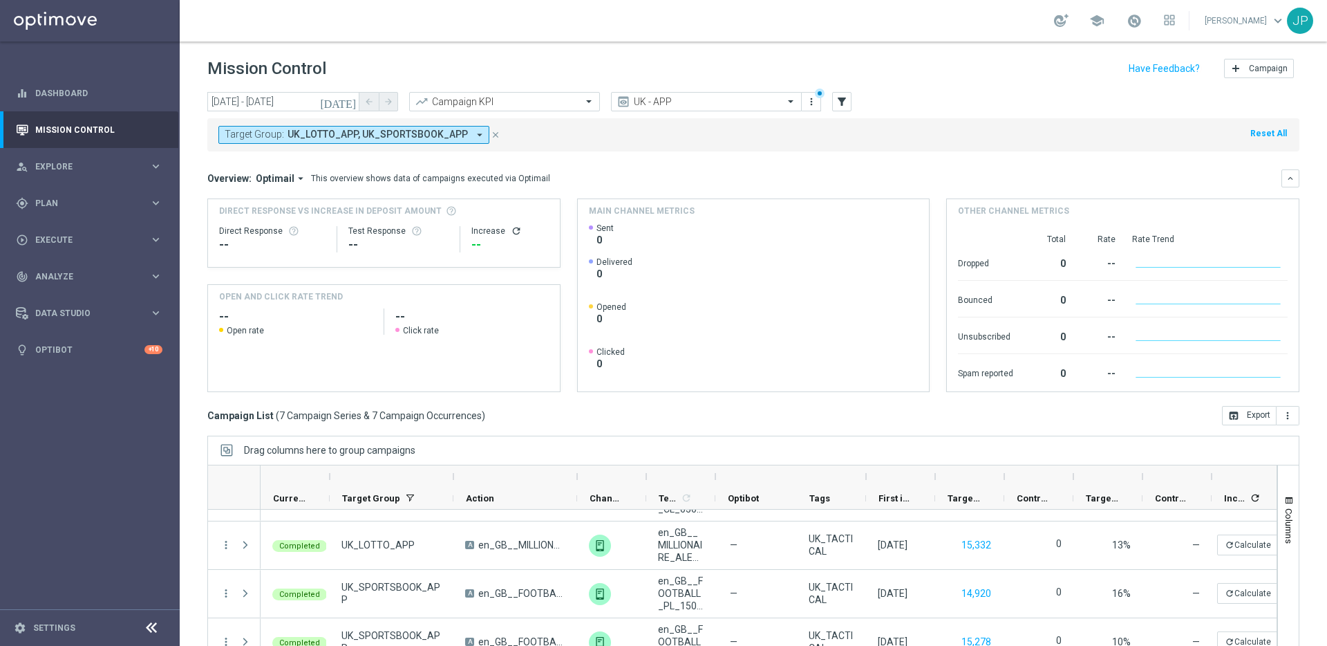
scroll to position [46, 0]
